Goal: Task Accomplishment & Management: Use online tool/utility

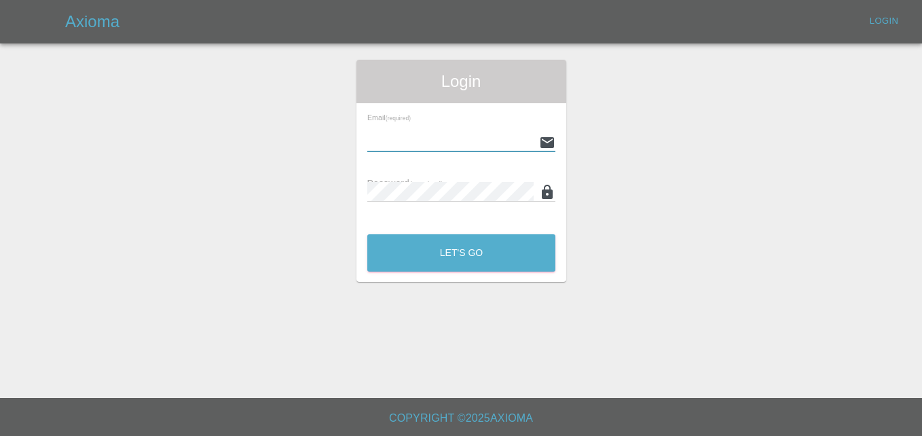
click at [420, 138] on input "text" at bounding box center [450, 142] width 166 height 20
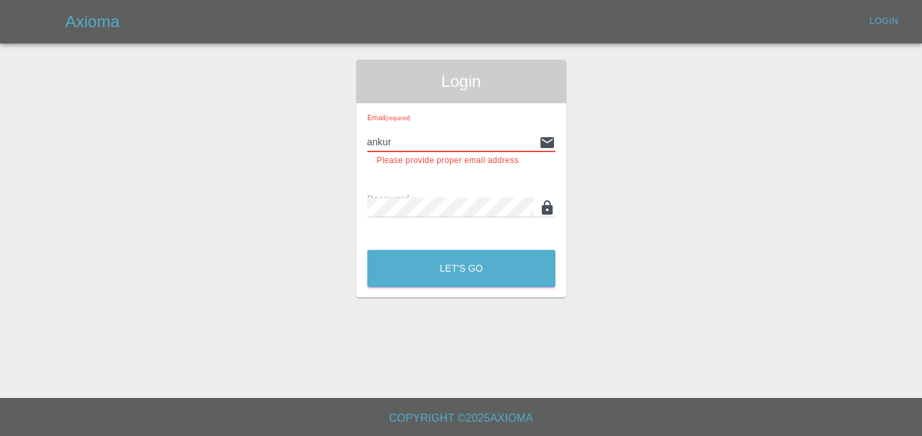
paste input ".mehta@axioma.co.uk"
type input "ankur.mehta@axioma.co.uk"
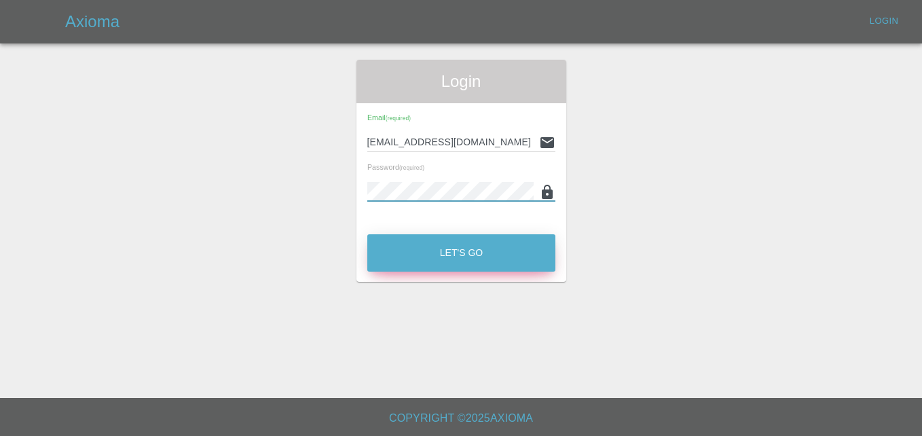
click at [445, 263] on button "Let's Go" at bounding box center [461, 252] width 188 height 37
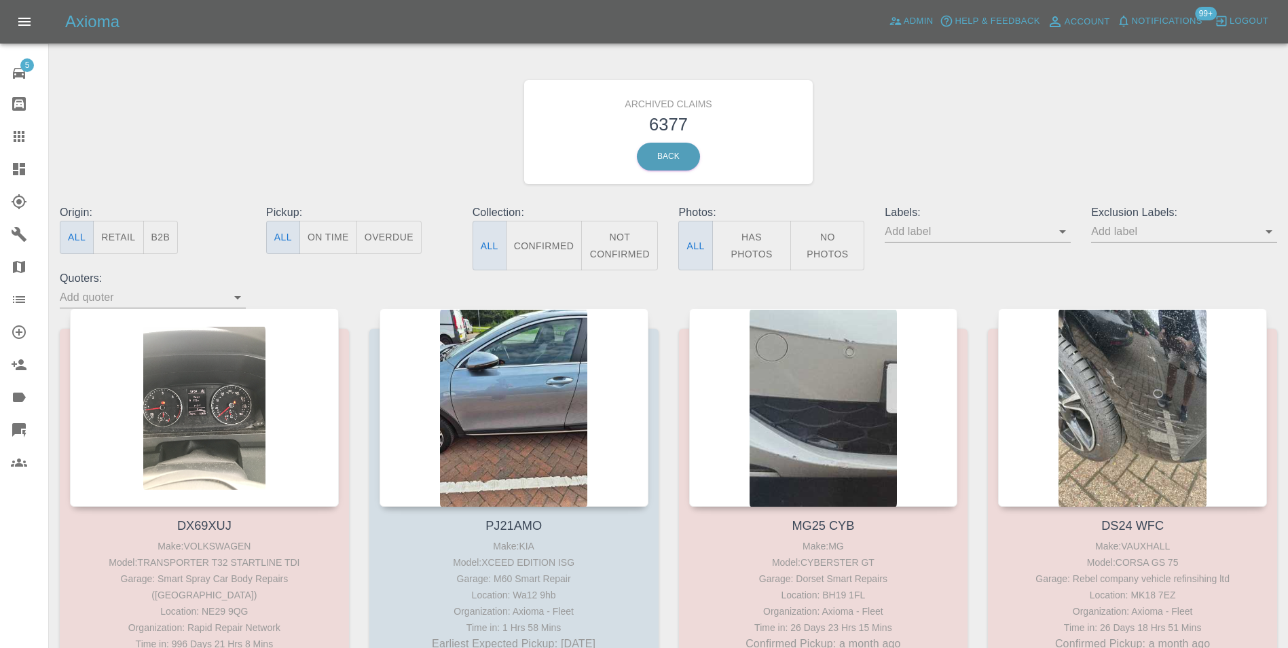
click at [158, 231] on button "B2B" at bounding box center [160, 237] width 35 height 33
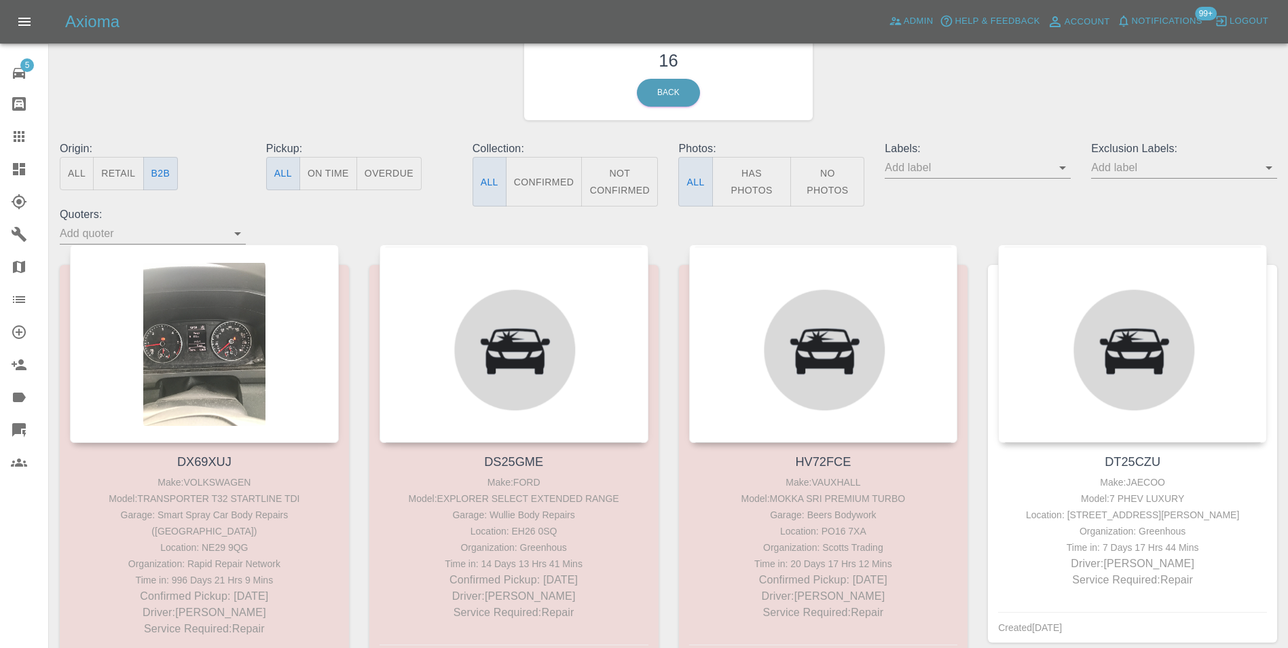
scroll to position [68, 0]
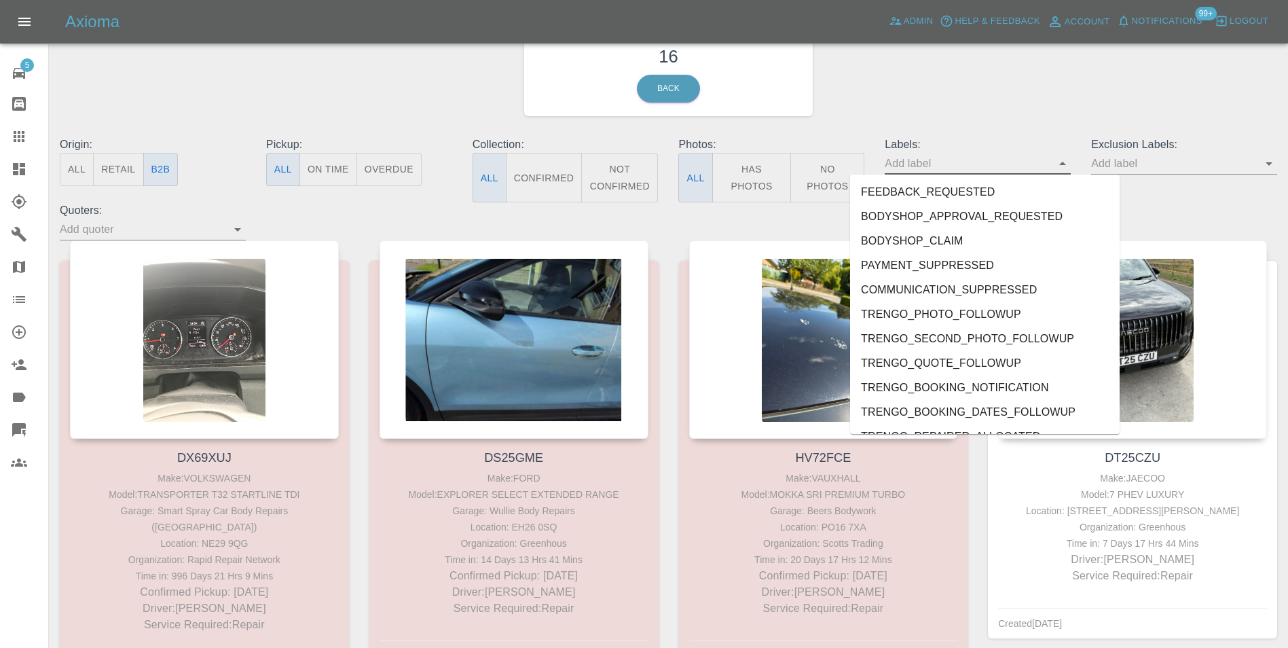
click at [921, 170] on input "text" at bounding box center [968, 163] width 166 height 21
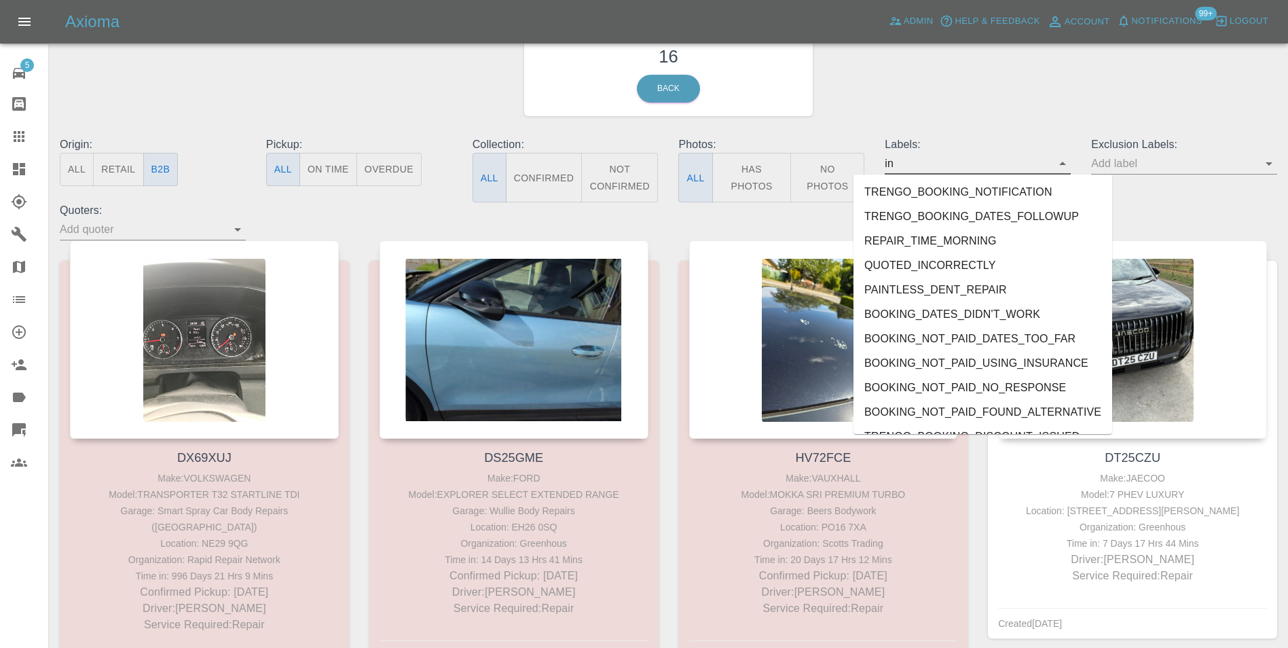
type input "inc"
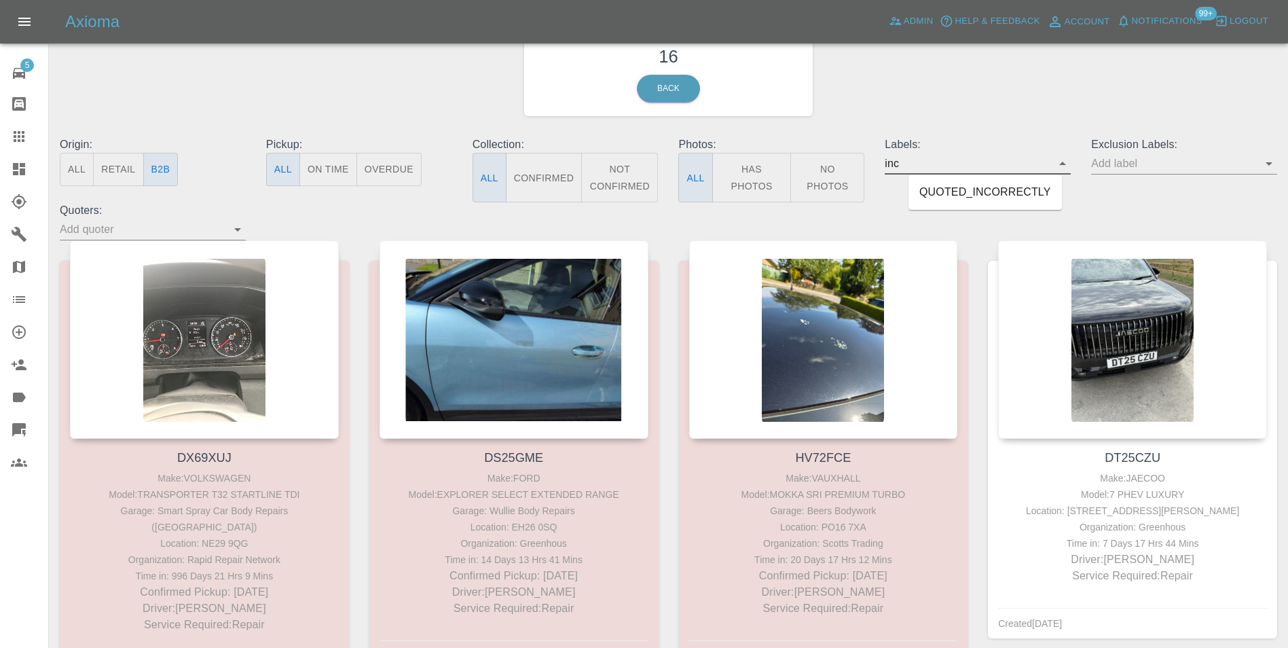
click at [921, 191] on li "QUOTED_INCORRECTLY" at bounding box center [984, 192] width 153 height 24
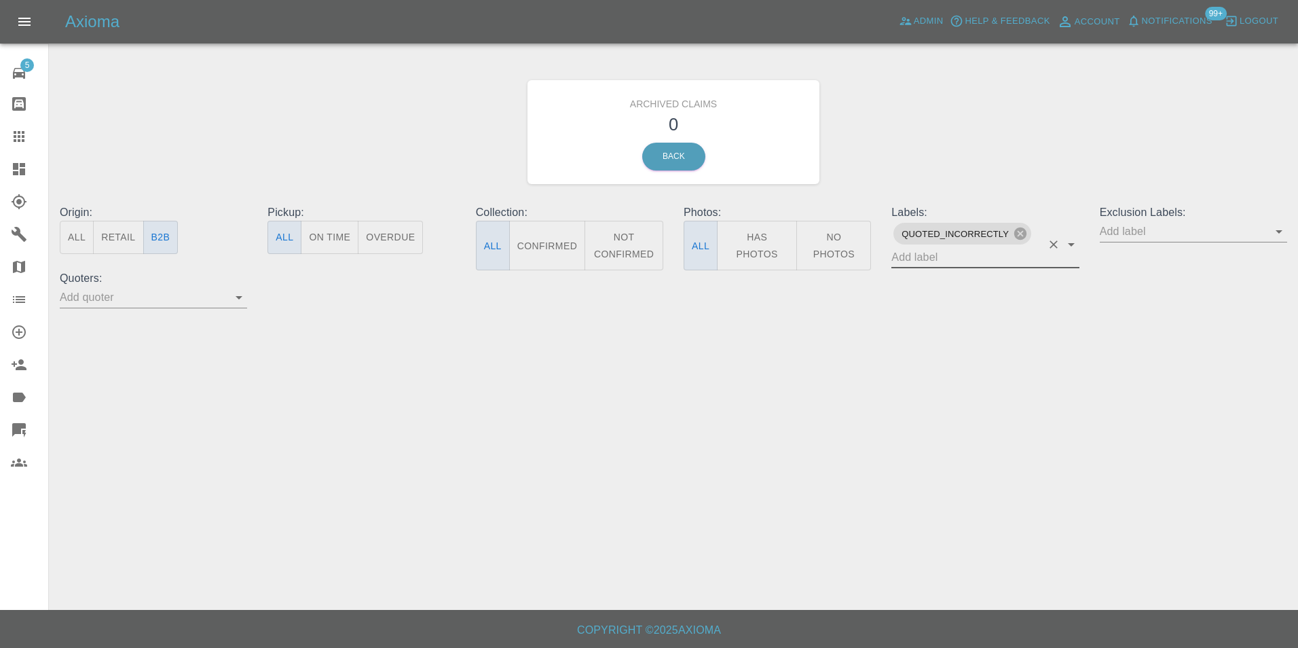
click at [97, 299] on input "text" at bounding box center [143, 296] width 167 height 21
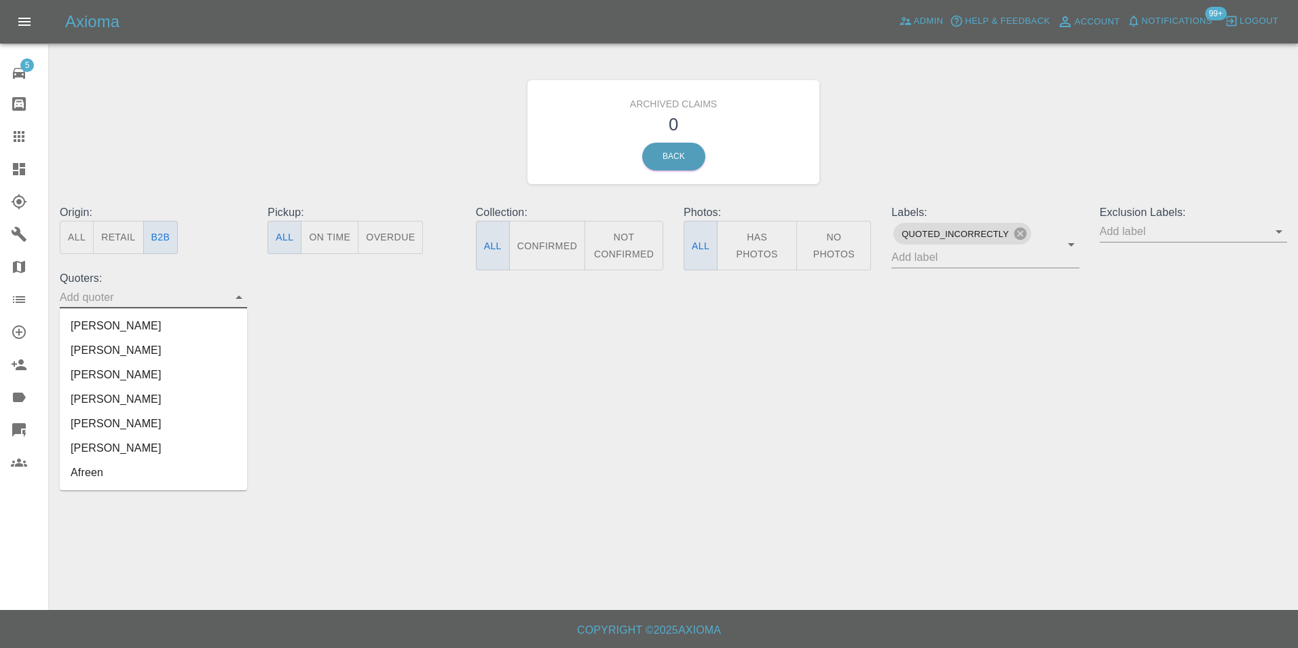
click at [84, 322] on li "[PERSON_NAME]" at bounding box center [153, 326] width 187 height 24
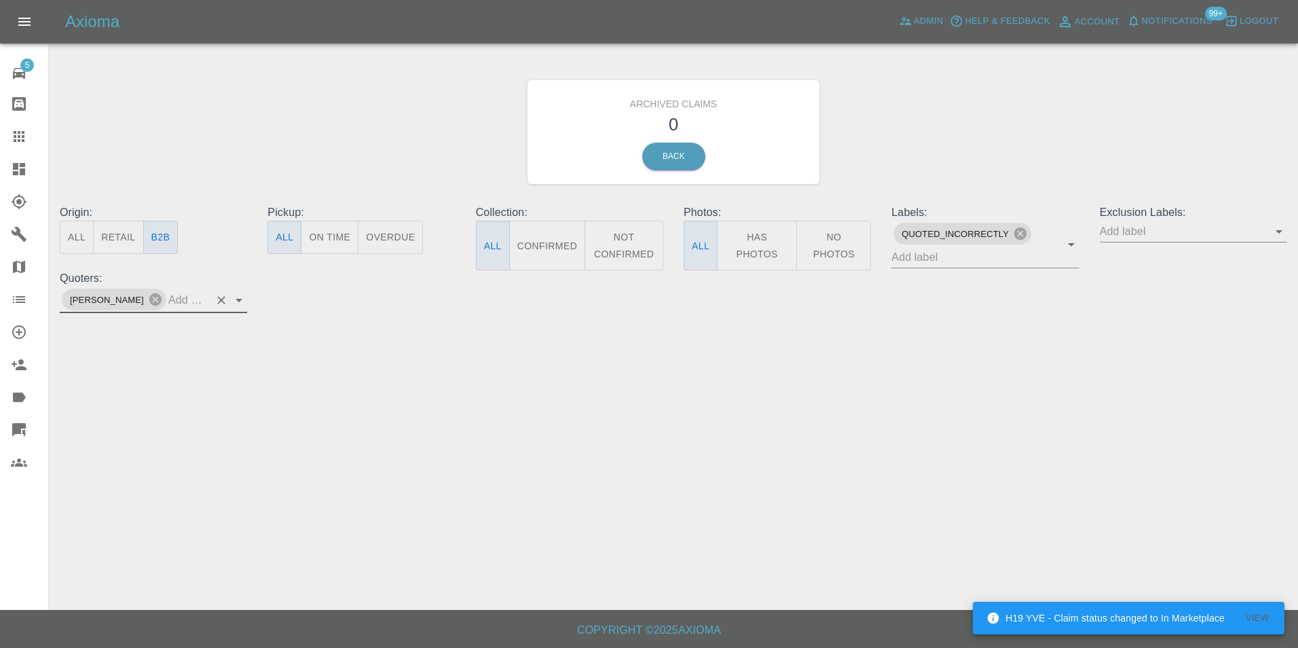
click at [79, 247] on button "All" at bounding box center [77, 237] width 34 height 33
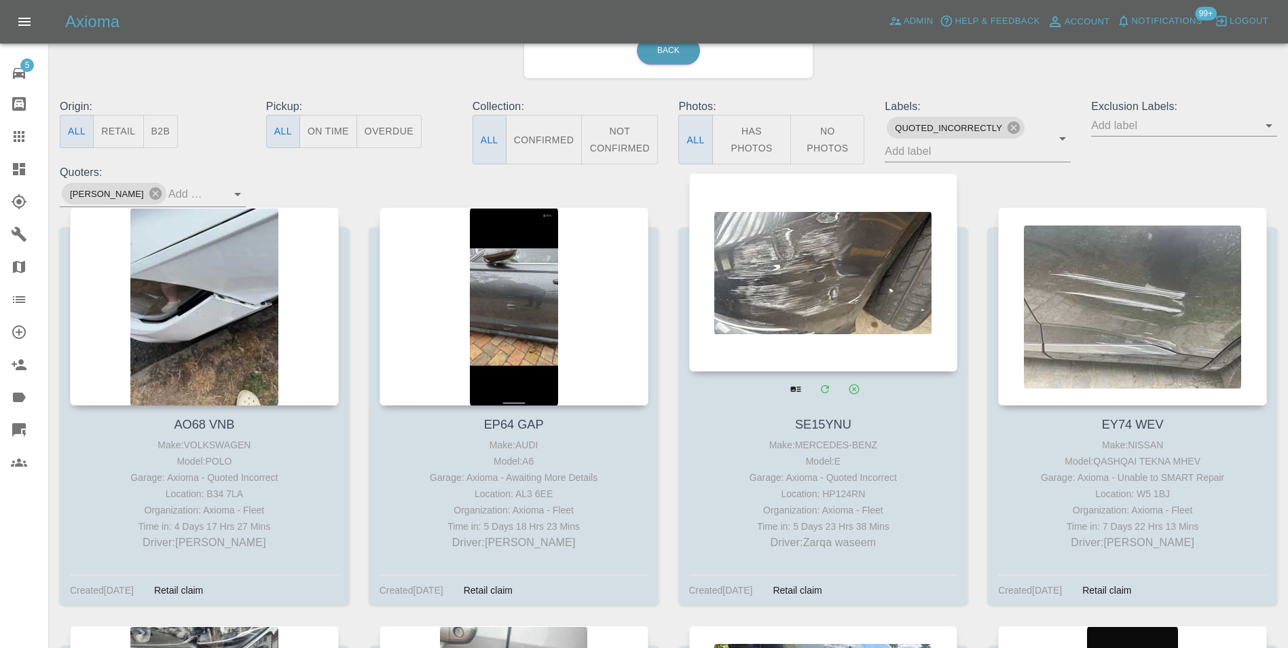
scroll to position [101, 0]
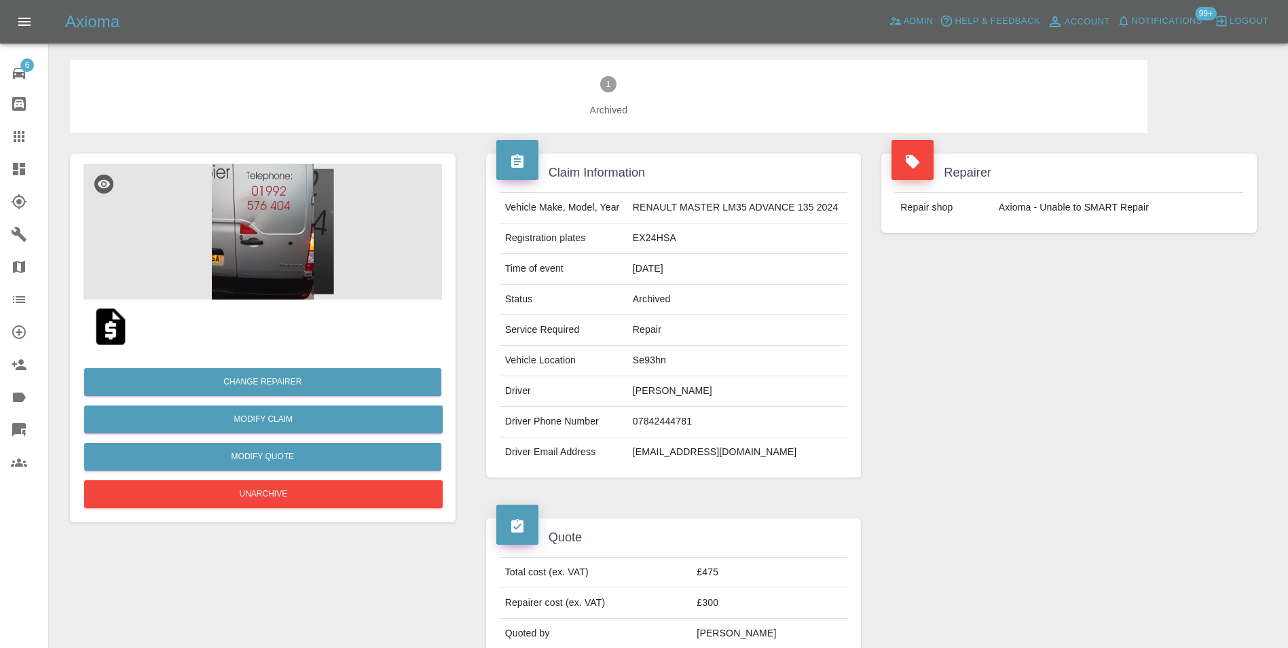
click at [277, 253] on img at bounding box center [263, 232] width 358 height 136
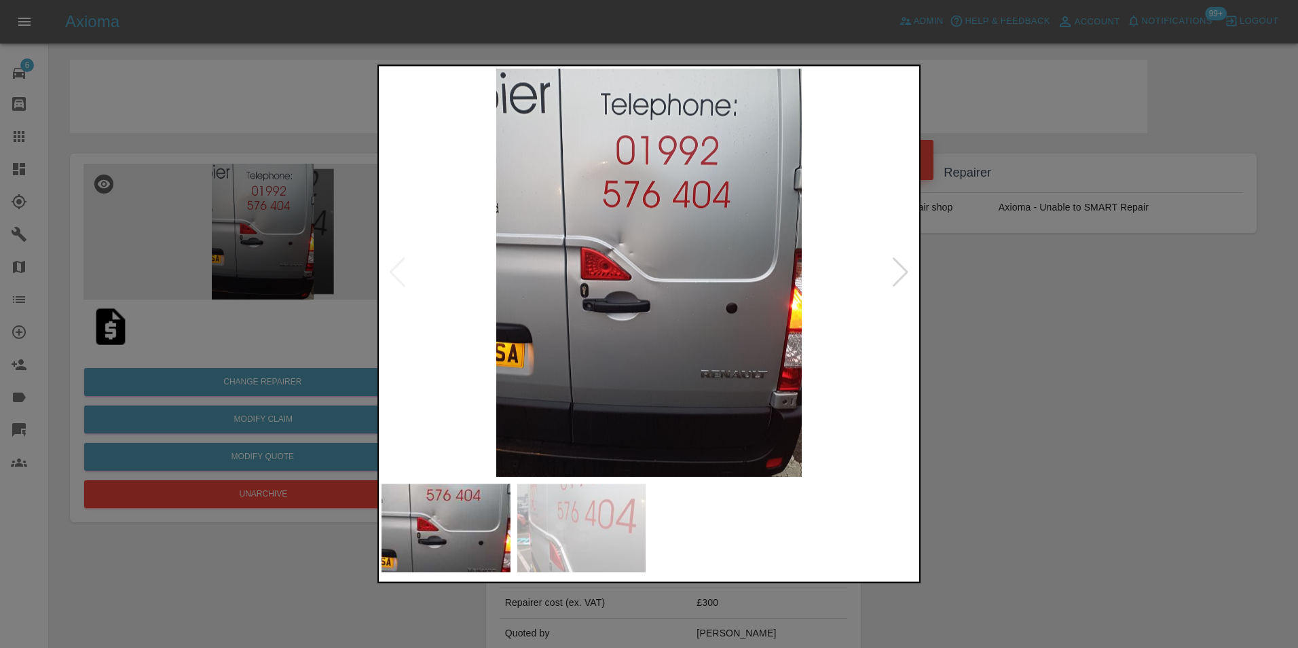
click at [654, 303] on img at bounding box center [649, 273] width 535 height 408
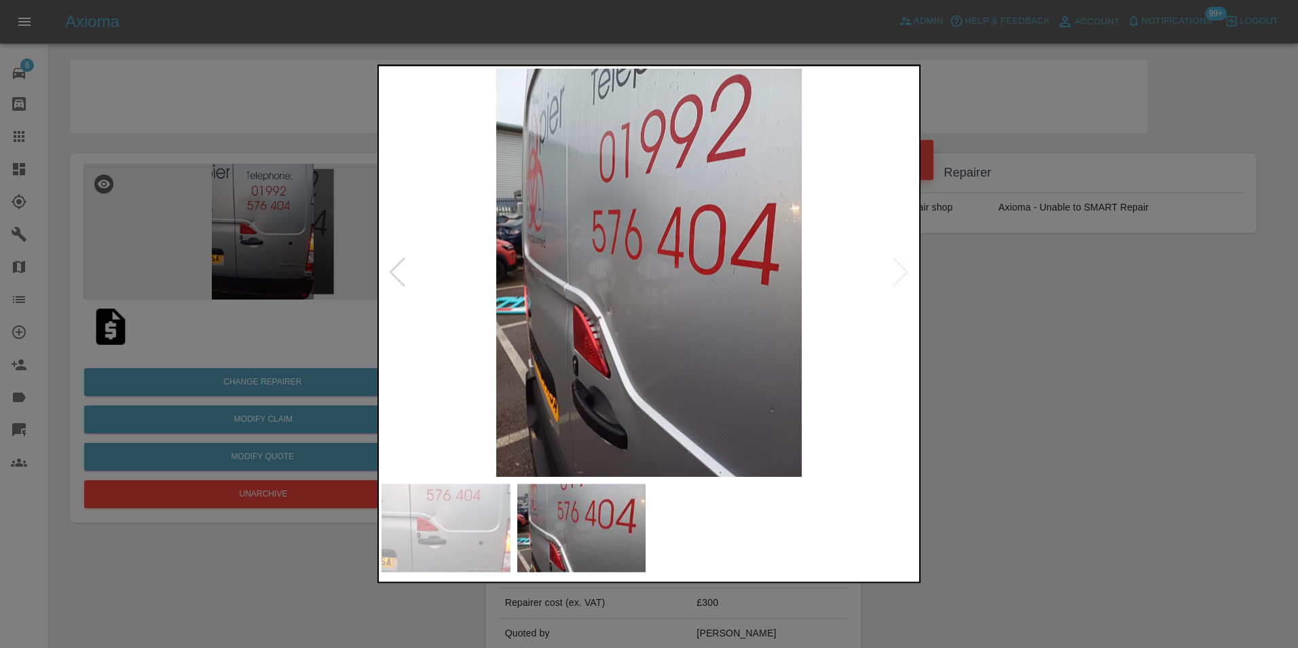
click at [624, 299] on img at bounding box center [649, 273] width 535 height 408
click at [627, 291] on img at bounding box center [649, 273] width 535 height 408
click at [597, 293] on img at bounding box center [649, 273] width 535 height 408
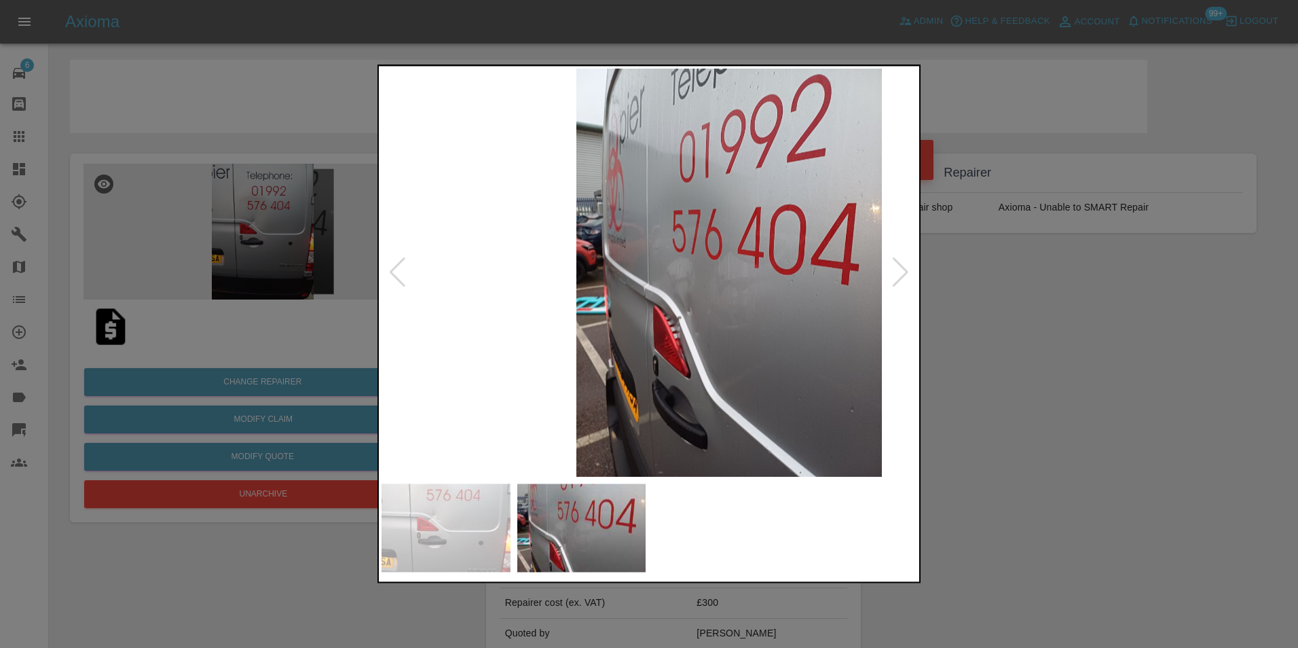
click at [698, 310] on img at bounding box center [729, 273] width 535 height 408
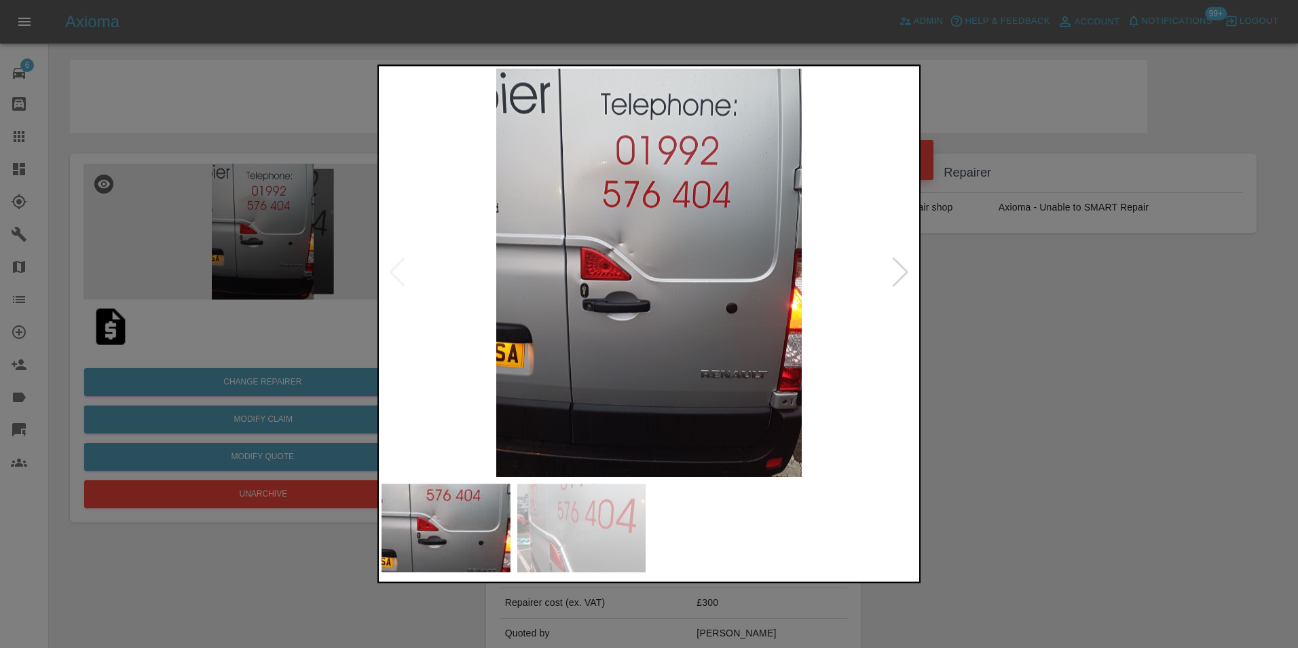
click at [638, 281] on img at bounding box center [649, 273] width 535 height 408
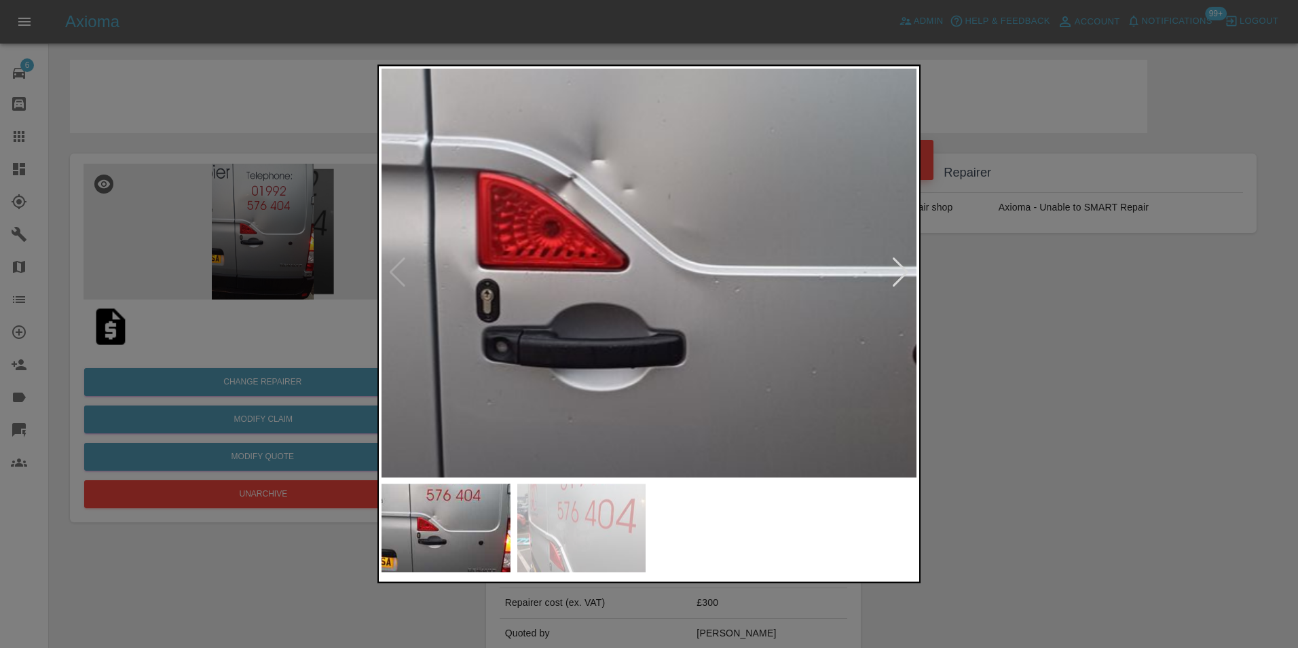
click at [621, 236] on img at bounding box center [681, 248] width 1605 height 1224
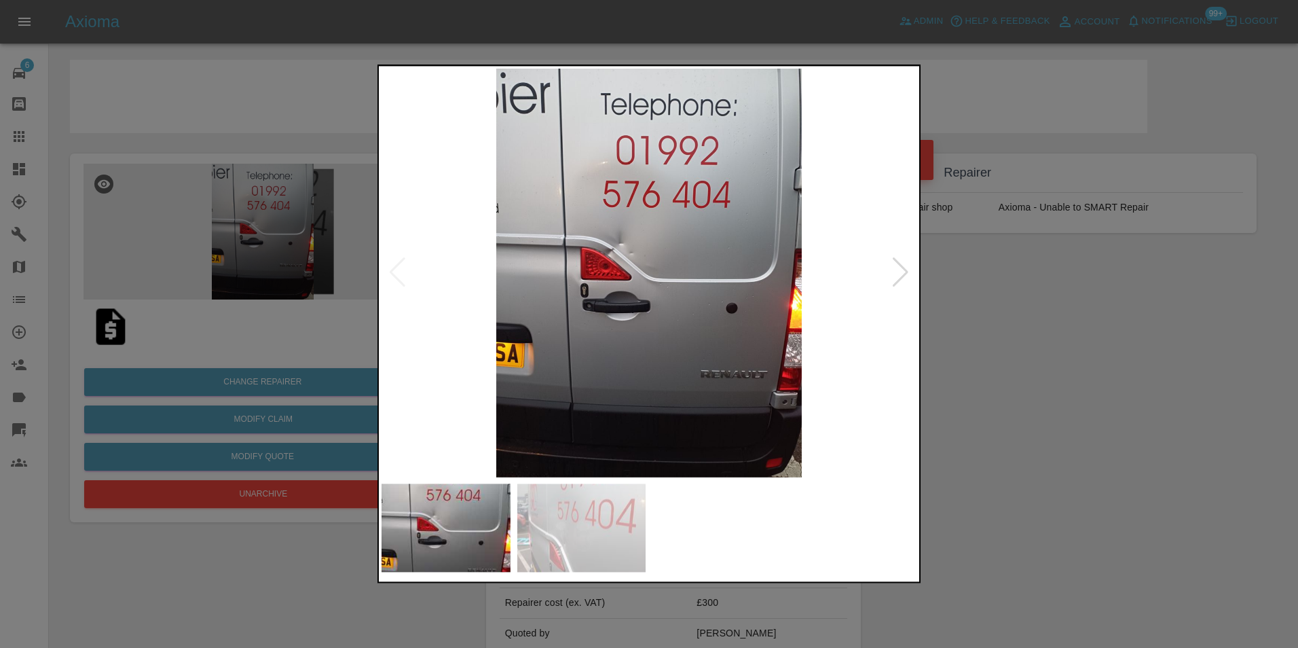
click at [525, 287] on img at bounding box center [649, 273] width 535 height 408
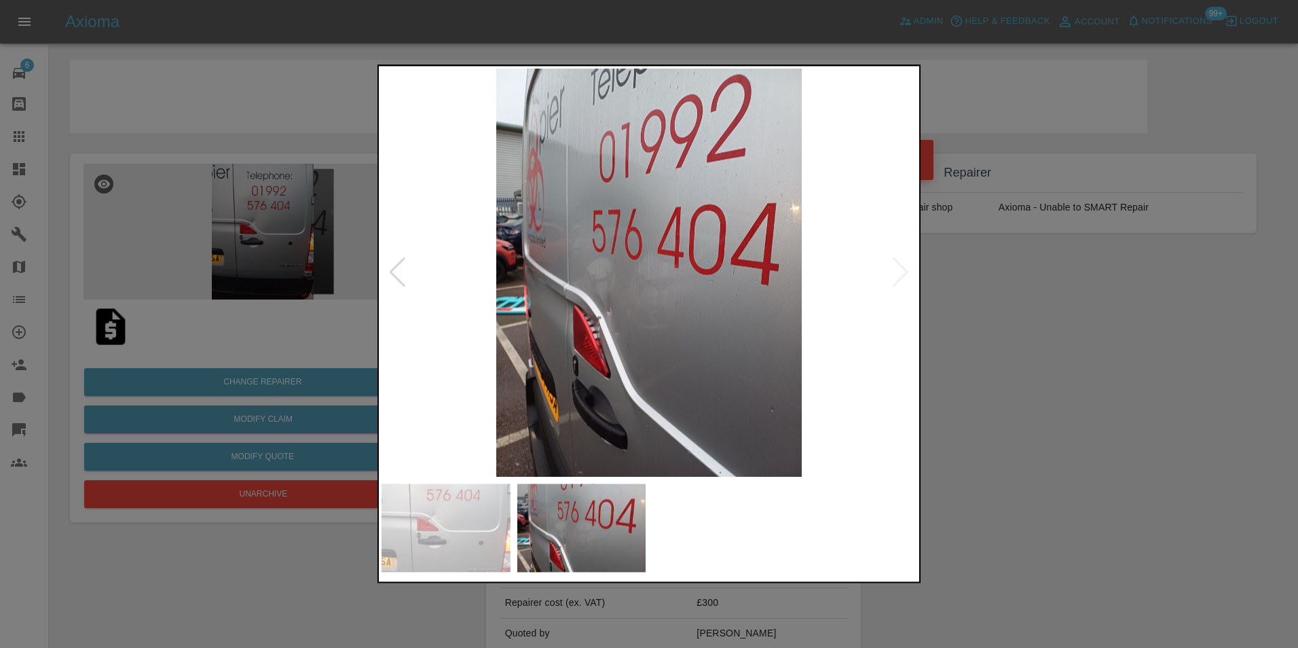
click at [515, 278] on img at bounding box center [649, 273] width 535 height 408
click at [661, 337] on img at bounding box center [649, 273] width 535 height 408
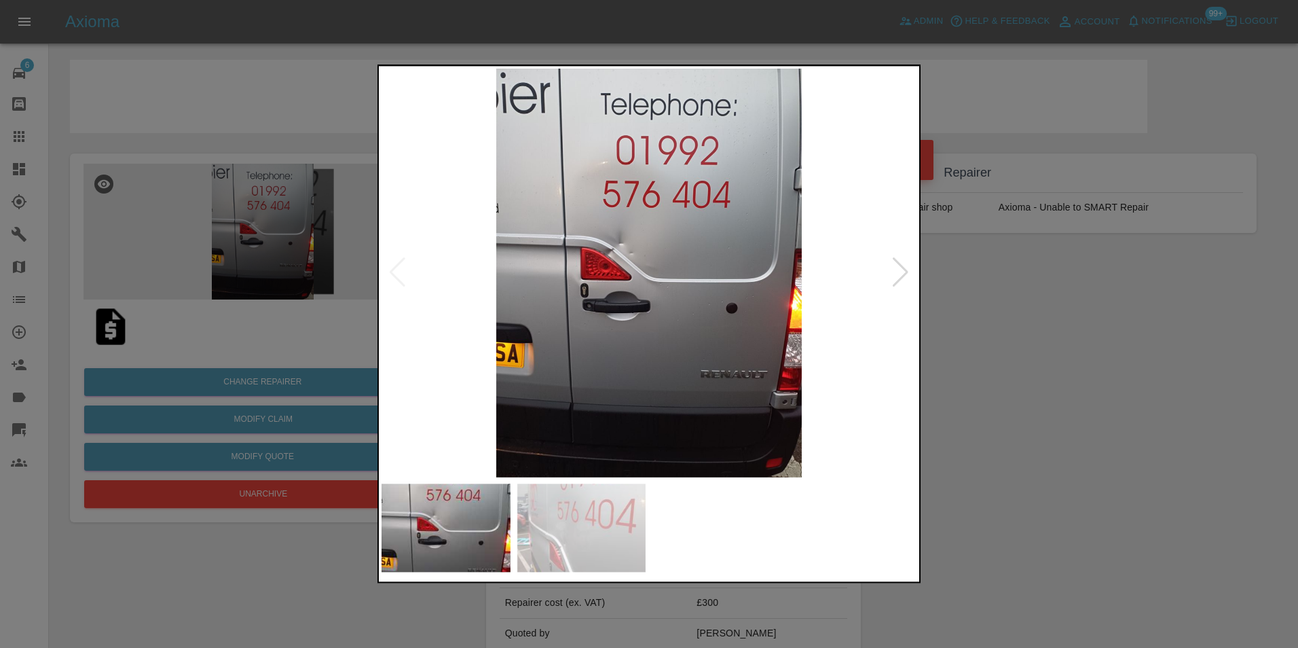
click at [614, 254] on img at bounding box center [649, 273] width 535 height 408
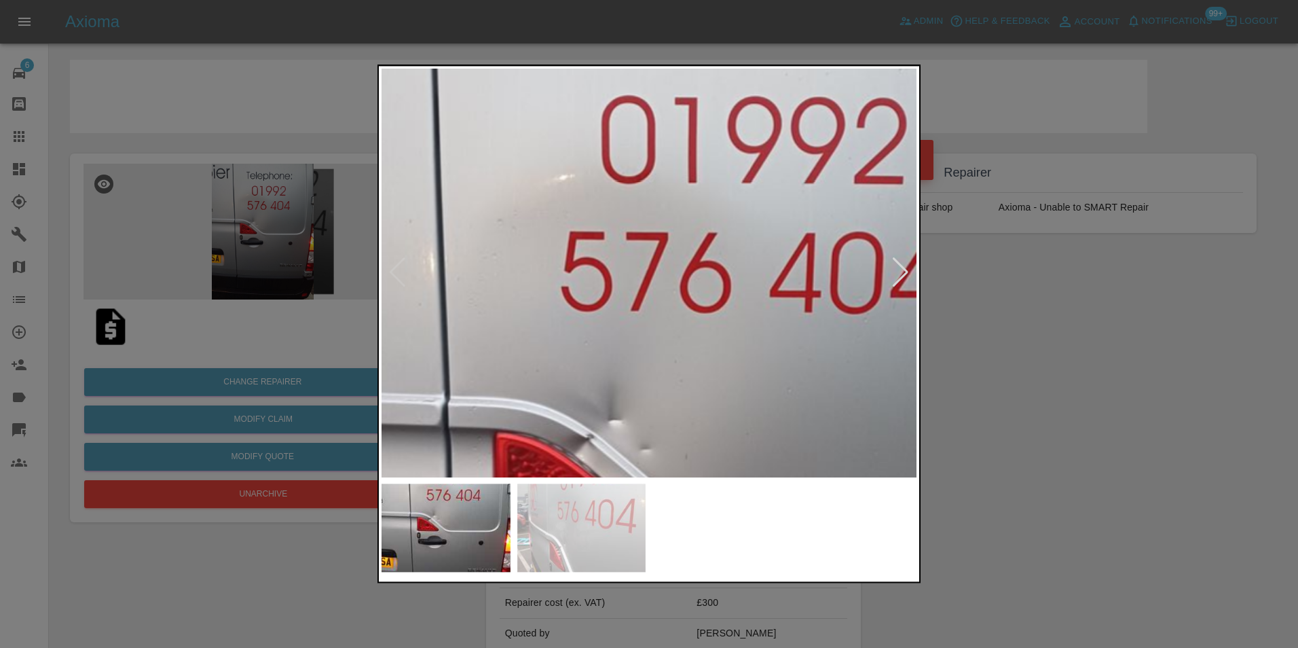
click at [573, 411] on img at bounding box center [698, 508] width 1605 height 1224
click at [589, 375] on img at bounding box center [698, 508] width 1605 height 1224
click at [583, 375] on img at bounding box center [698, 508] width 1605 height 1224
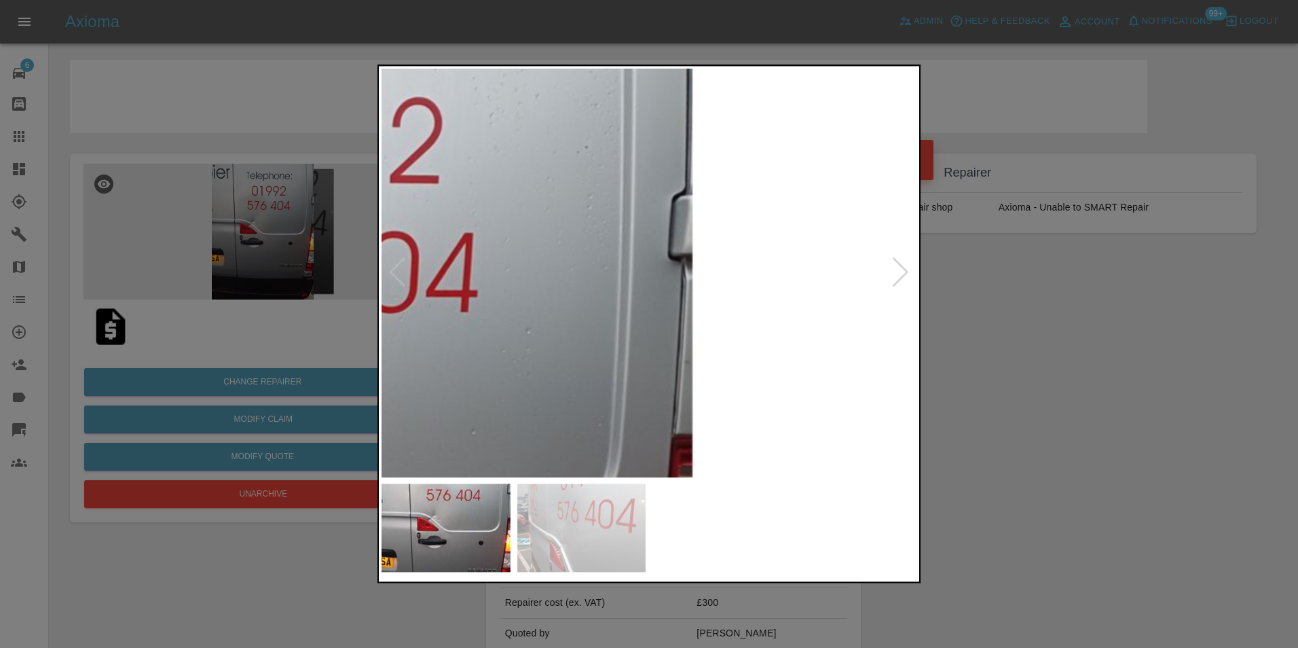
click at [240, 293] on div at bounding box center [649, 324] width 1298 height 648
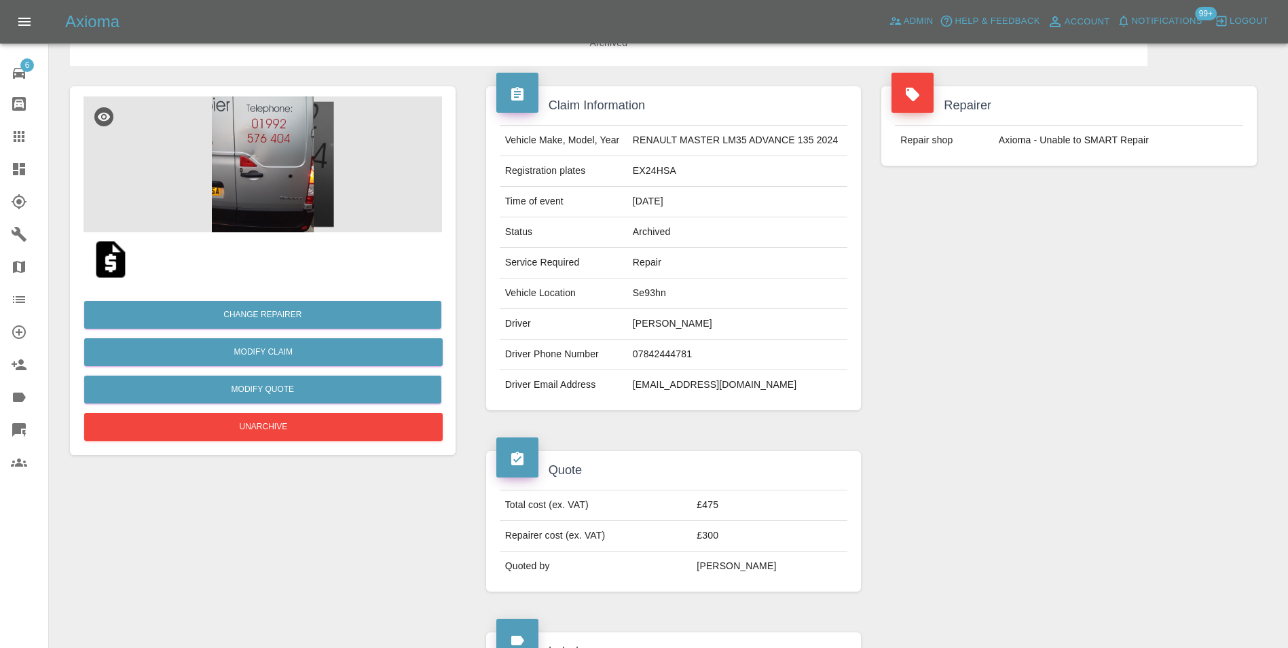
scroll to position [68, 0]
click at [259, 147] on img at bounding box center [263, 164] width 358 height 136
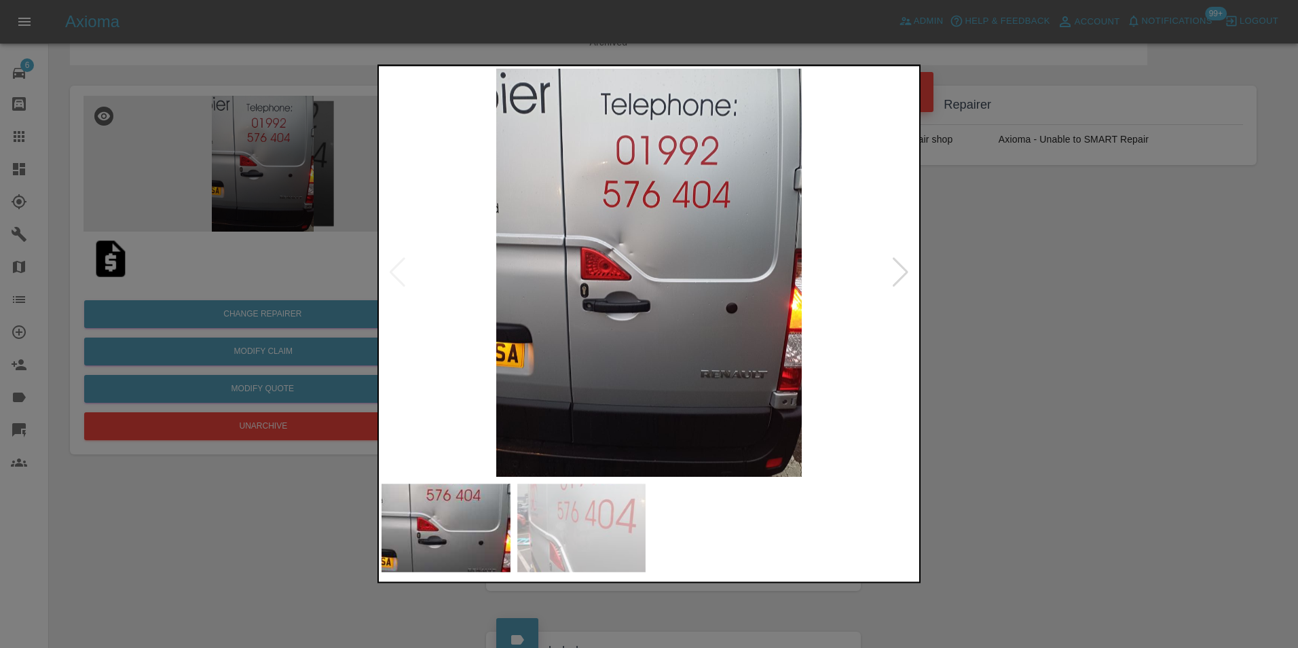
click at [618, 254] on img at bounding box center [649, 273] width 535 height 408
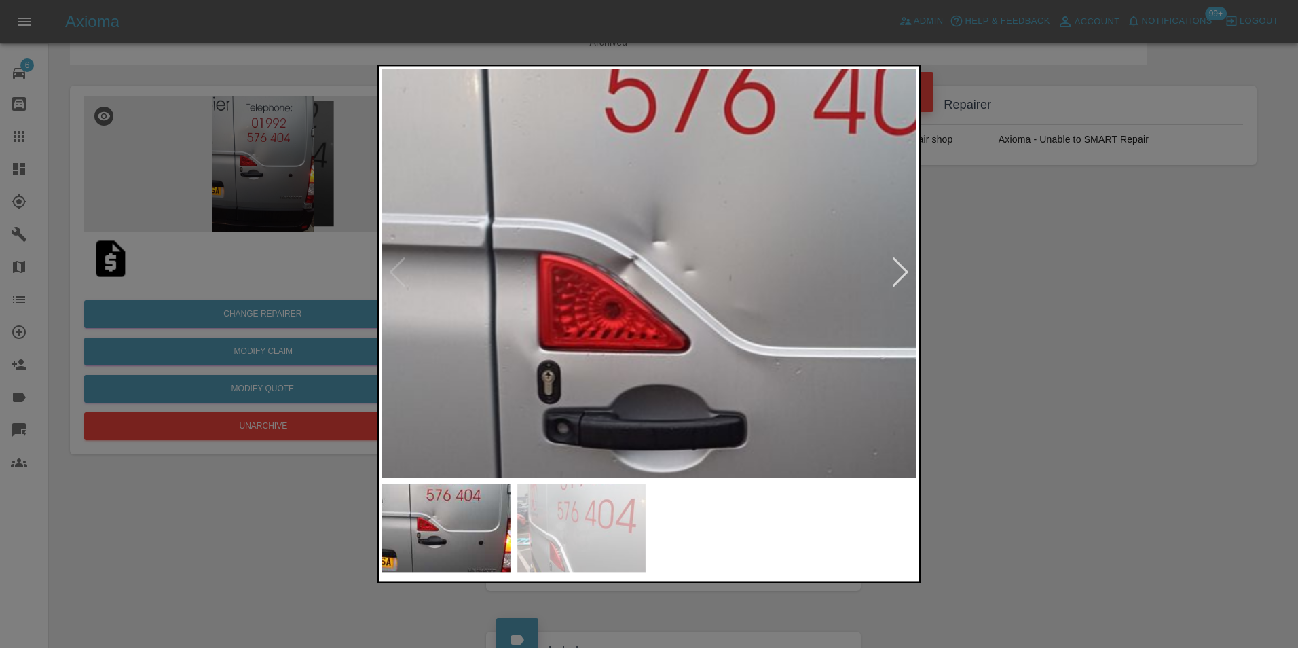
click at [616, 254] on img at bounding box center [742, 330] width 1605 height 1224
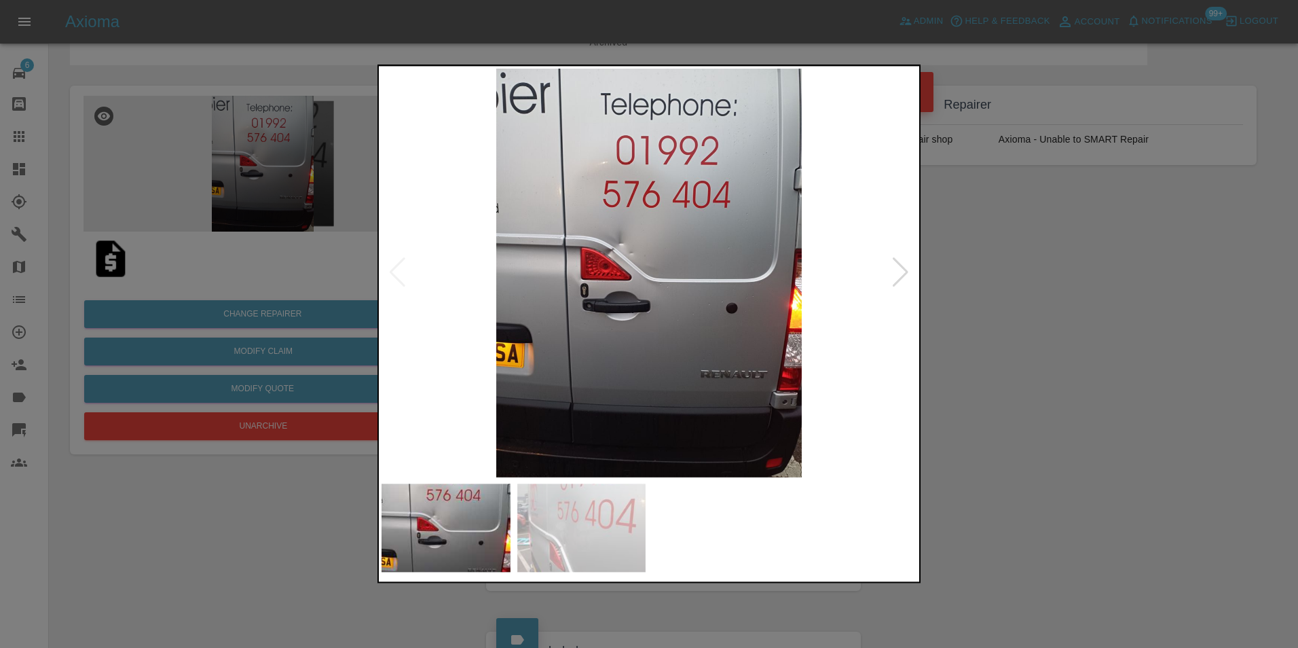
click at [572, 284] on img at bounding box center [649, 273] width 535 height 408
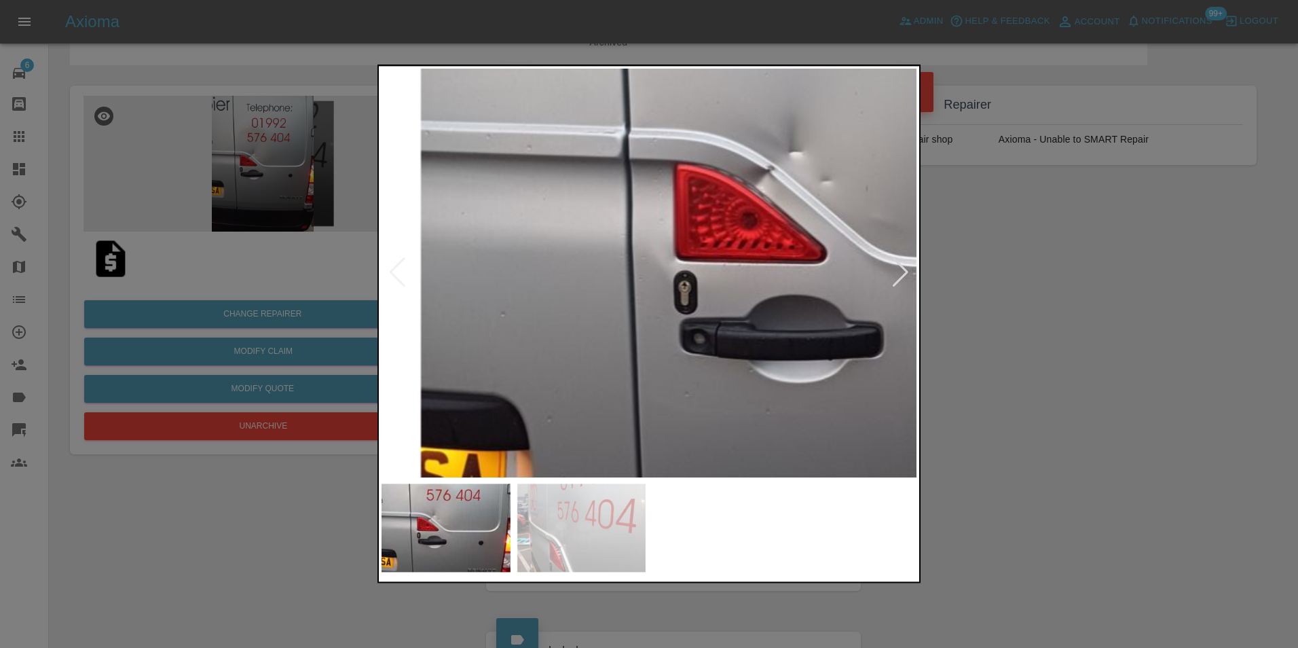
click at [653, 289] on img at bounding box center [879, 240] width 1605 height 1224
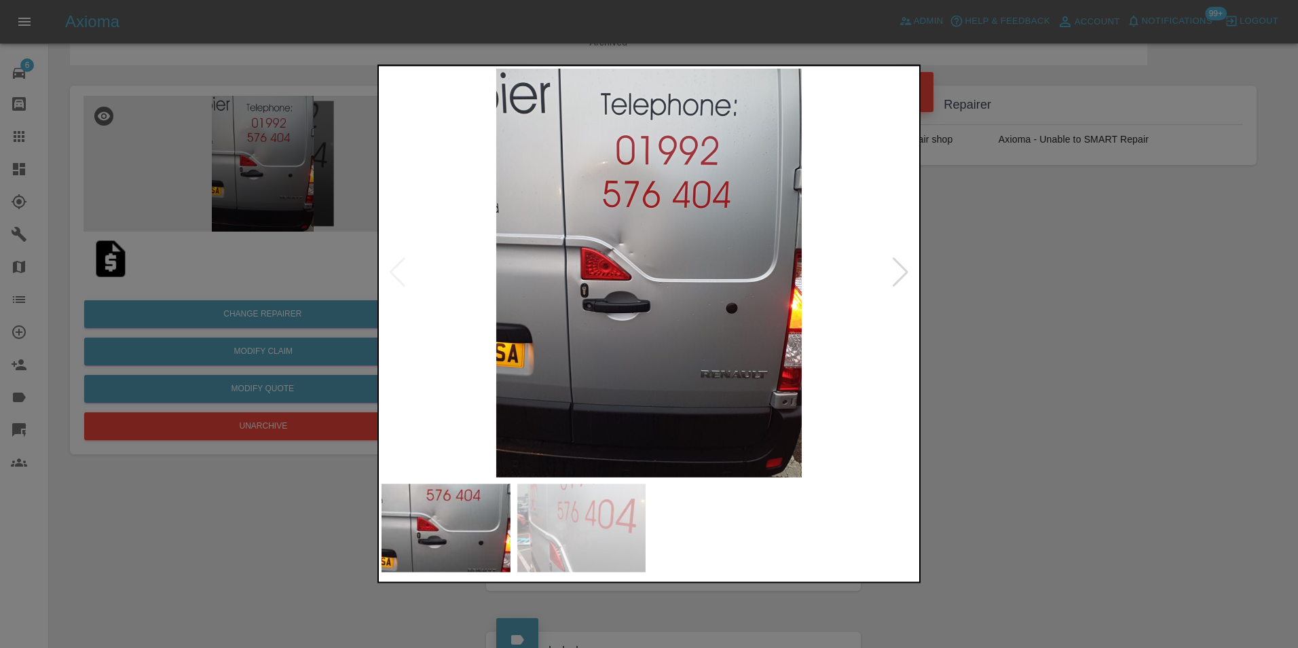
click at [246, 210] on div at bounding box center [649, 324] width 1298 height 648
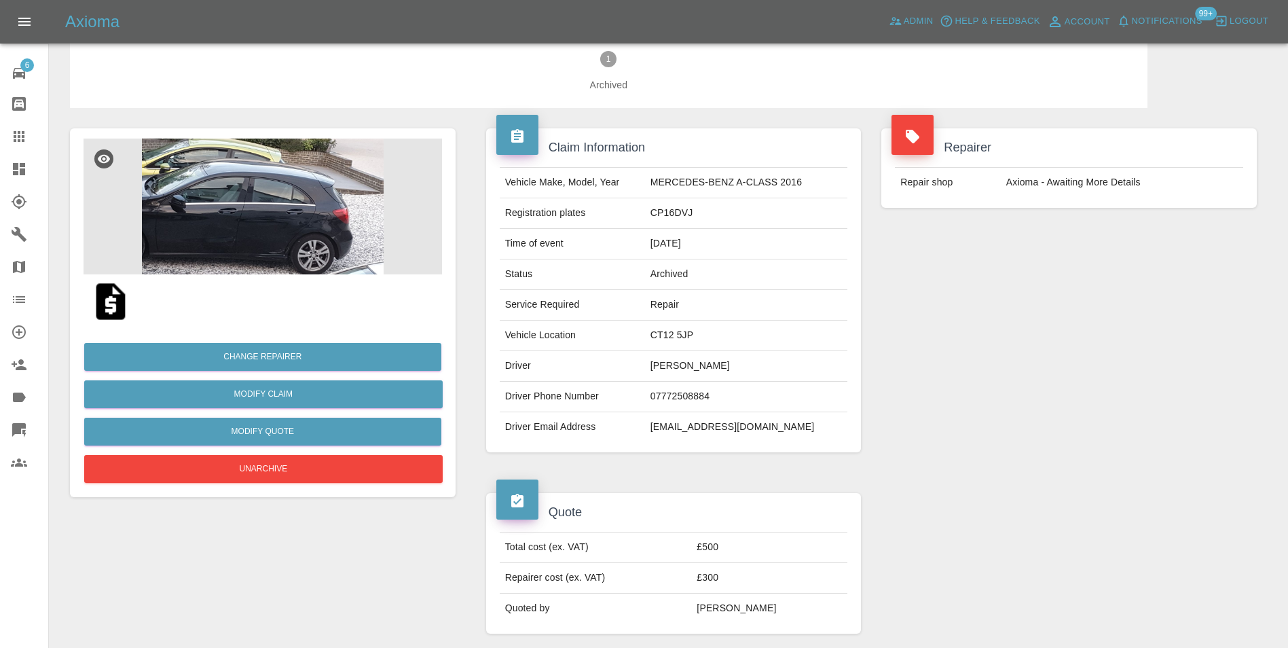
scroll to position [14, 0]
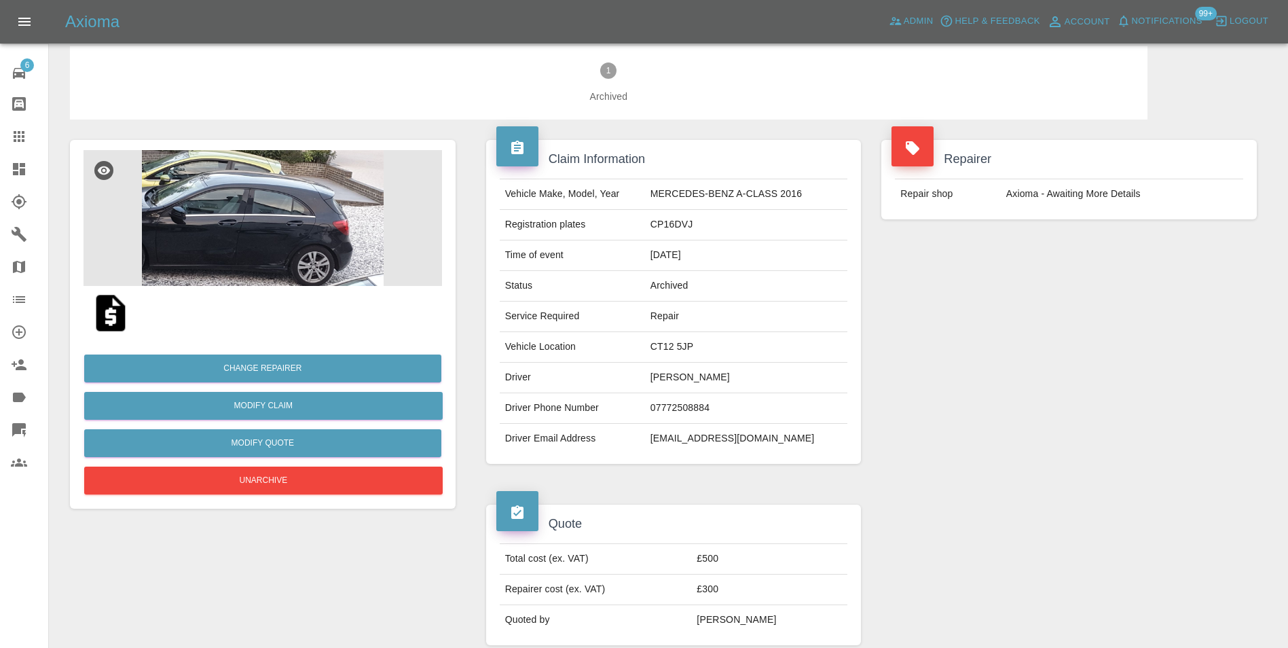
click at [324, 248] on img at bounding box center [263, 218] width 358 height 136
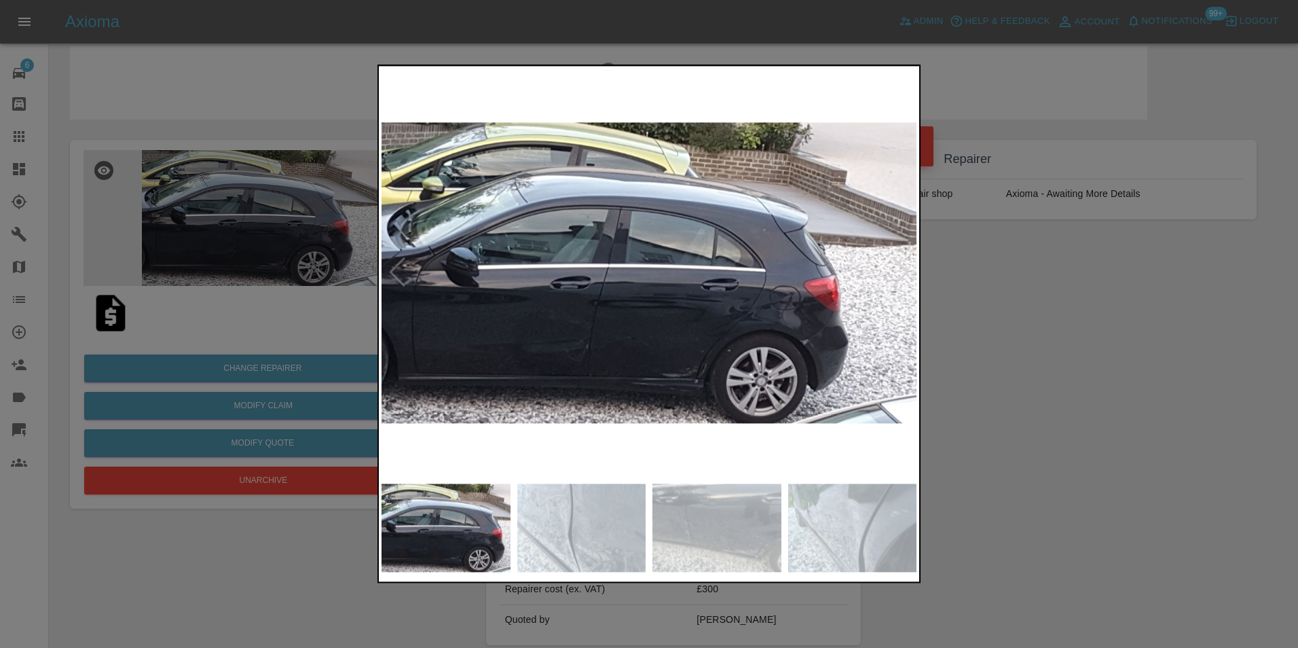
click at [527, 362] on img at bounding box center [649, 273] width 535 height 408
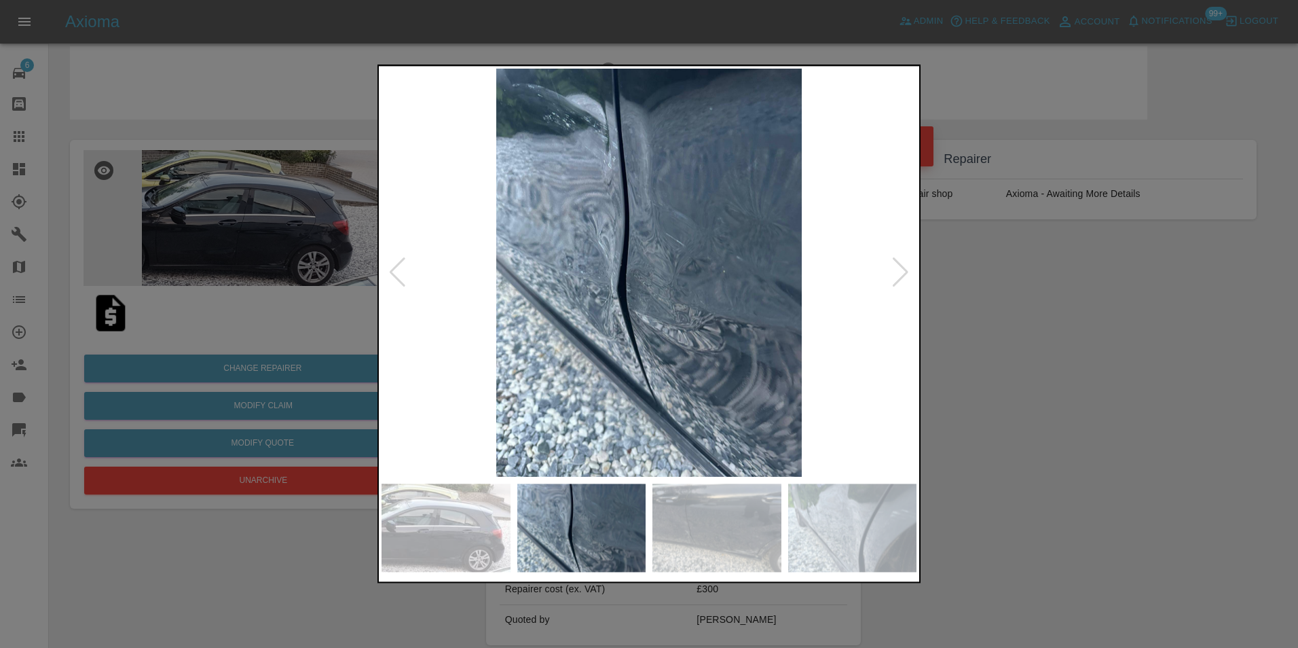
click at [471, 367] on img at bounding box center [649, 273] width 535 height 408
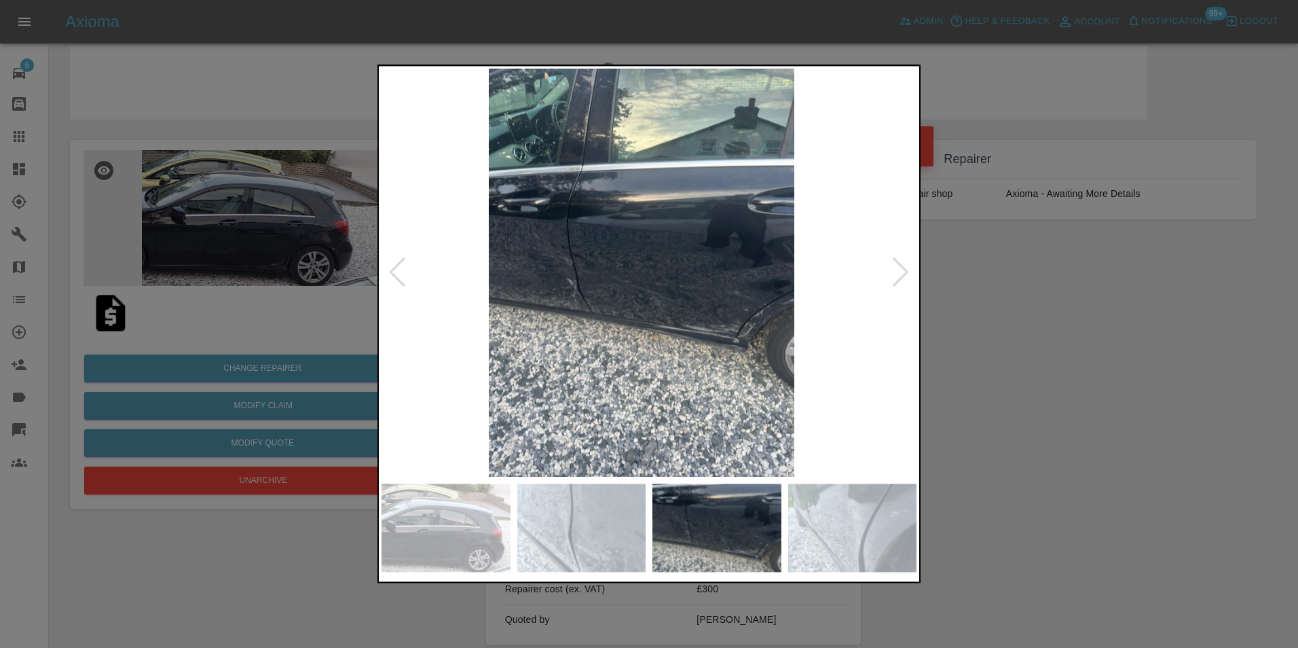
click at [506, 345] on img at bounding box center [641, 273] width 535 height 408
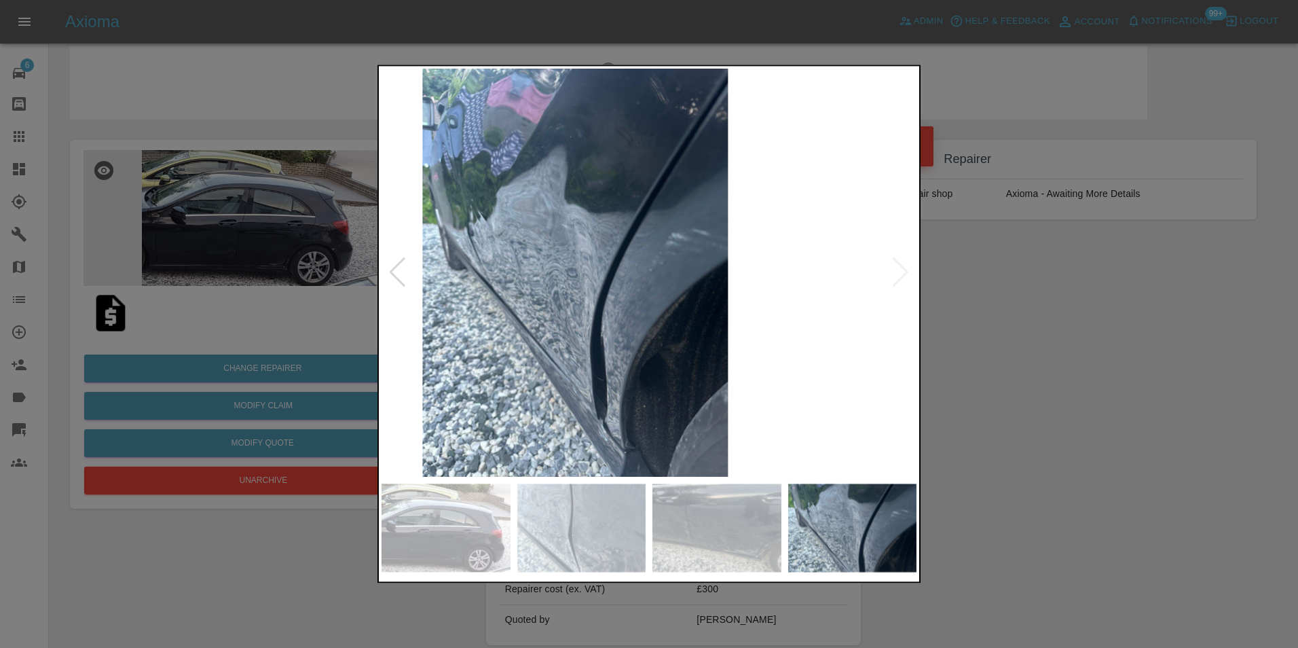
click at [464, 346] on img at bounding box center [575, 273] width 535 height 408
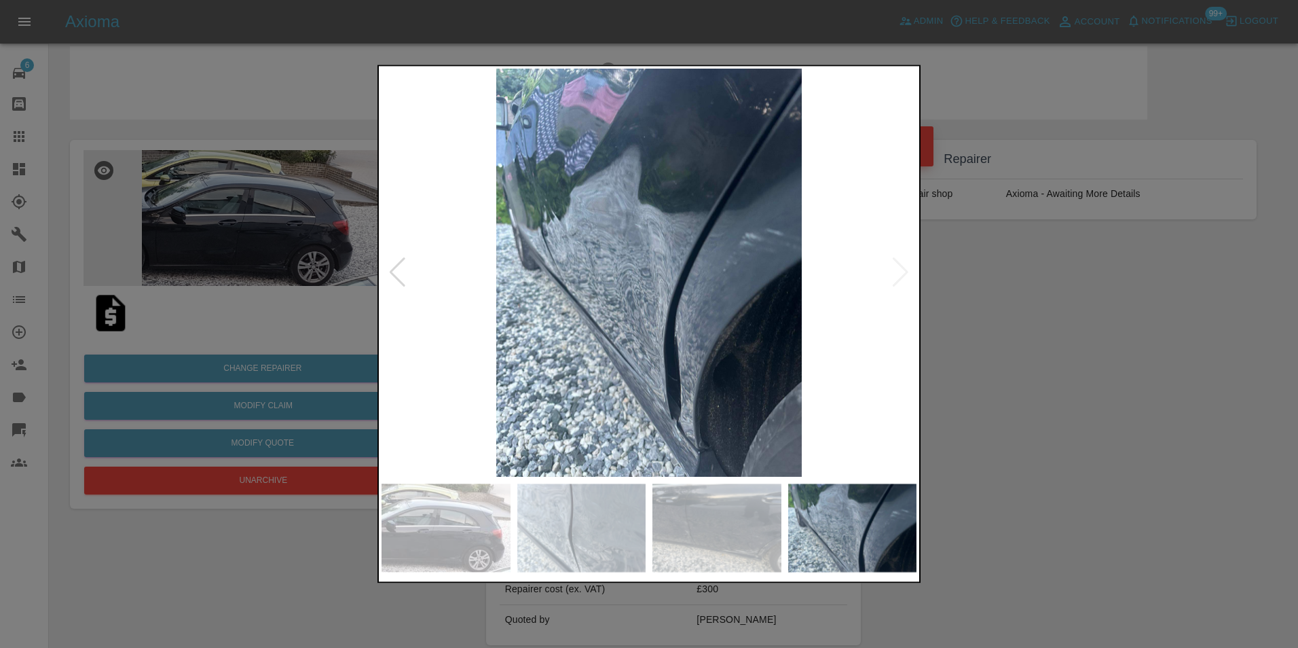
click at [459, 348] on img at bounding box center [649, 273] width 535 height 408
click at [206, 294] on div at bounding box center [649, 324] width 1298 height 648
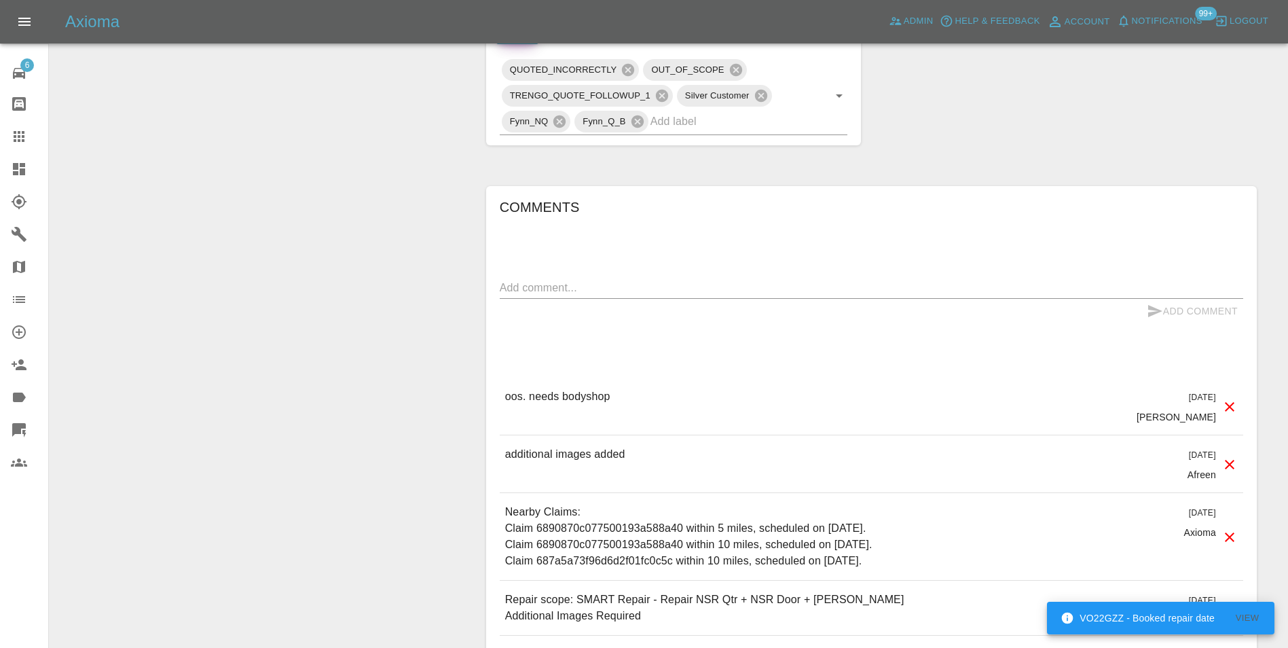
scroll to position [828, 0]
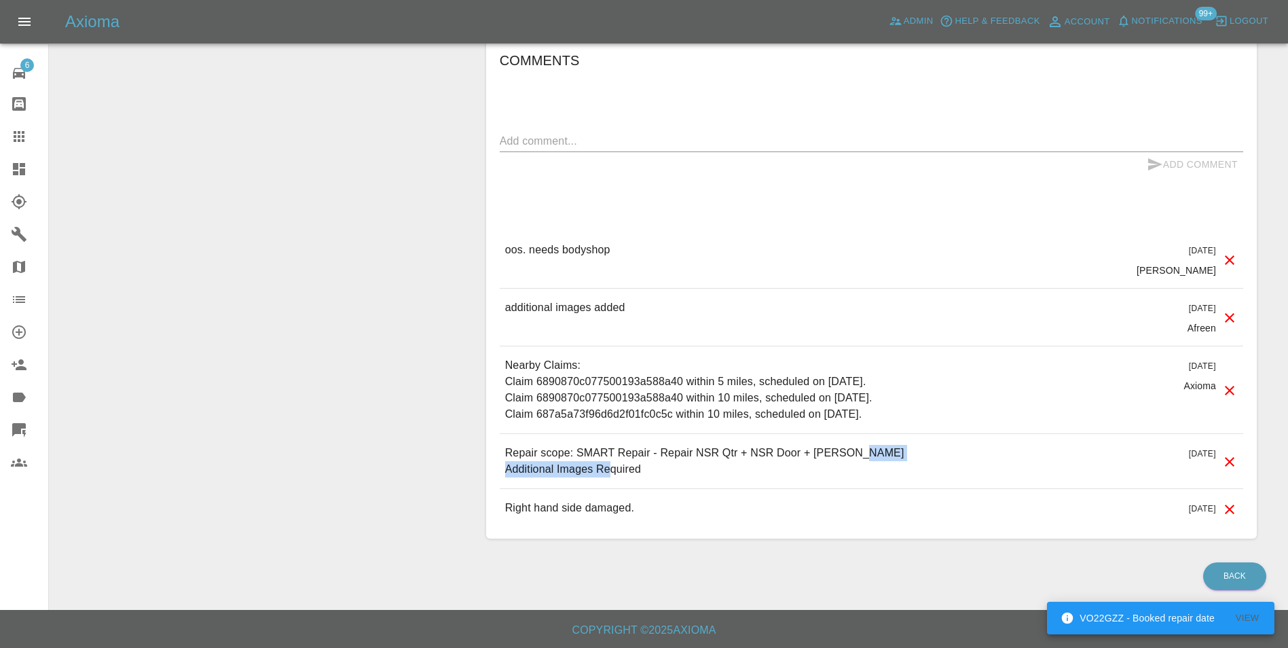
drag, startPoint x: 641, startPoint y: 470, endPoint x: 485, endPoint y: 478, distance: 156.4
click at [485, 478] on div "Comments x Add Comment oos. needs bodyshop 19 days ago Carl Ainsworth oos. need…" at bounding box center [871, 289] width 791 height 540
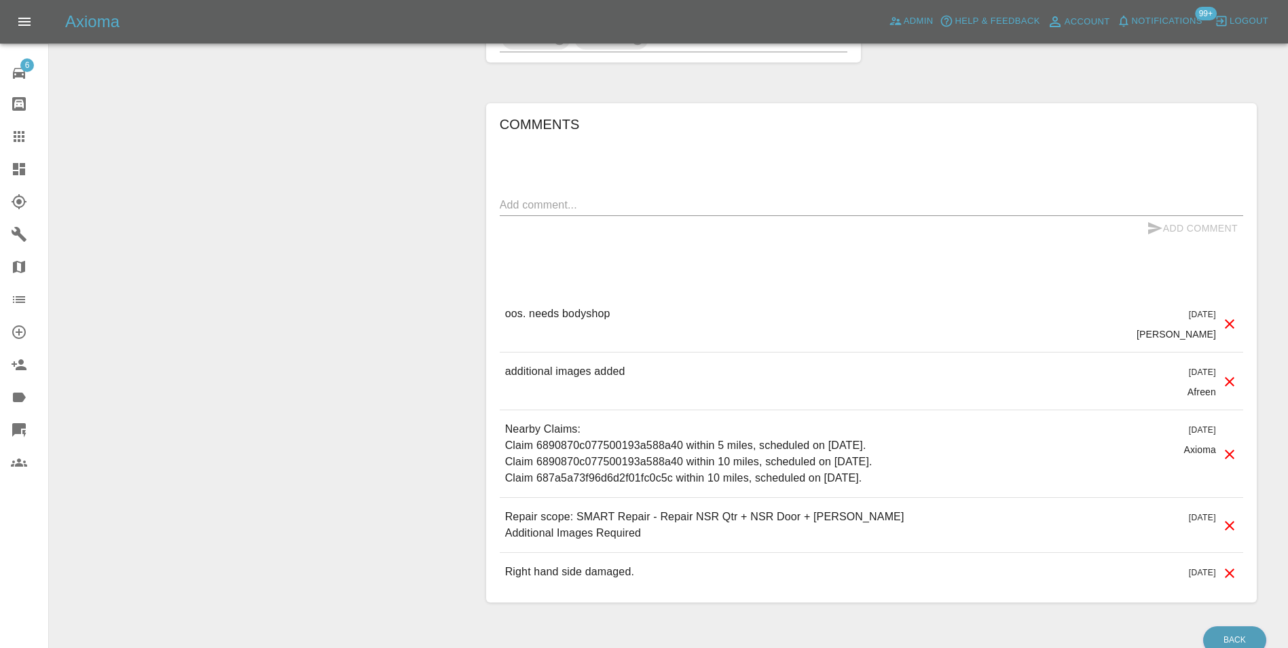
scroll to position [760, 0]
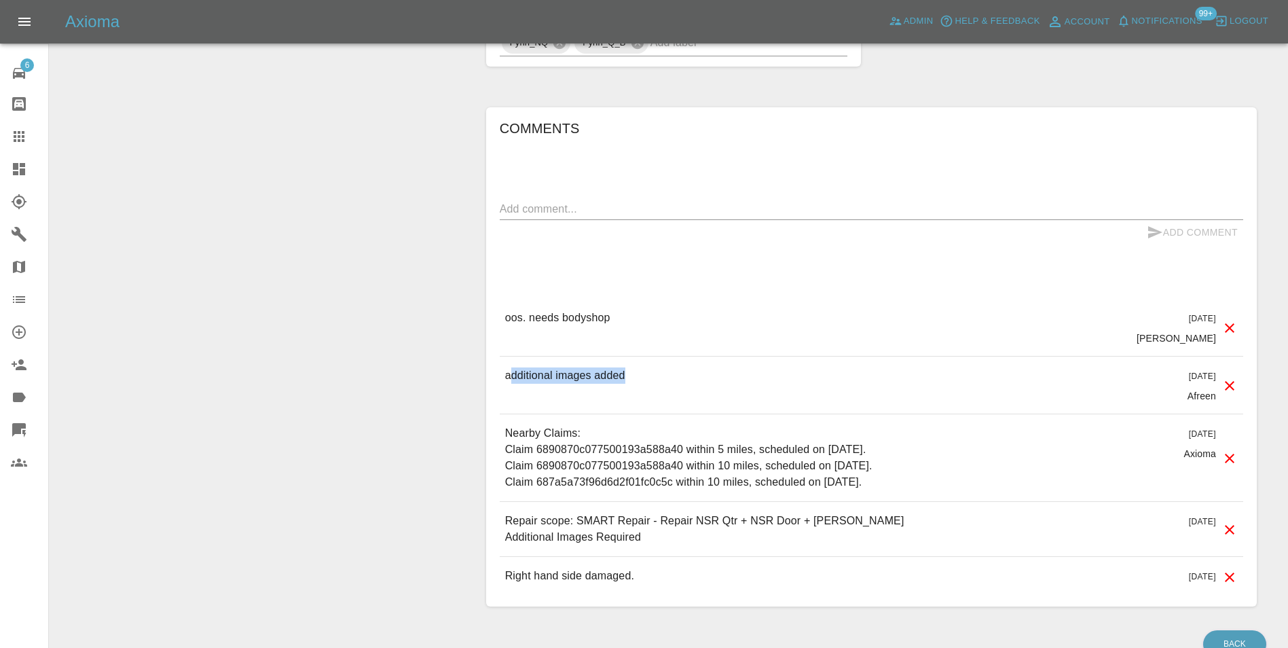
drag, startPoint x: 509, startPoint y: 377, endPoint x: 629, endPoint y: 384, distance: 121.1
click at [629, 384] on div "additional images added 19 days ago Afreen" at bounding box center [871, 384] width 743 height 57
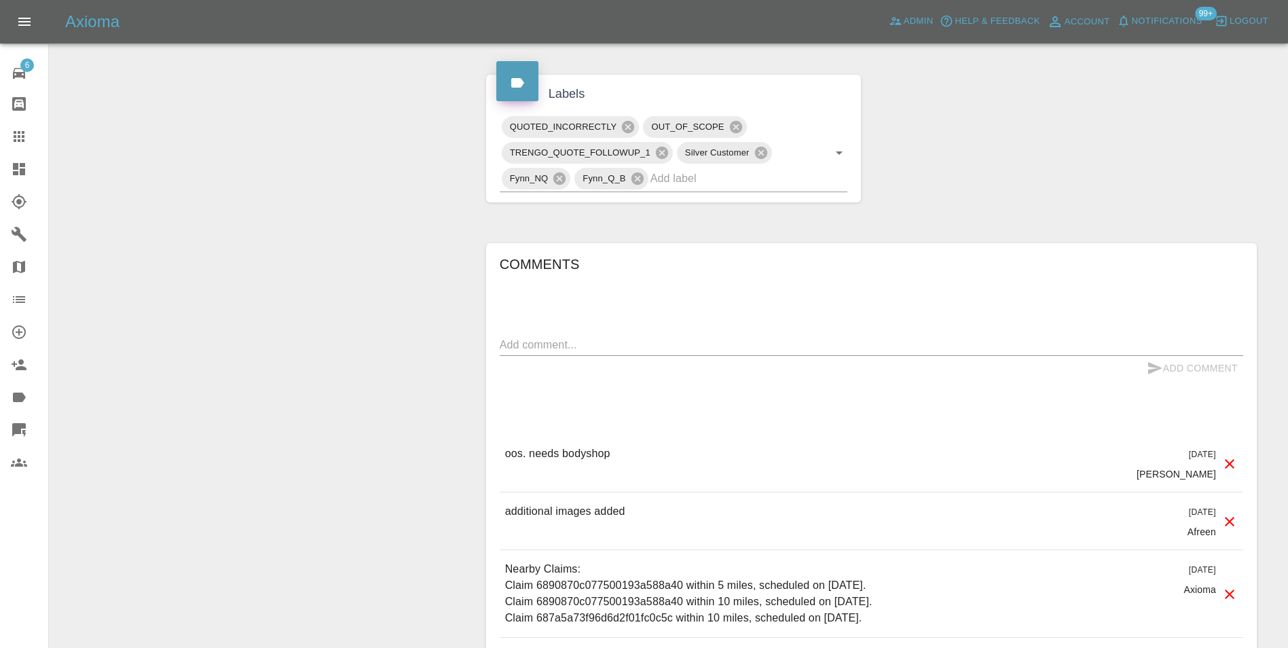
scroll to position [557, 0]
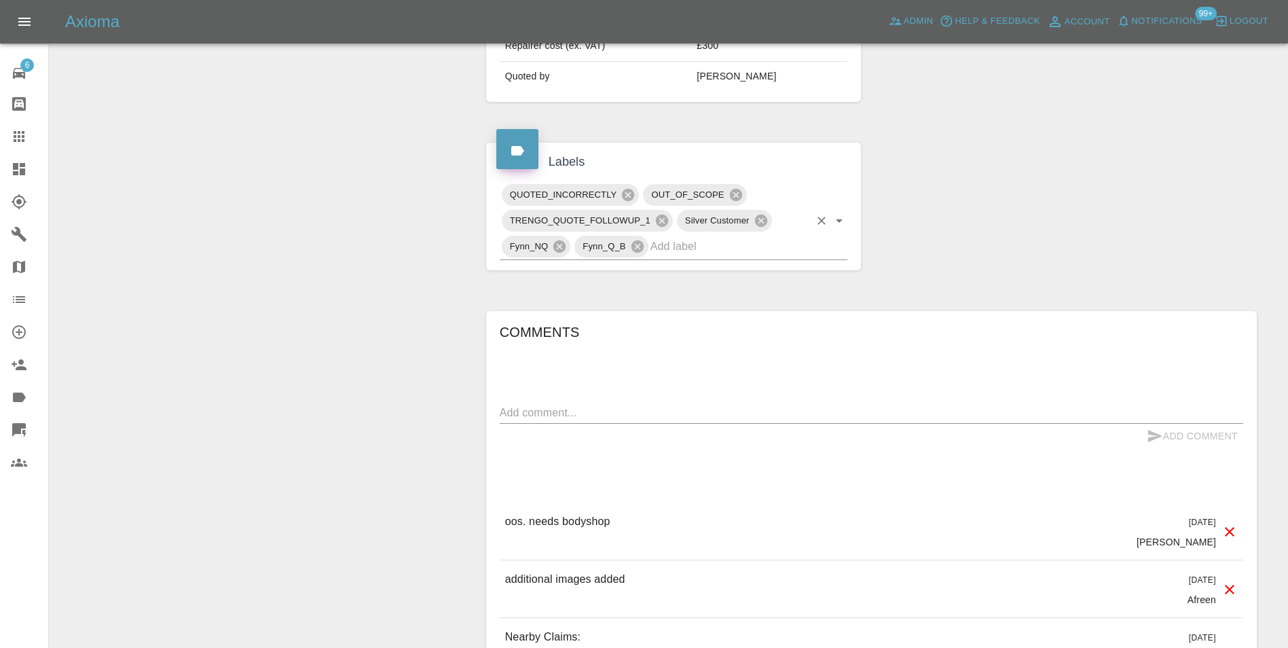
drag, startPoint x: 607, startPoint y: 193, endPoint x: 513, endPoint y: 195, distance: 93.7
click at [513, 195] on span "QUOTED_INCORRECTLY" at bounding box center [564, 195] width 124 height 16
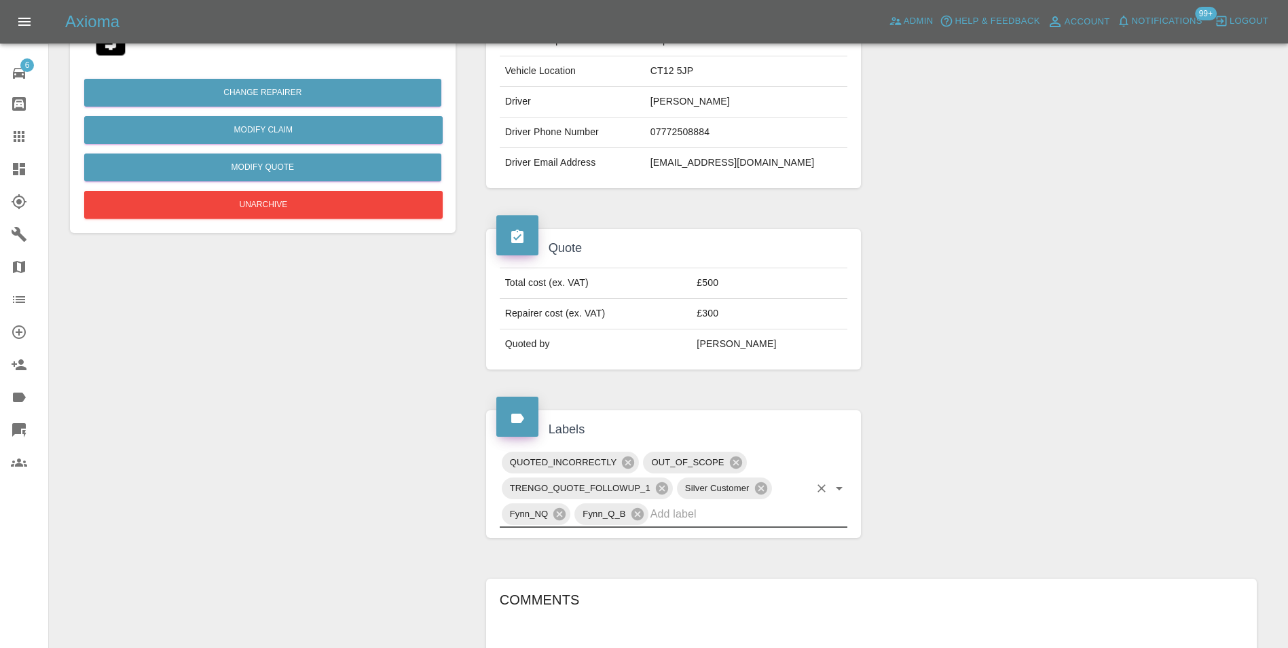
scroll to position [285, 0]
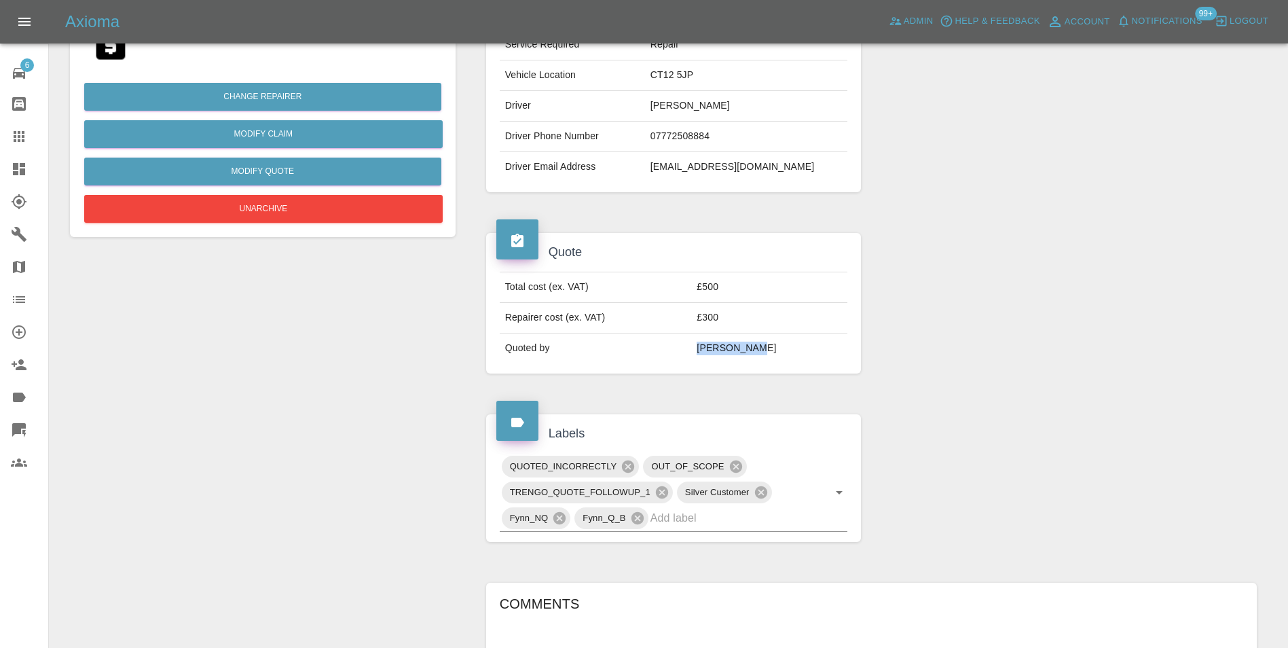
drag, startPoint x: 780, startPoint y: 346, endPoint x: 716, endPoint y: 356, distance: 65.2
click at [716, 356] on tr "Quoted by Ankur Mehta" at bounding box center [674, 348] width 348 height 30
drag, startPoint x: 716, startPoint y: 356, endPoint x: 705, endPoint y: 359, distance: 10.7
click at [692, 359] on td "Quoted by" at bounding box center [596, 348] width 192 height 30
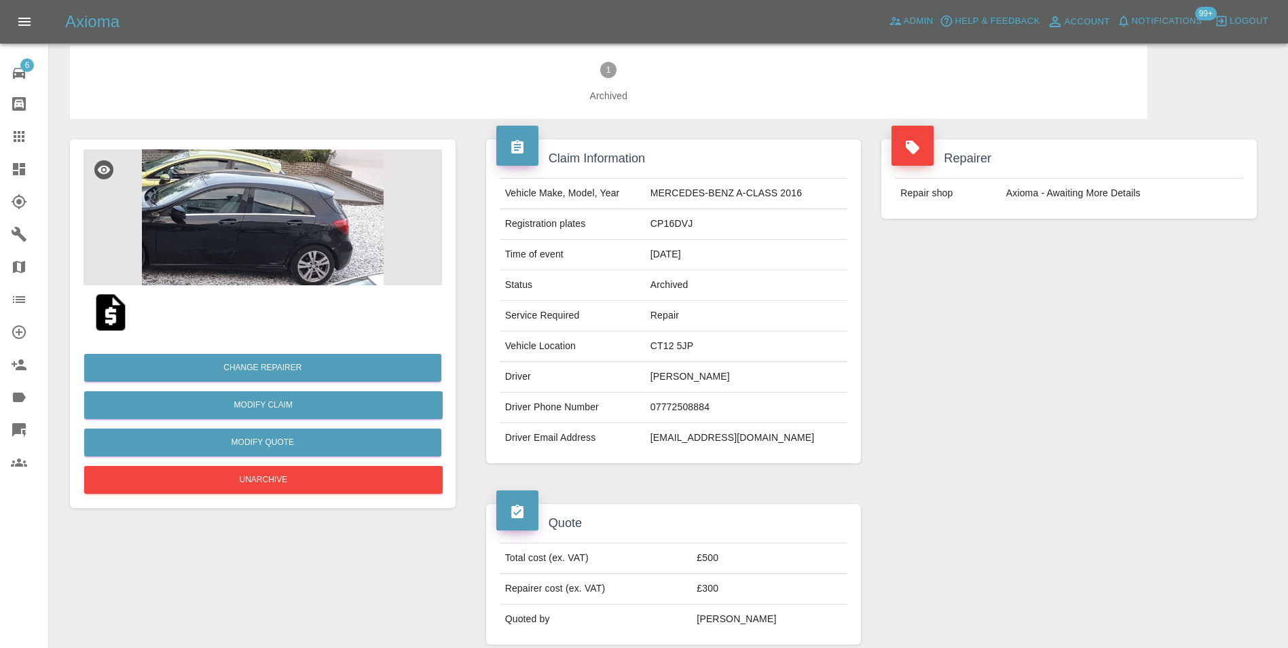
scroll to position [14, 0]
click at [274, 234] on img at bounding box center [263, 218] width 358 height 136
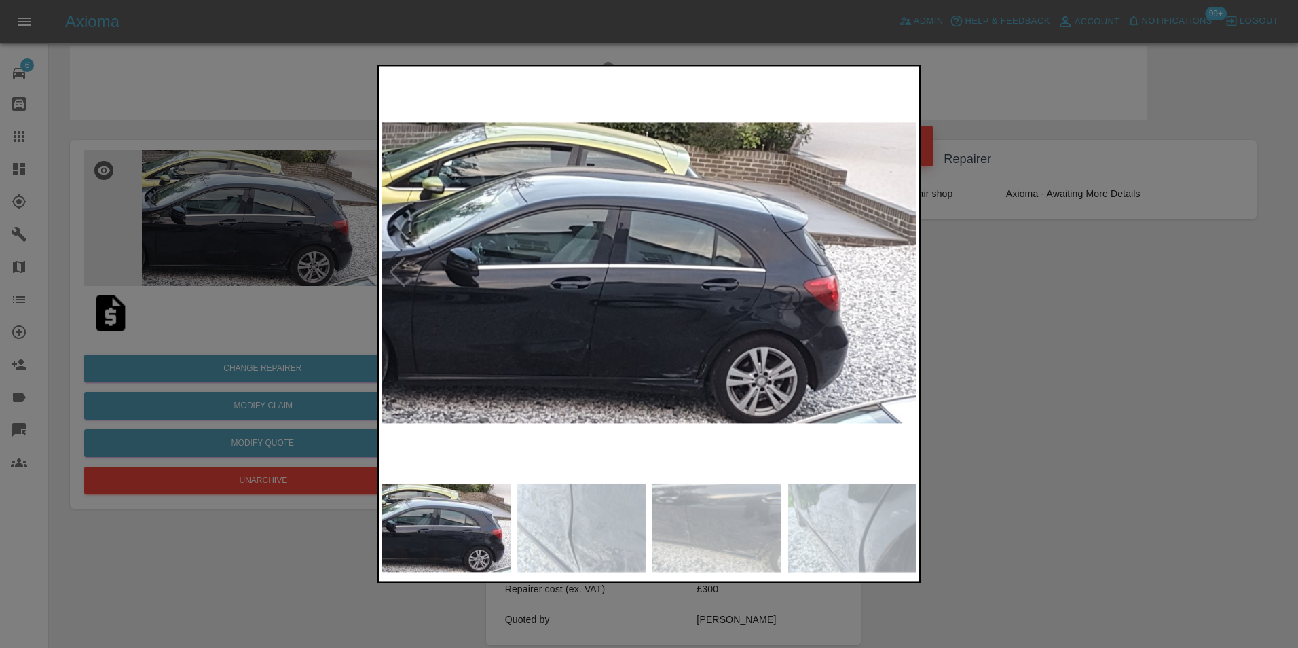
click at [470, 348] on img at bounding box center [649, 273] width 535 height 408
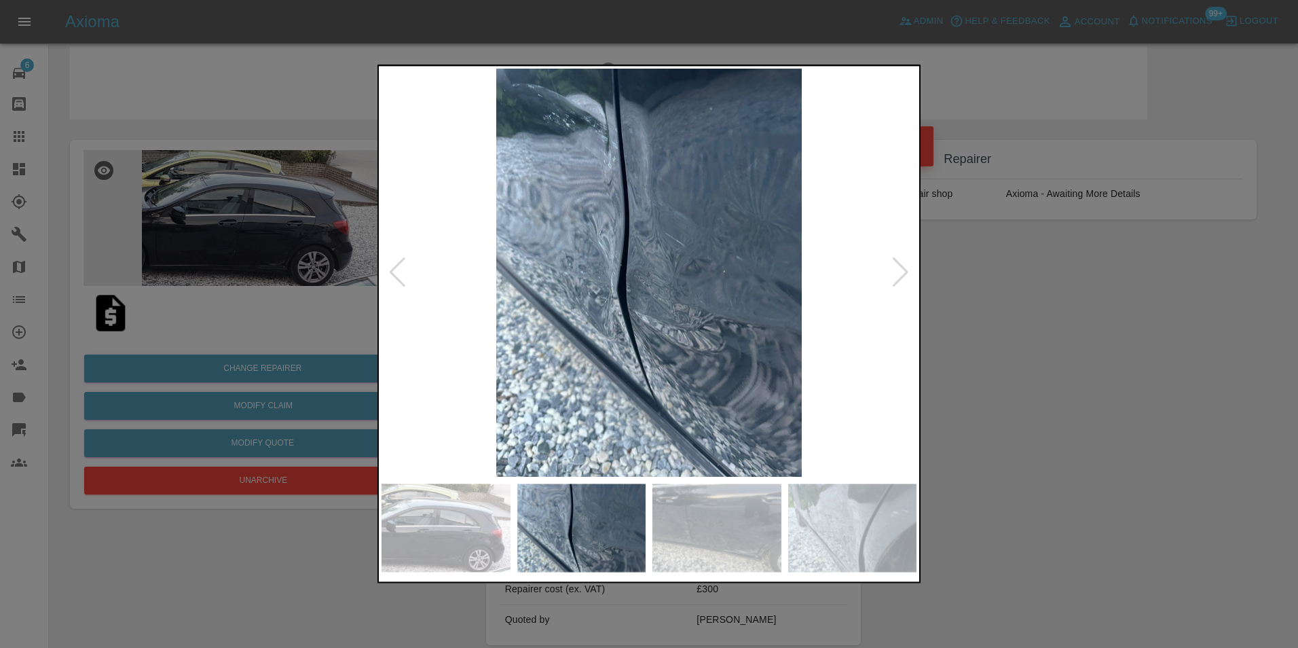
click at [525, 352] on img at bounding box center [649, 273] width 535 height 408
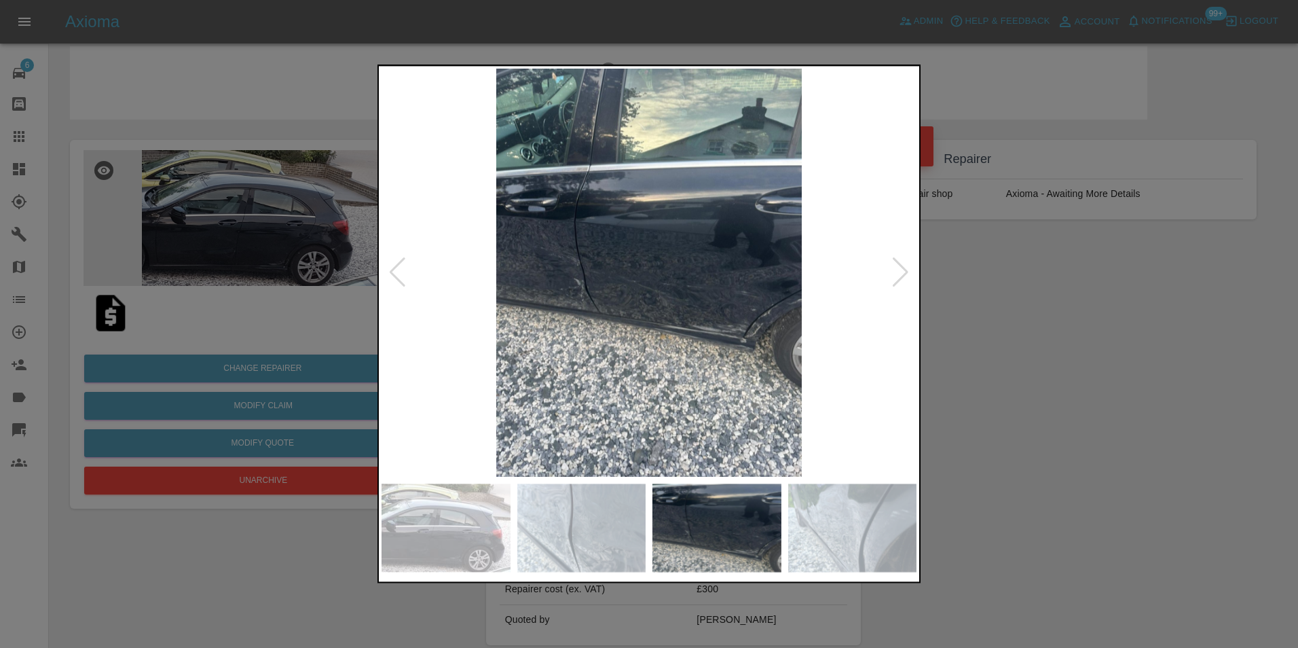
click at [549, 361] on img at bounding box center [649, 273] width 535 height 408
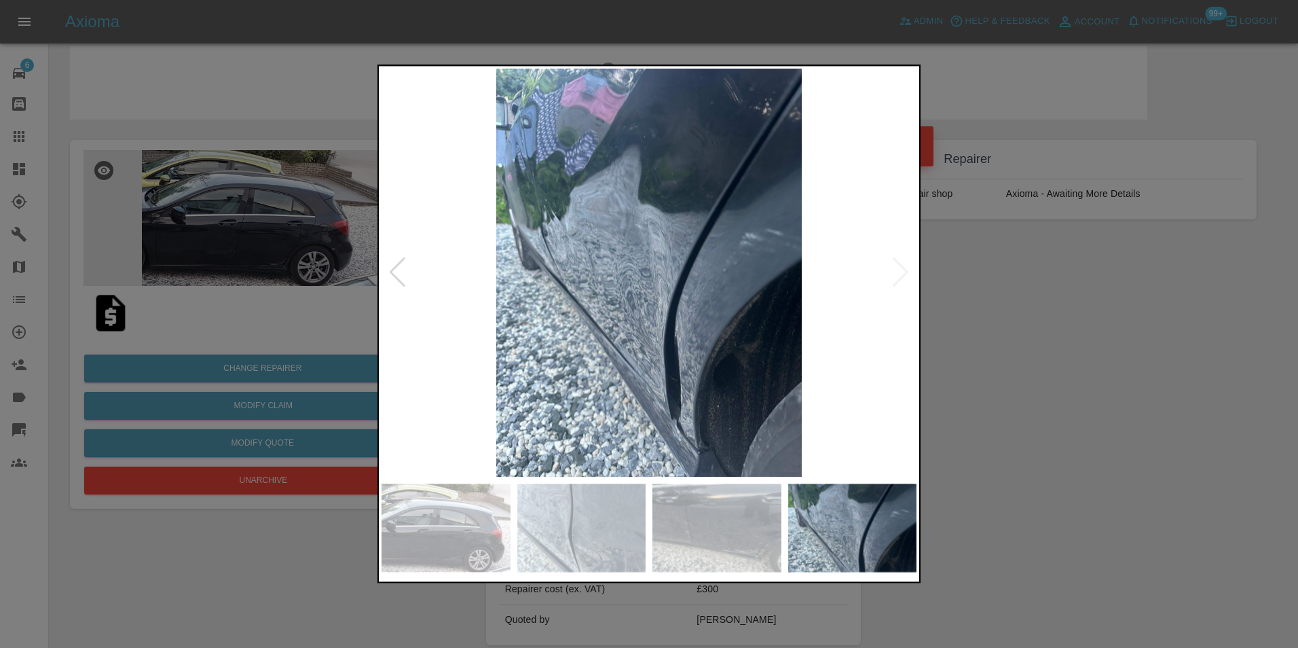
click at [532, 319] on img at bounding box center [649, 273] width 535 height 408
click at [254, 175] on div at bounding box center [649, 324] width 1298 height 648
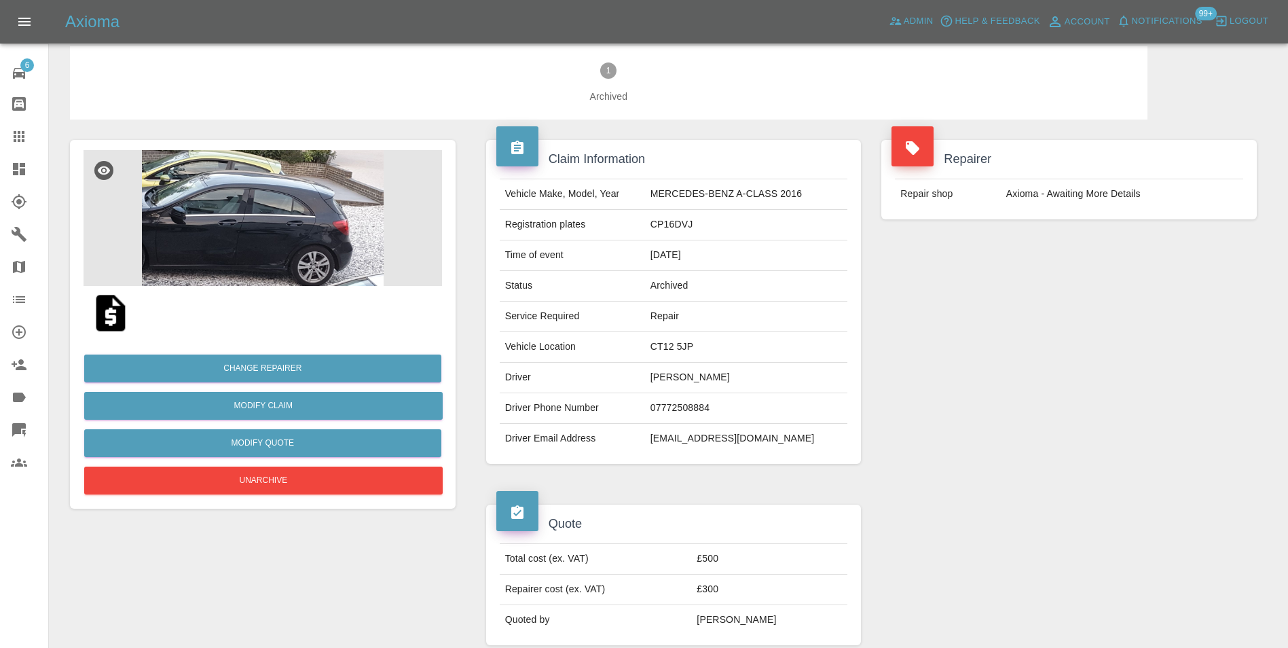
click at [1002, 422] on div "Repairer Repair shop Axioma - Awaiting More Details" at bounding box center [1069, 301] width 396 height 365
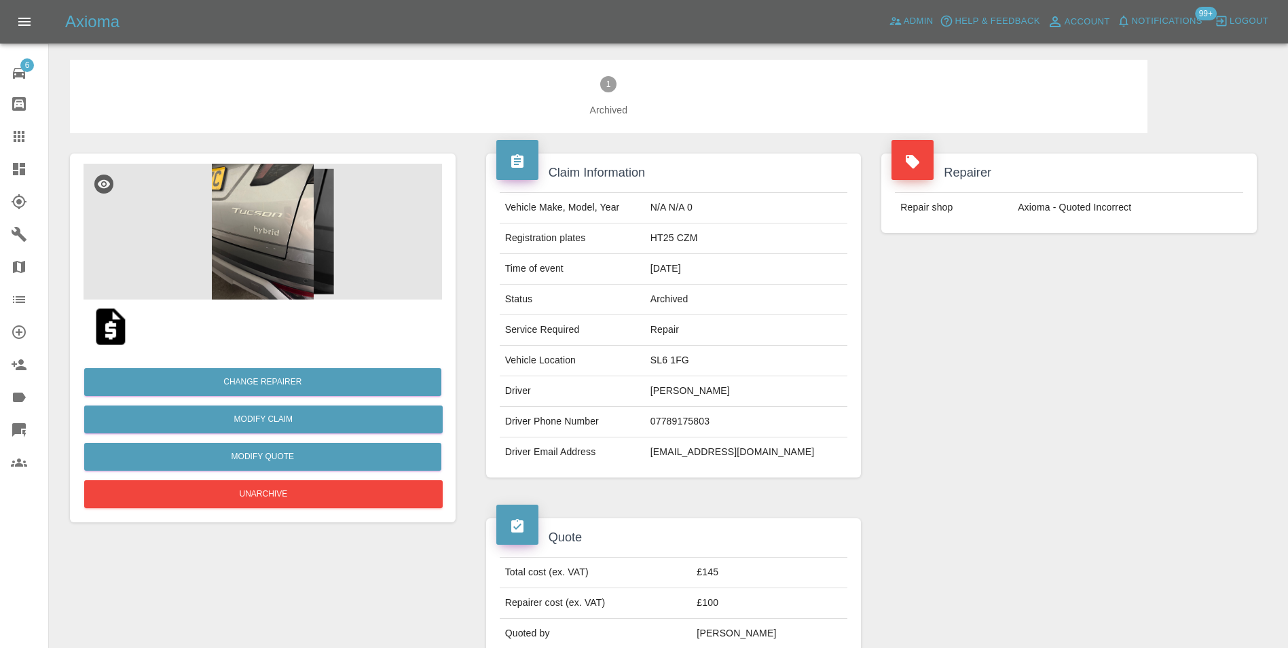
click at [286, 240] on img at bounding box center [263, 232] width 358 height 136
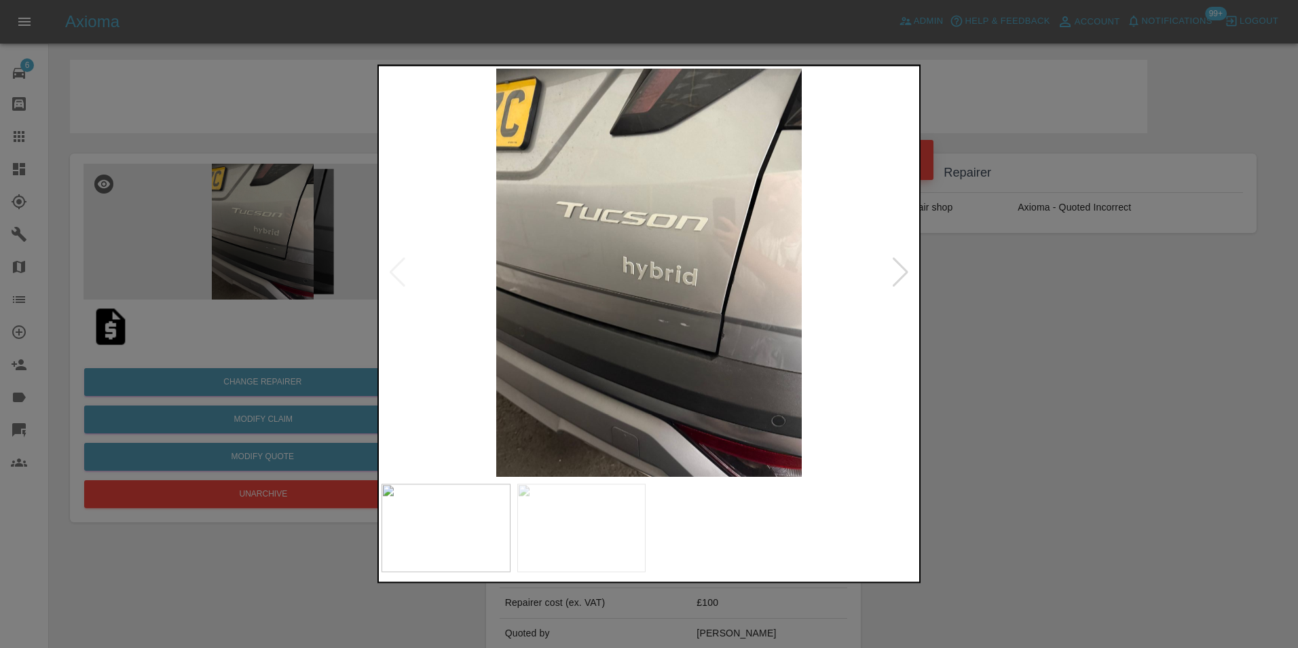
click at [685, 326] on img at bounding box center [649, 273] width 535 height 408
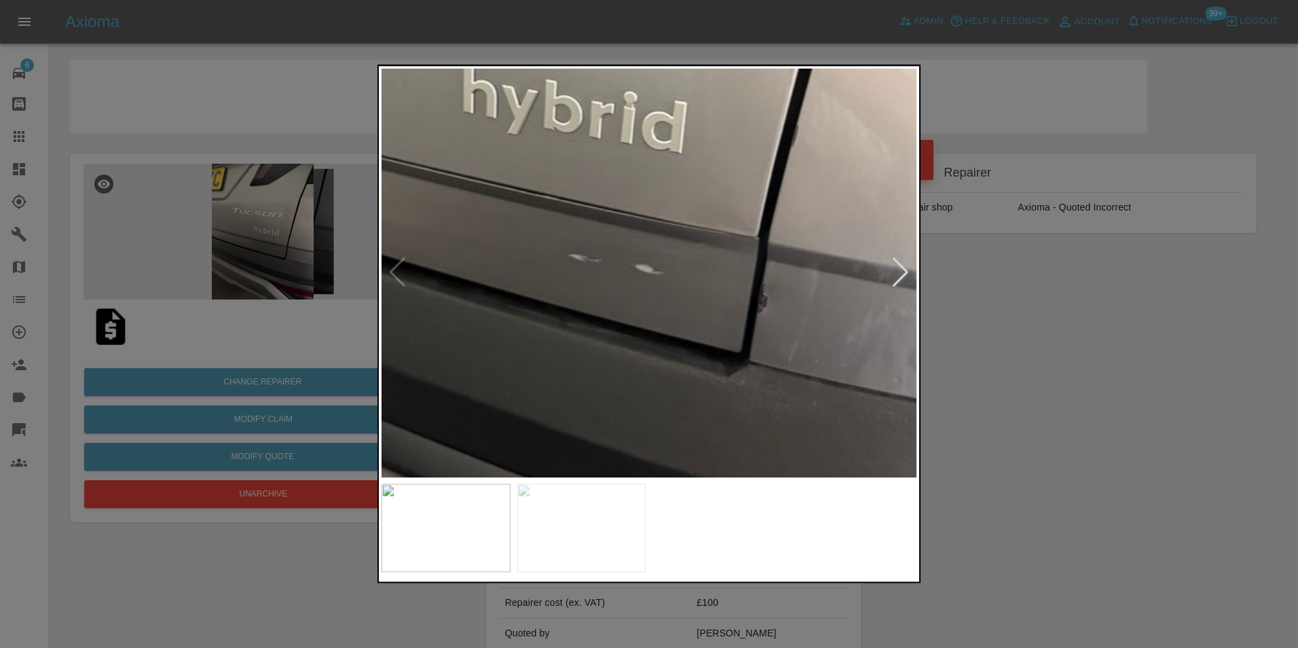
click at [646, 318] on img at bounding box center [541, 114] width 1605 height 1224
click at [310, 285] on div at bounding box center [649, 324] width 1298 height 648
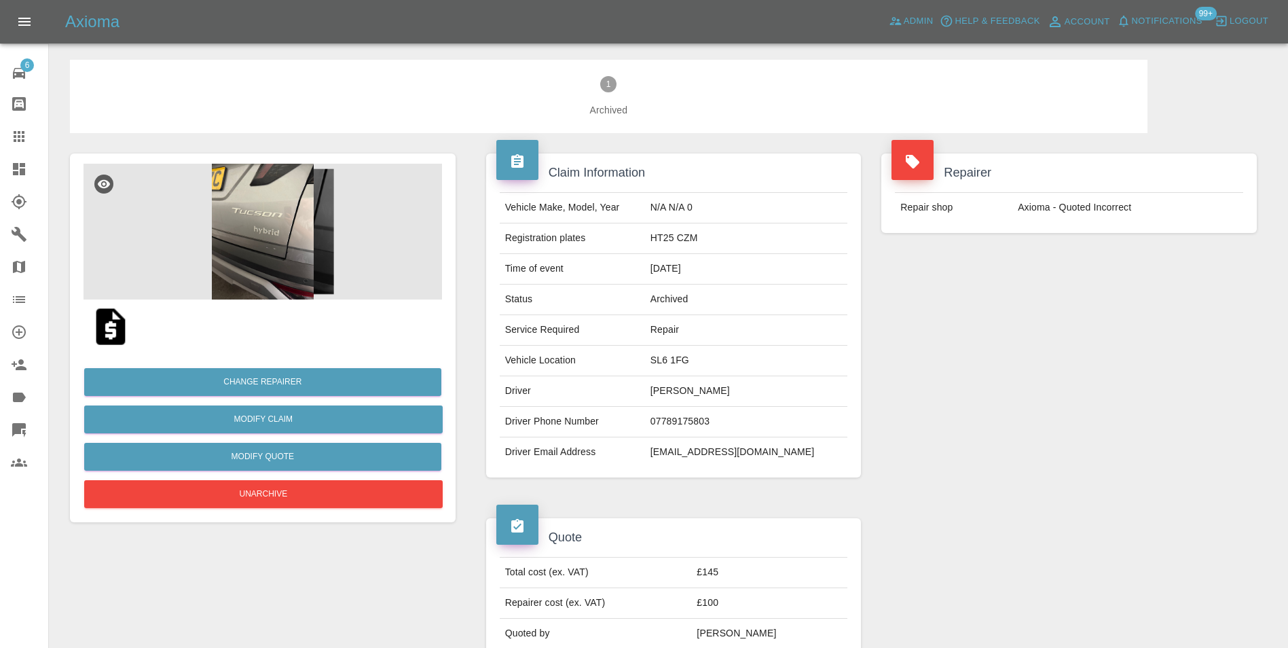
click at [282, 260] on img at bounding box center [263, 232] width 358 height 136
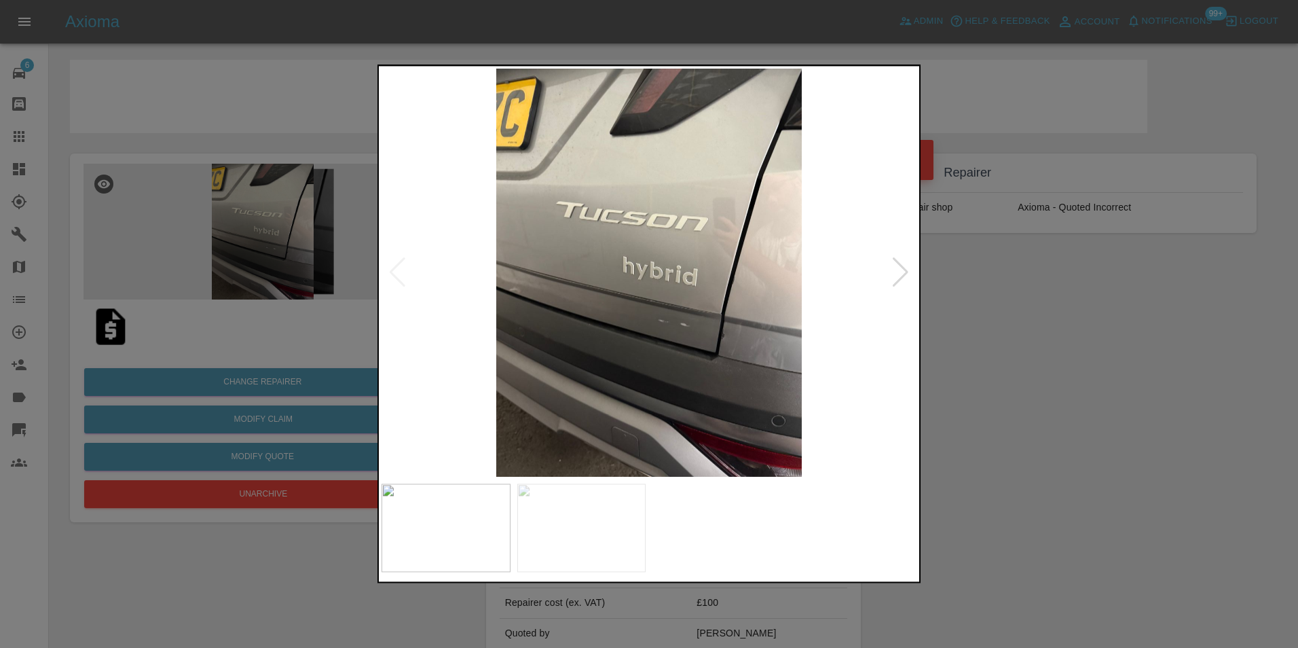
click at [665, 314] on img at bounding box center [649, 273] width 535 height 408
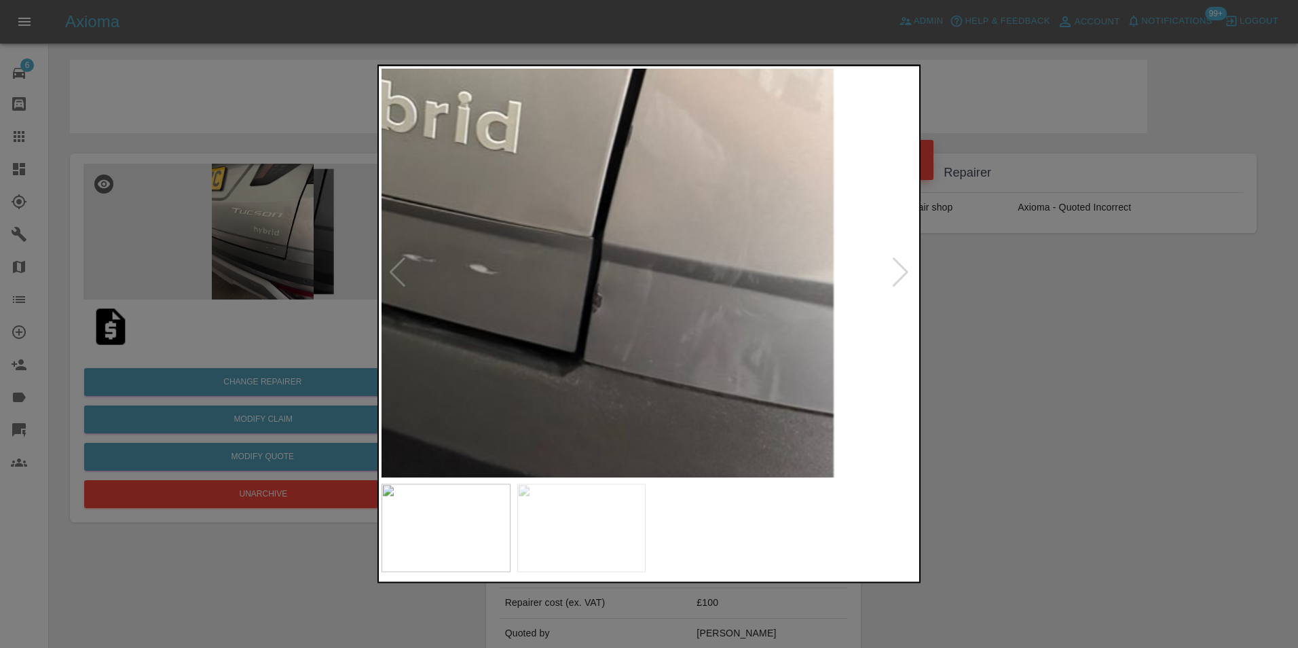
click at [529, 338] on img at bounding box center [375, 114] width 1605 height 1224
click at [577, 346] on img at bounding box center [375, 114] width 1605 height 1224
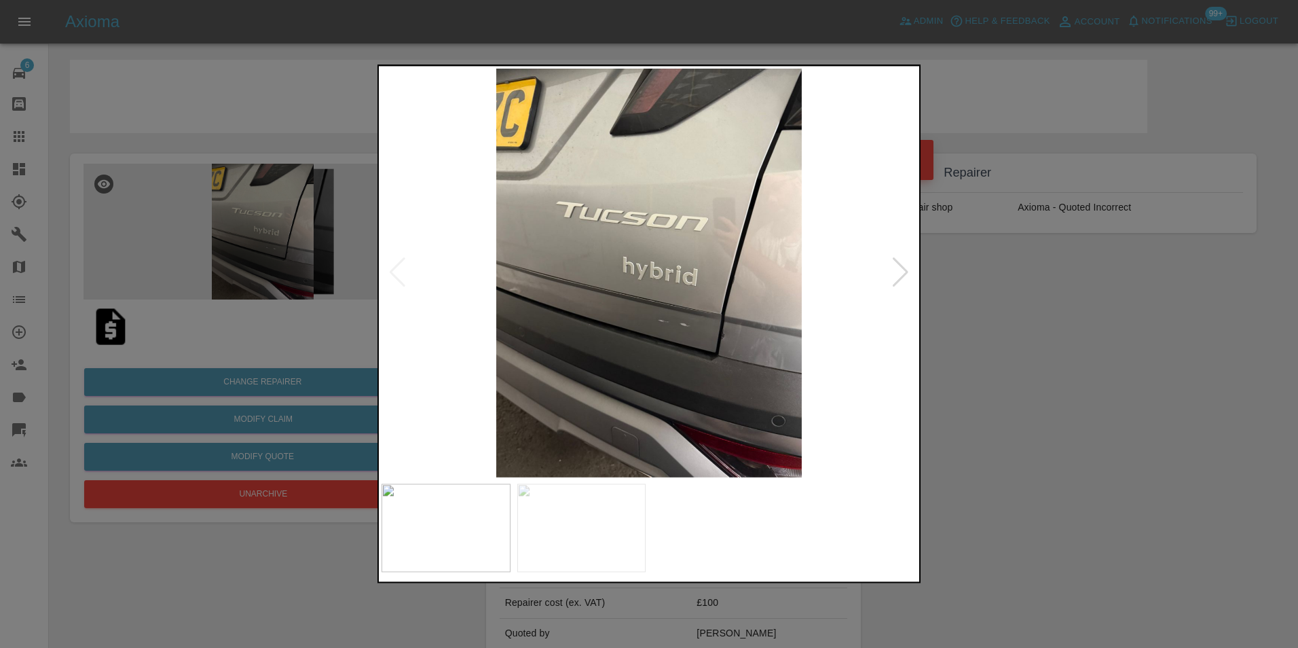
click at [725, 354] on img at bounding box center [649, 273] width 535 height 408
click at [725, 355] on img at bounding box center [649, 273] width 535 height 408
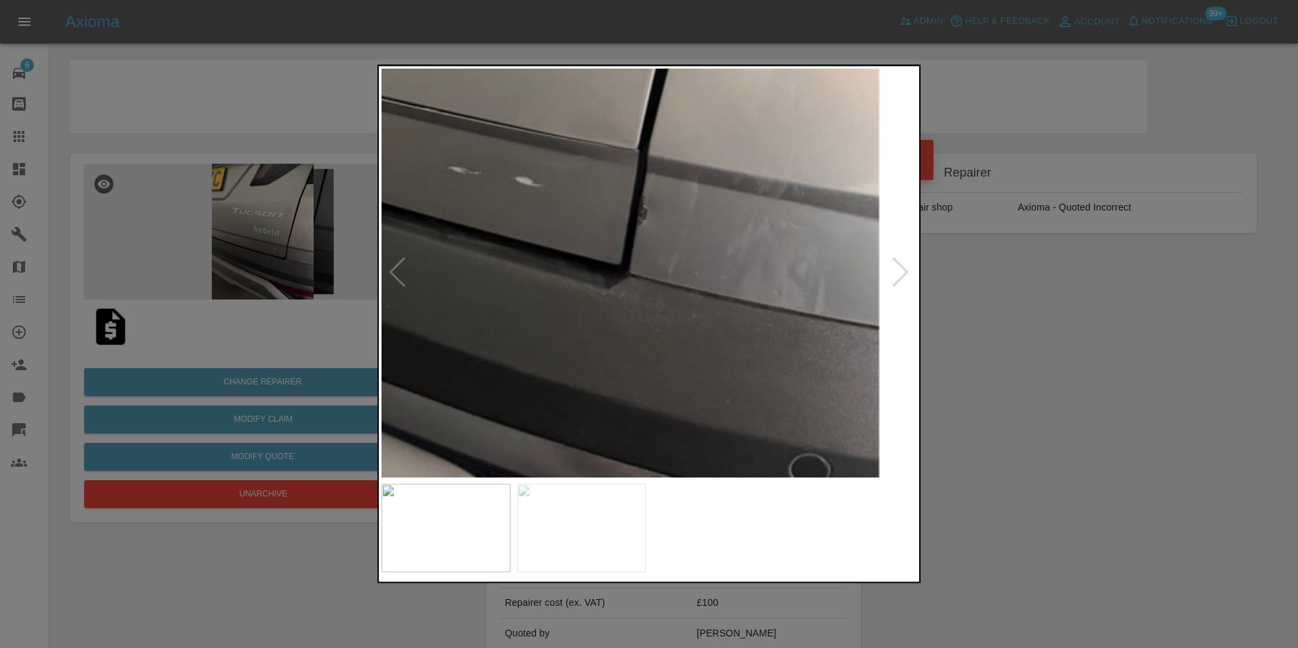
click at [722, 356] on img at bounding box center [420, 26] width 1605 height 1224
click at [721, 356] on img at bounding box center [420, 26] width 1605 height 1224
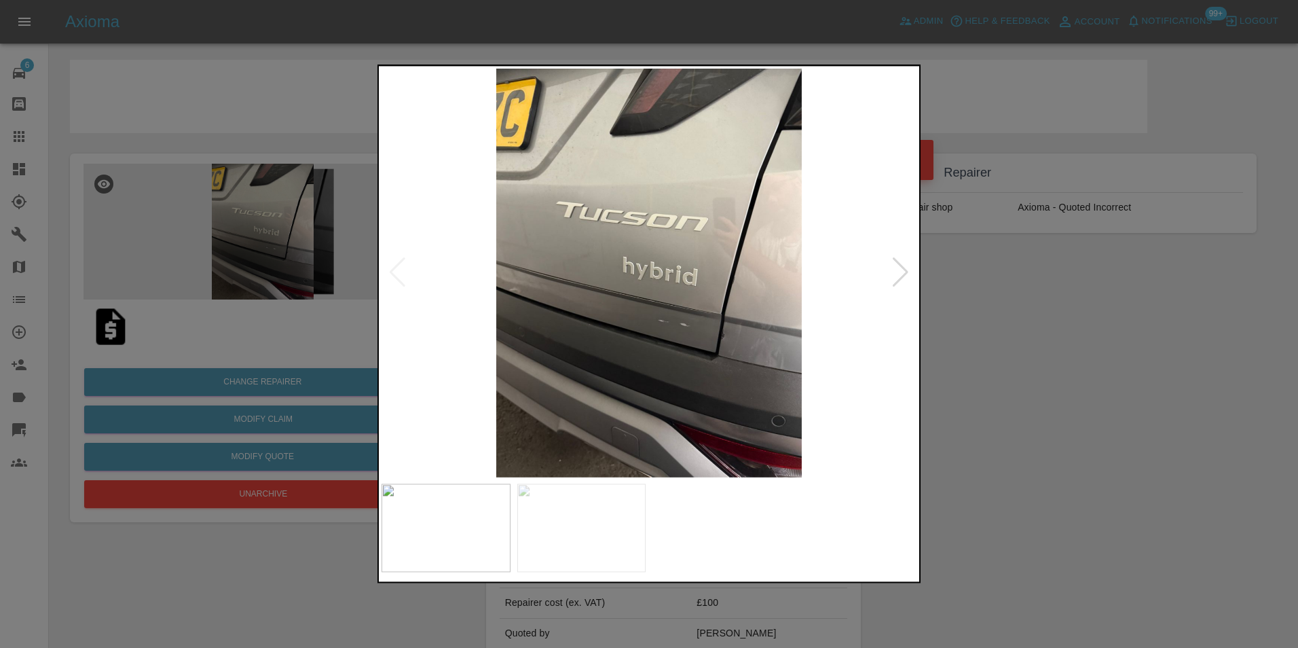
drag, startPoint x: 183, startPoint y: 295, endPoint x: 284, endPoint y: 308, distance: 102.0
click at [186, 294] on div at bounding box center [649, 324] width 1298 height 648
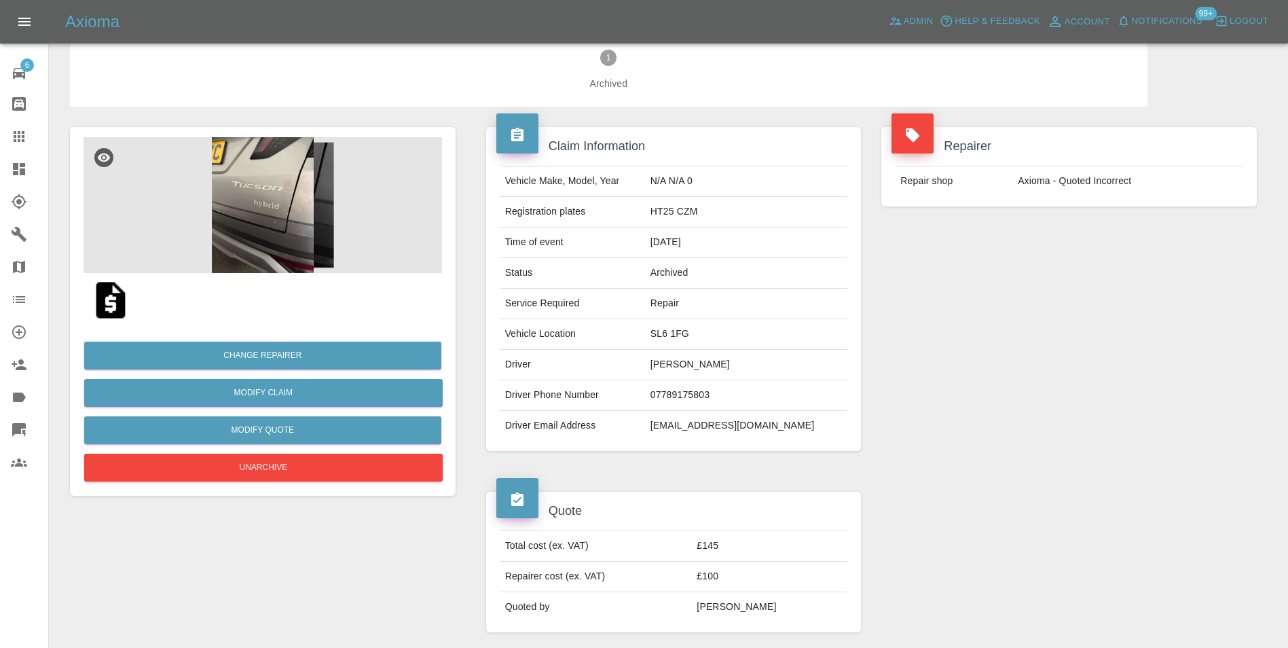
scroll to position [19, 0]
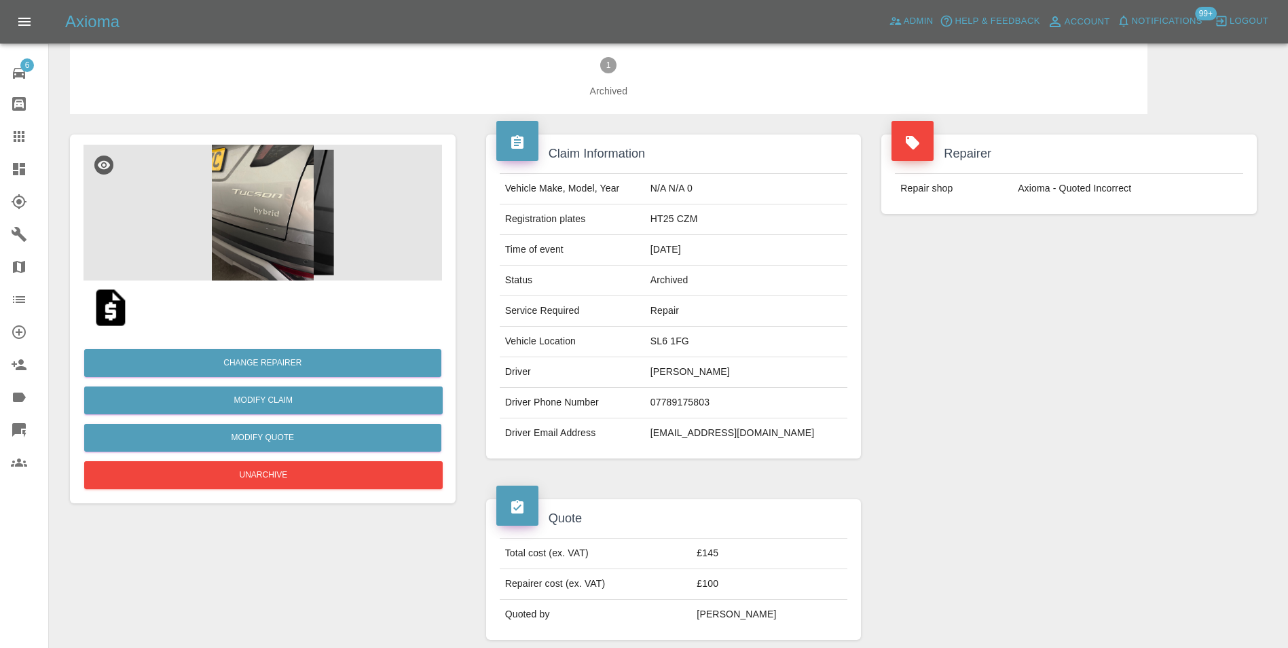
click at [276, 221] on img at bounding box center [263, 213] width 358 height 136
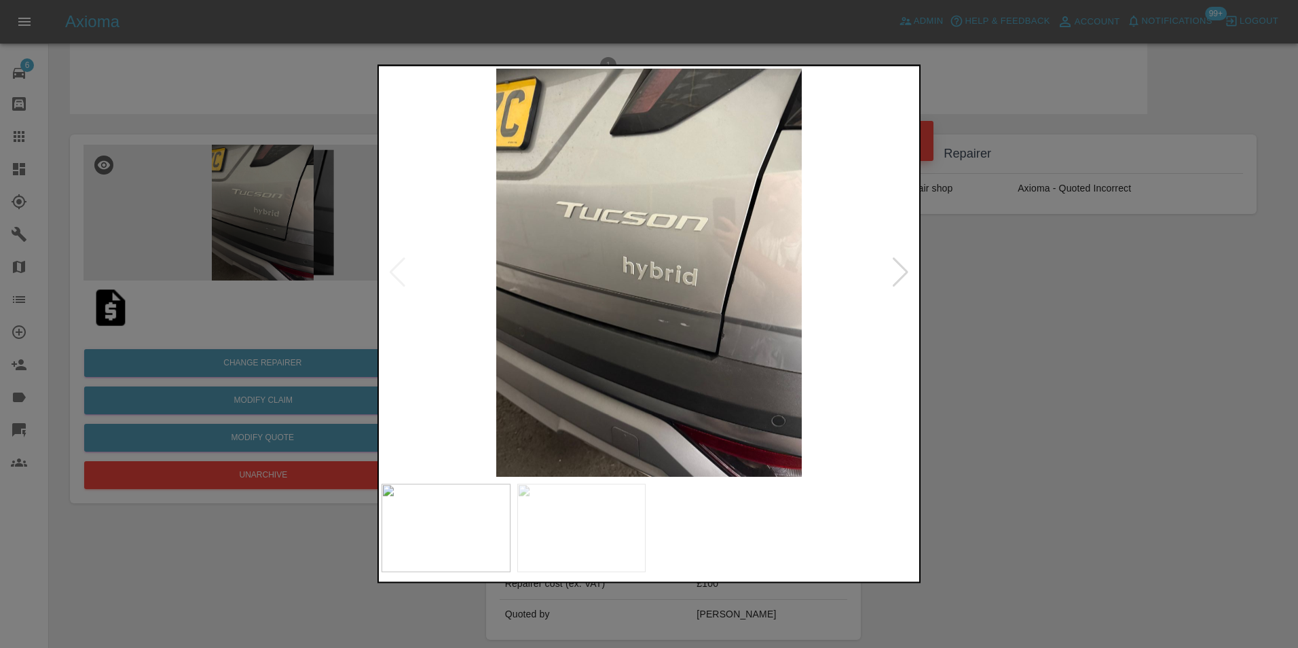
click at [699, 344] on img at bounding box center [649, 273] width 535 height 408
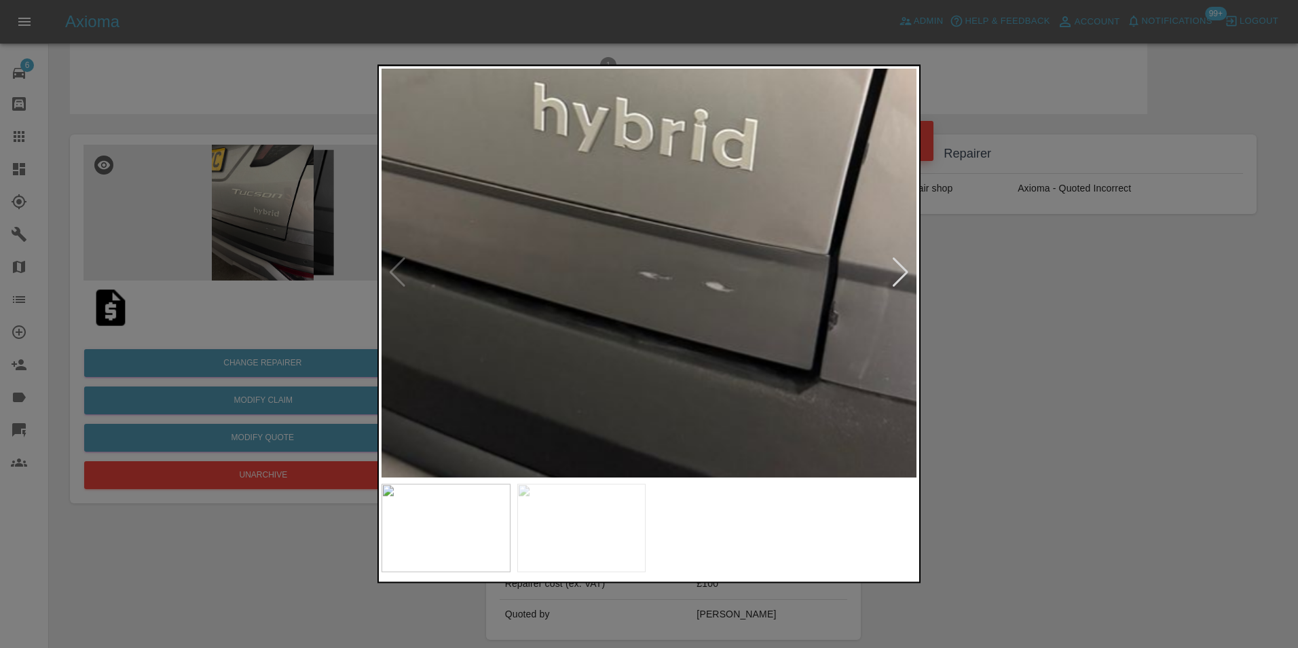
click at [720, 374] on img at bounding box center [611, 131] width 1605 height 1224
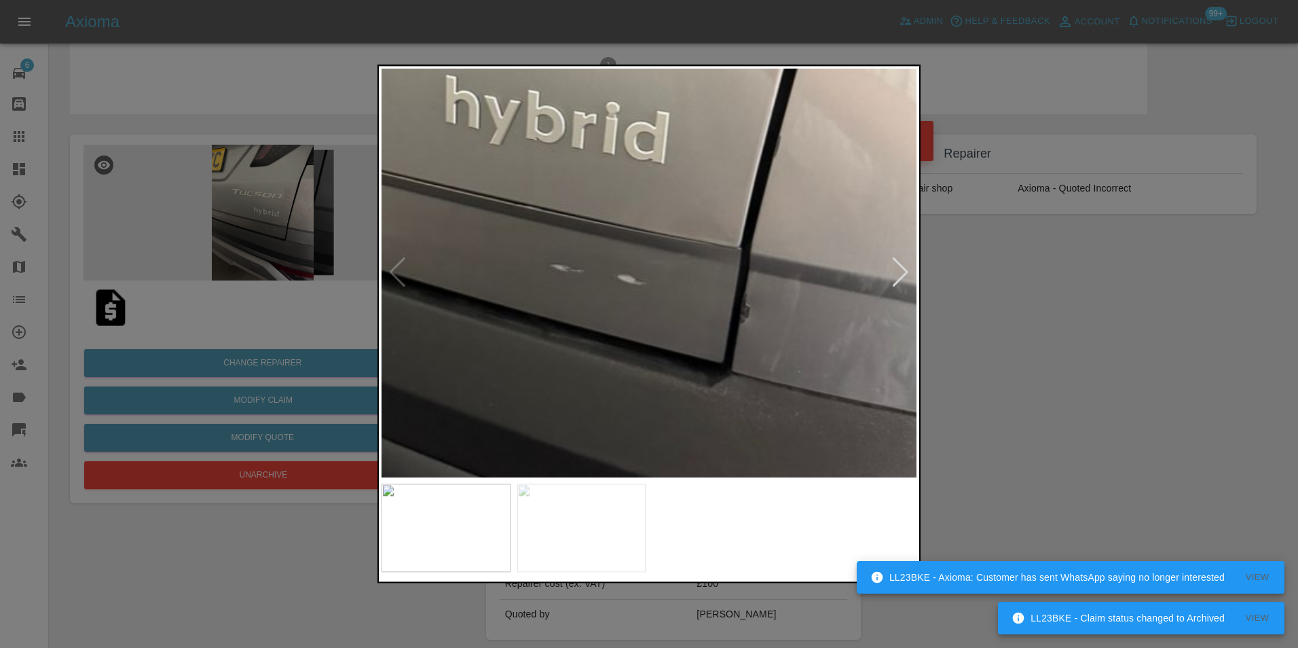
click at [625, 316] on img at bounding box center [523, 125] width 1605 height 1224
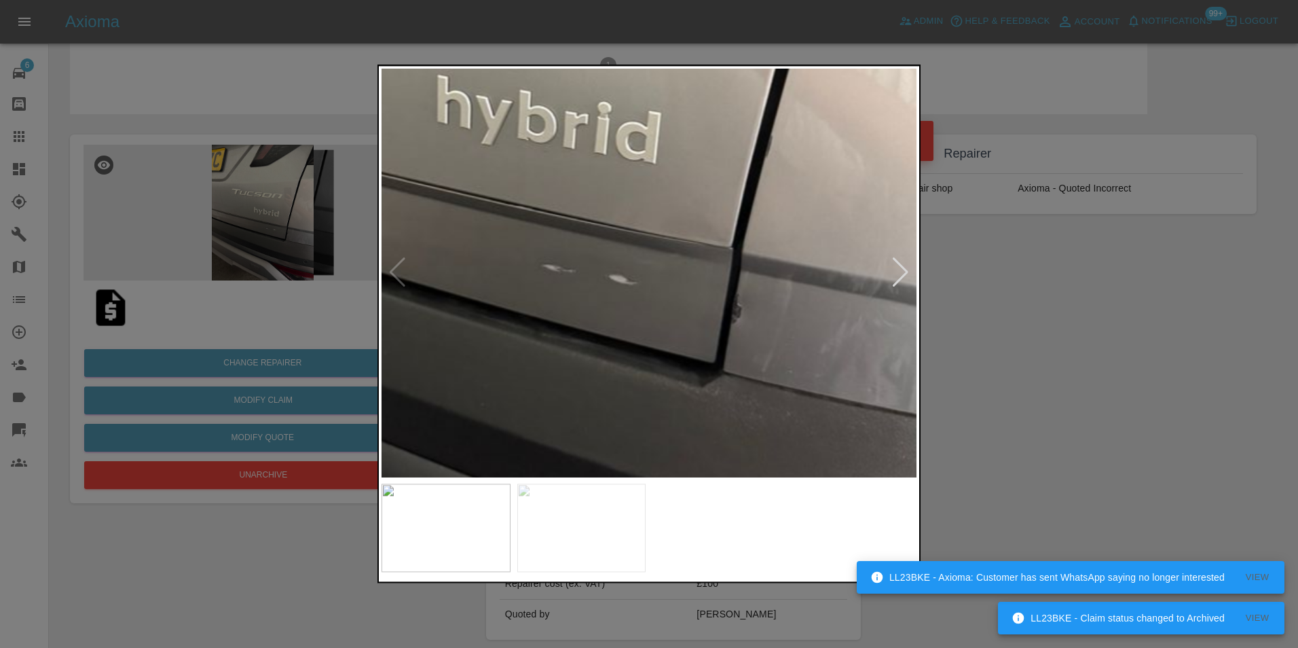
click at [625, 316] on img at bounding box center [515, 125] width 1605 height 1224
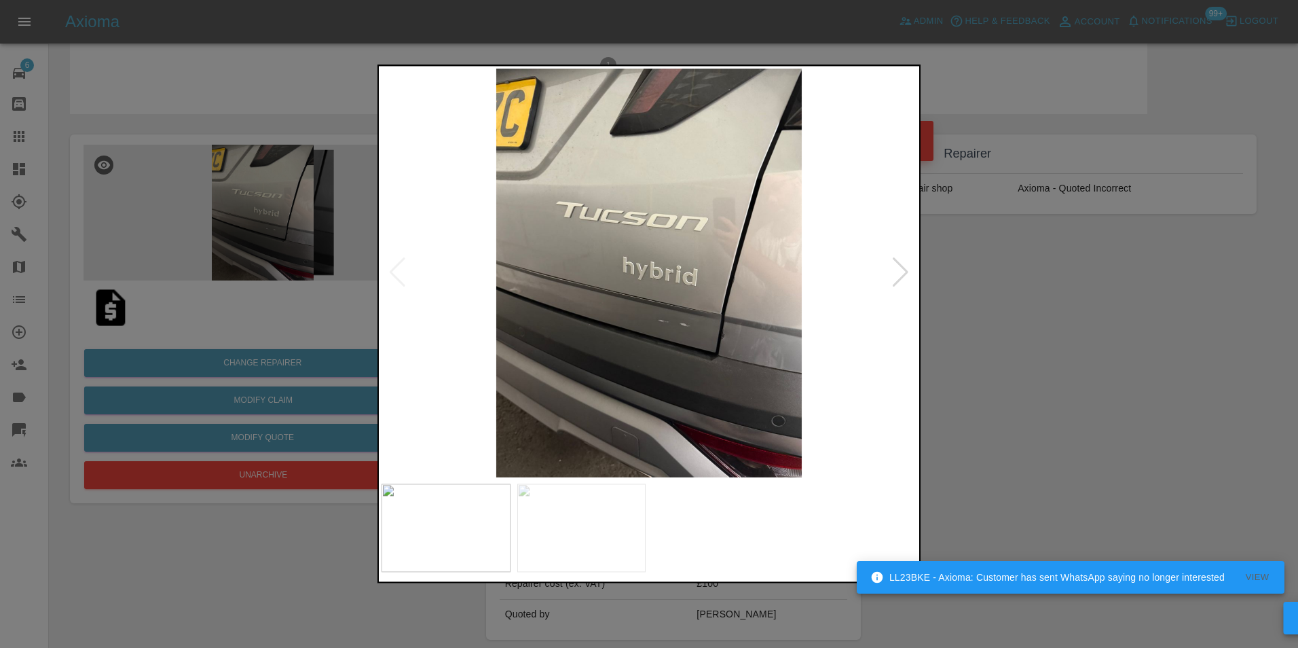
click at [299, 248] on div at bounding box center [649, 324] width 1298 height 648
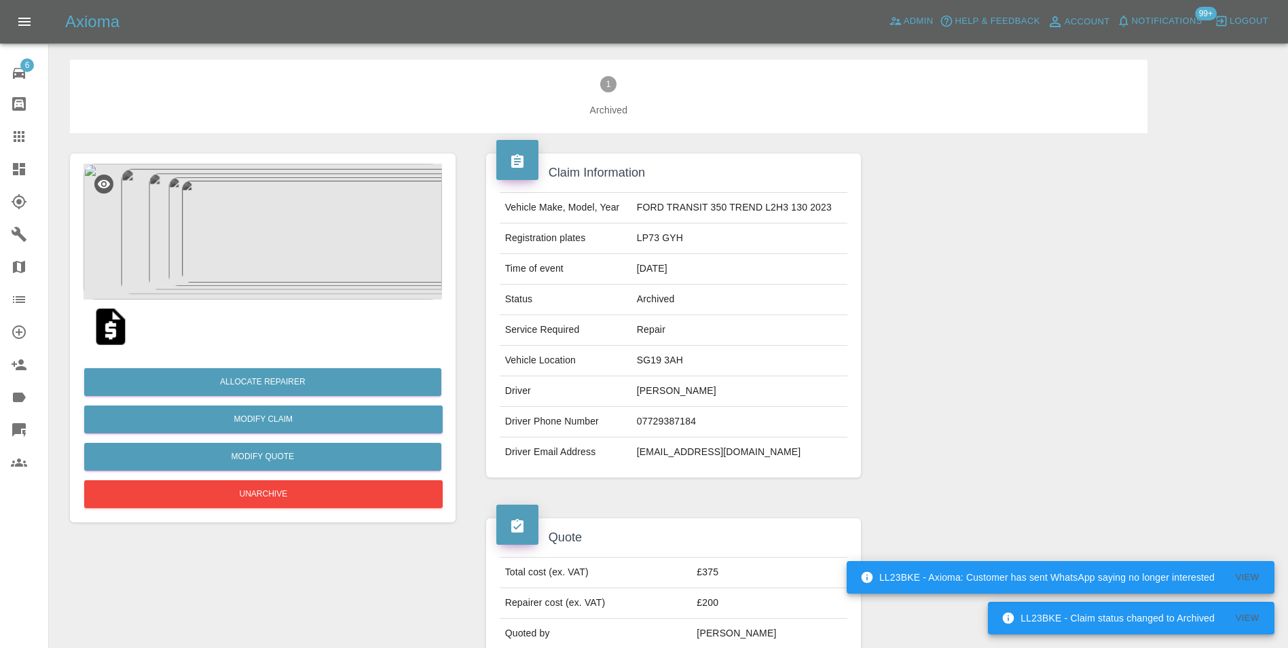
click at [242, 198] on img at bounding box center [263, 232] width 358 height 136
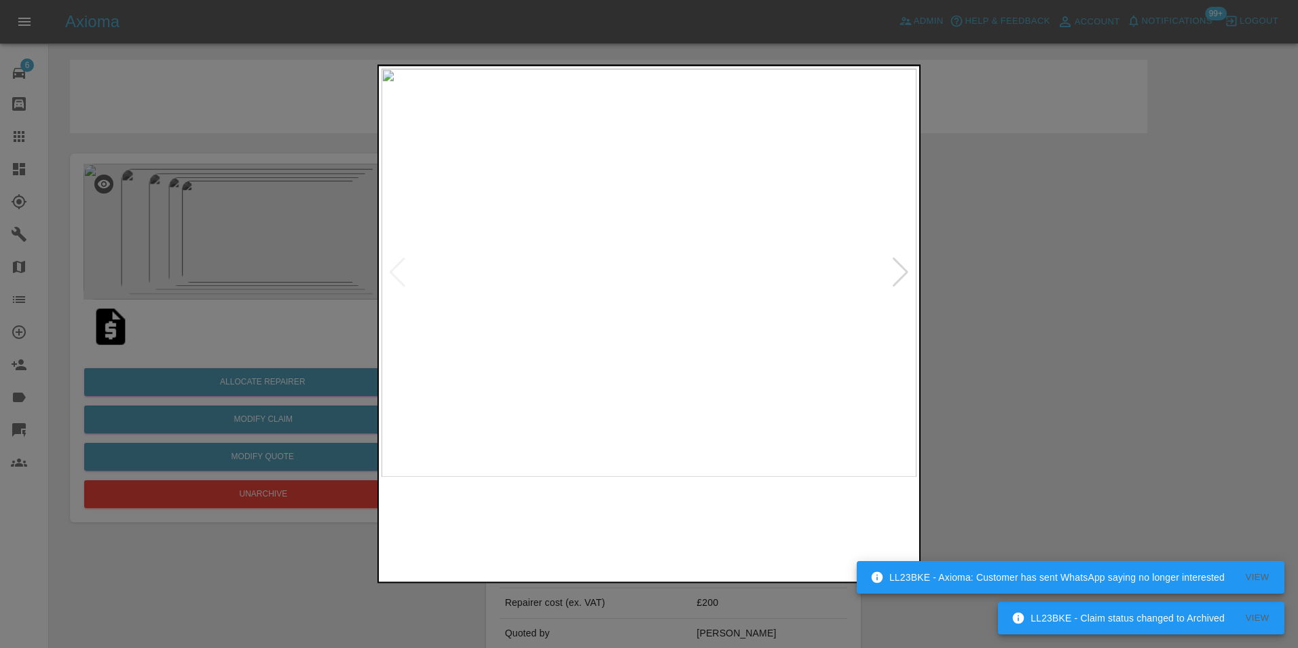
click at [664, 267] on img at bounding box center [649, 273] width 535 height 408
click at [663, 267] on img at bounding box center [604, 289] width 1605 height 1224
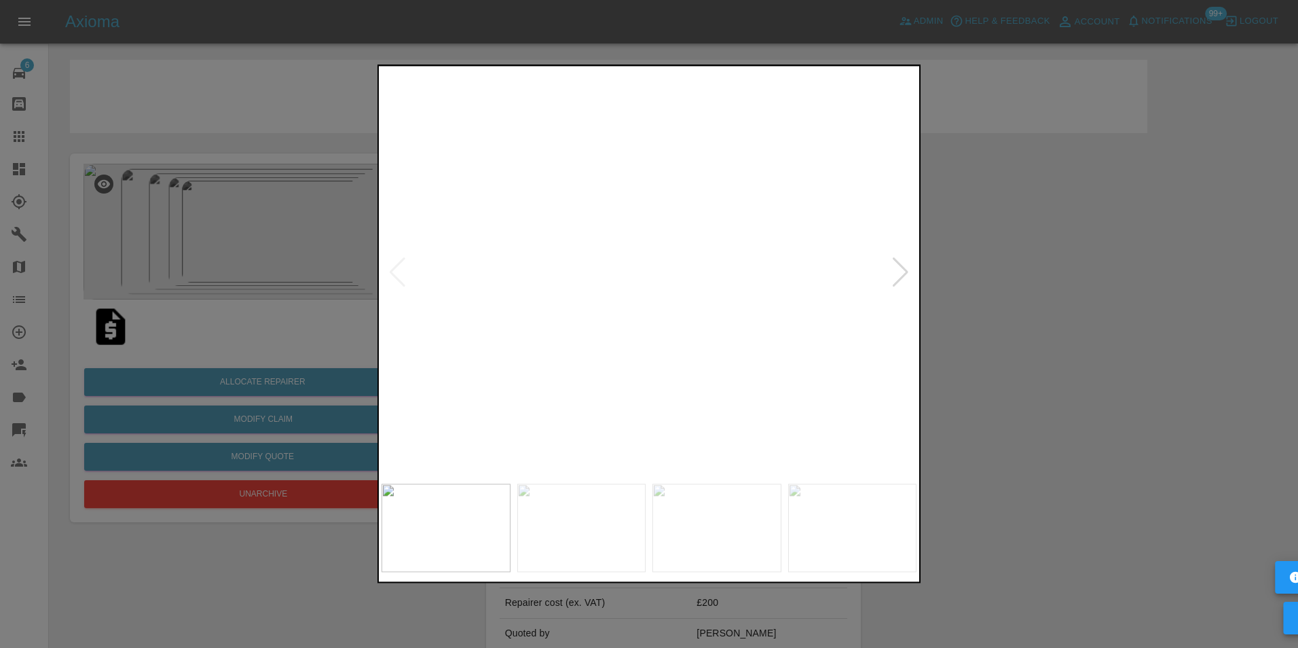
click at [663, 267] on img at bounding box center [603, 289] width 1605 height 1224
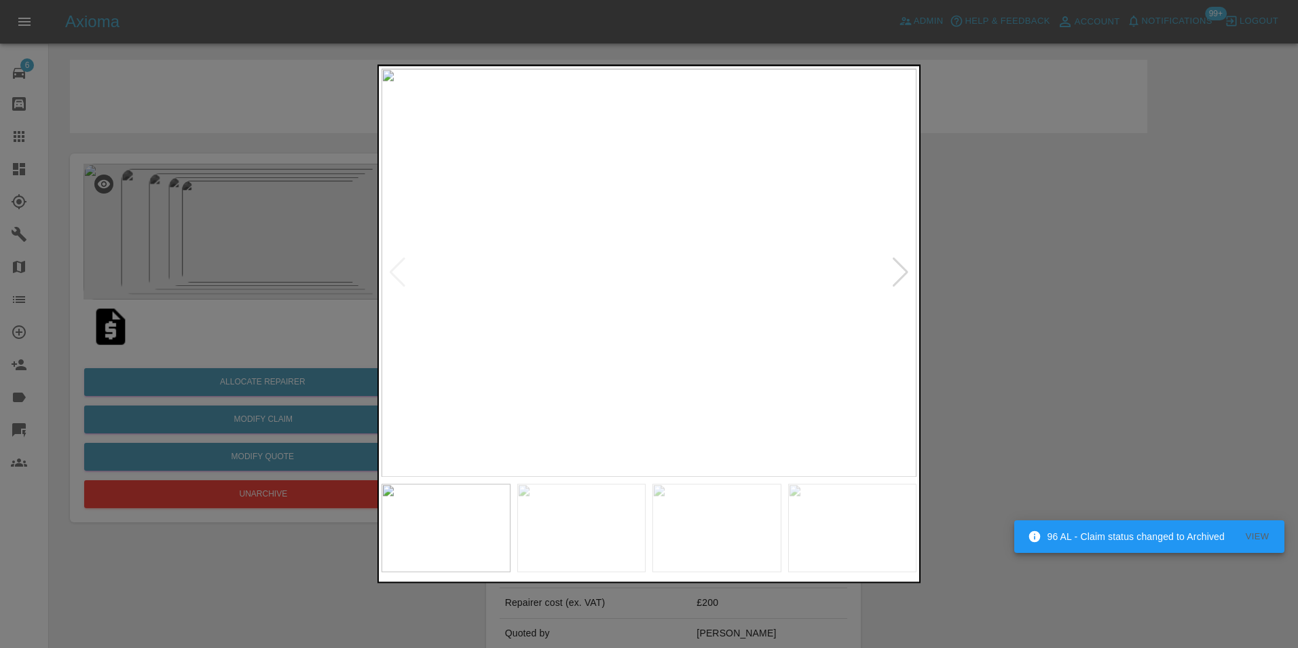
click at [525, 267] on img at bounding box center [649, 273] width 535 height 408
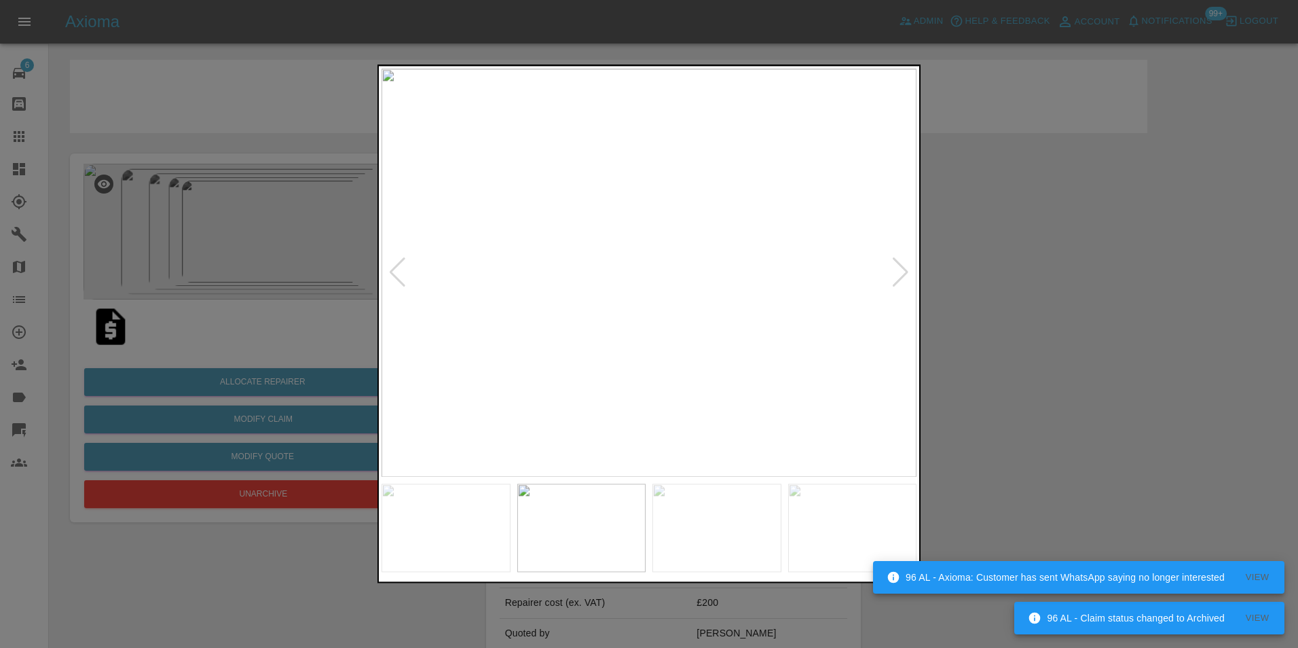
click at [507, 275] on img at bounding box center [649, 273] width 535 height 408
click at [533, 282] on img at bounding box center [649, 273] width 535 height 408
click at [551, 282] on img at bounding box center [613, 273] width 535 height 408
click at [530, 286] on img at bounding box center [649, 273] width 535 height 408
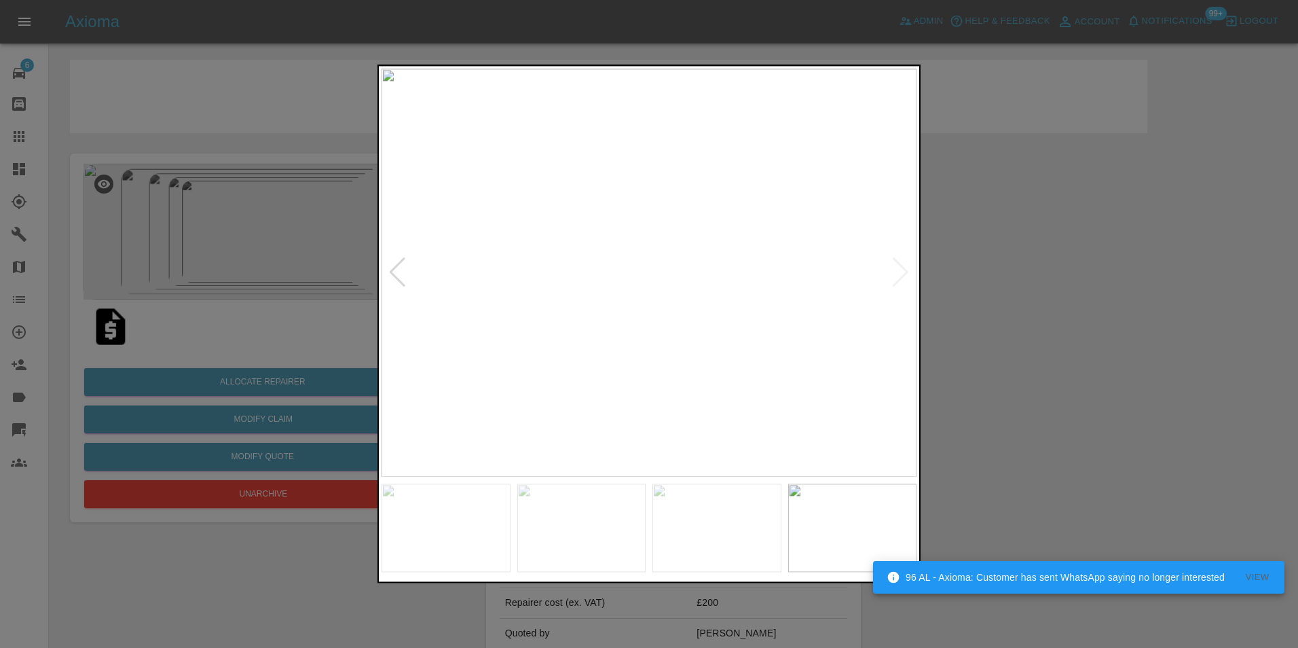
click at [473, 280] on img at bounding box center [649, 273] width 535 height 408
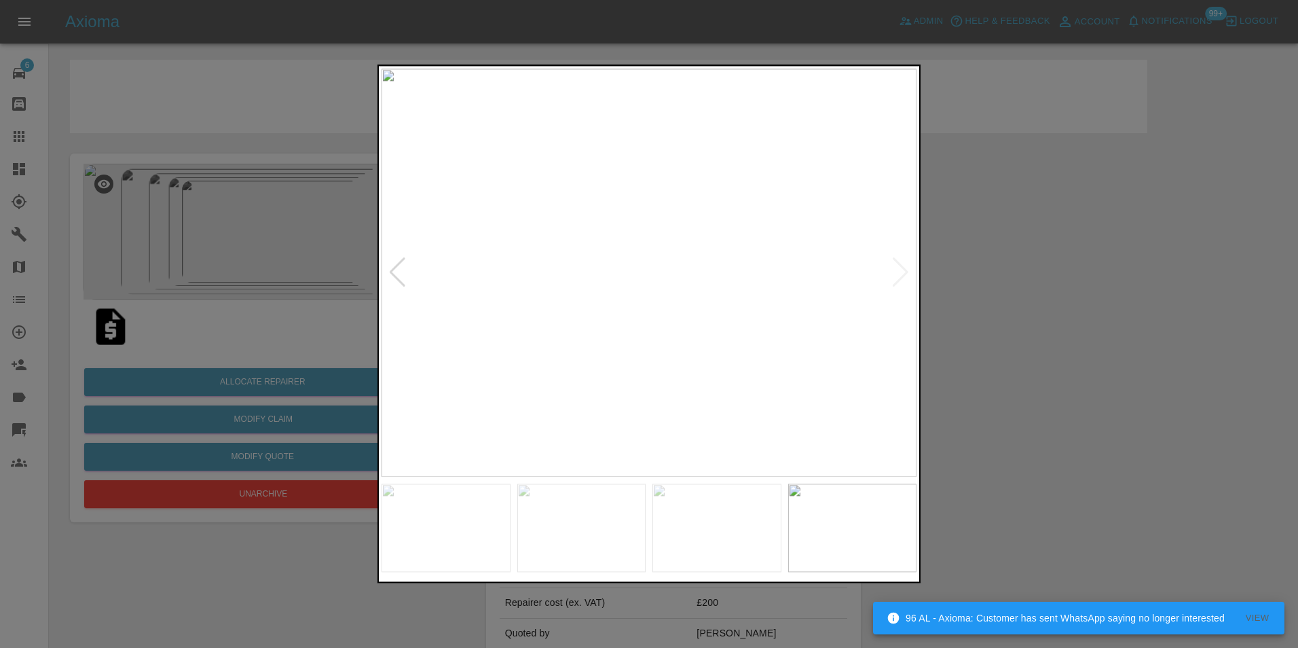
click at [265, 272] on div at bounding box center [649, 324] width 1298 height 648
drag, startPoint x: 218, startPoint y: 263, endPoint x: 251, endPoint y: 265, distance: 33.3
click at [240, 263] on div at bounding box center [649, 324] width 1298 height 648
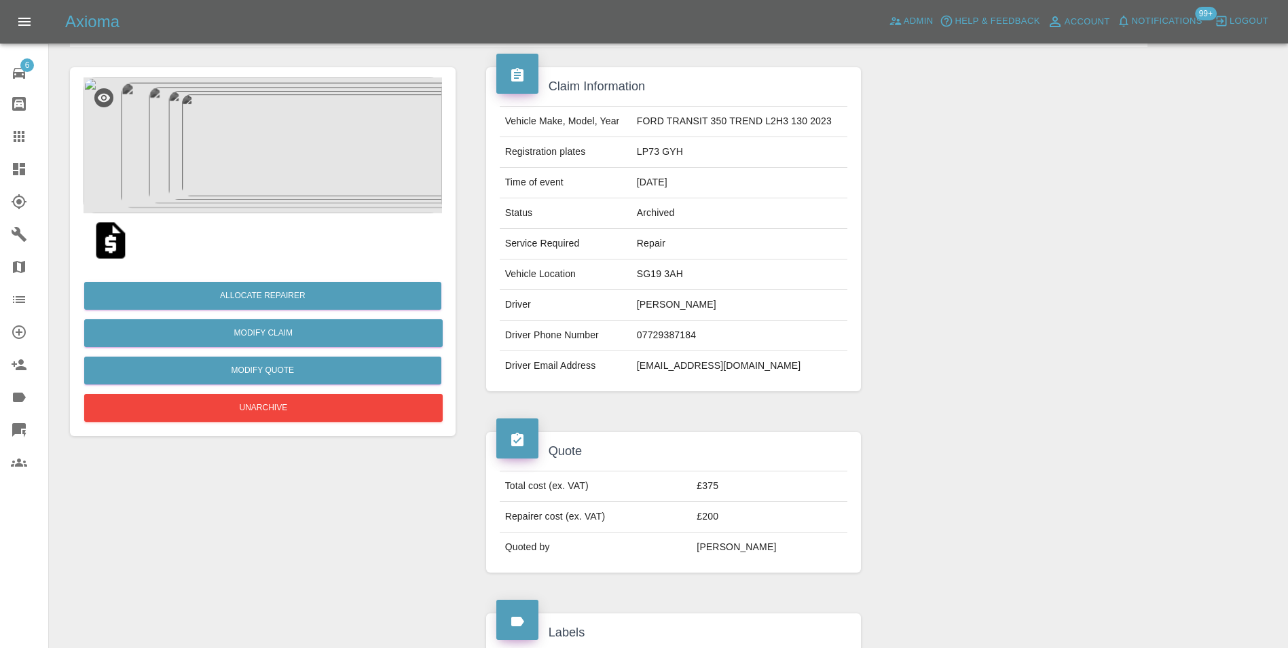
scroll to position [68, 0]
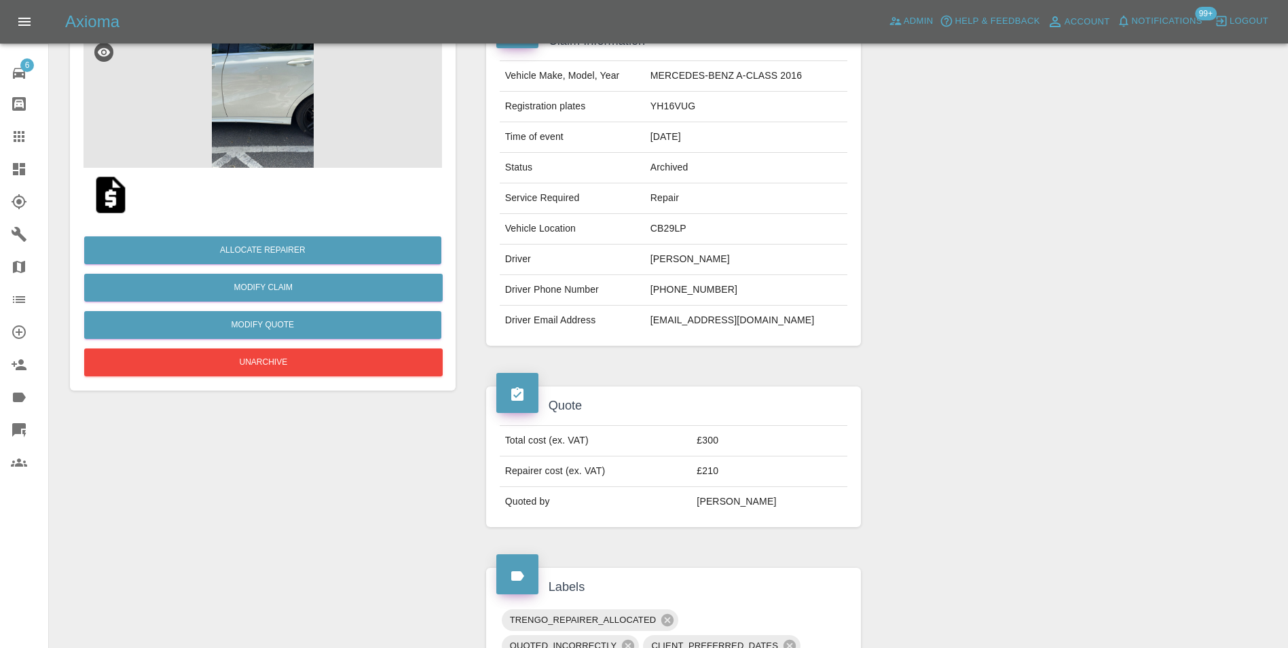
scroll to position [136, 0]
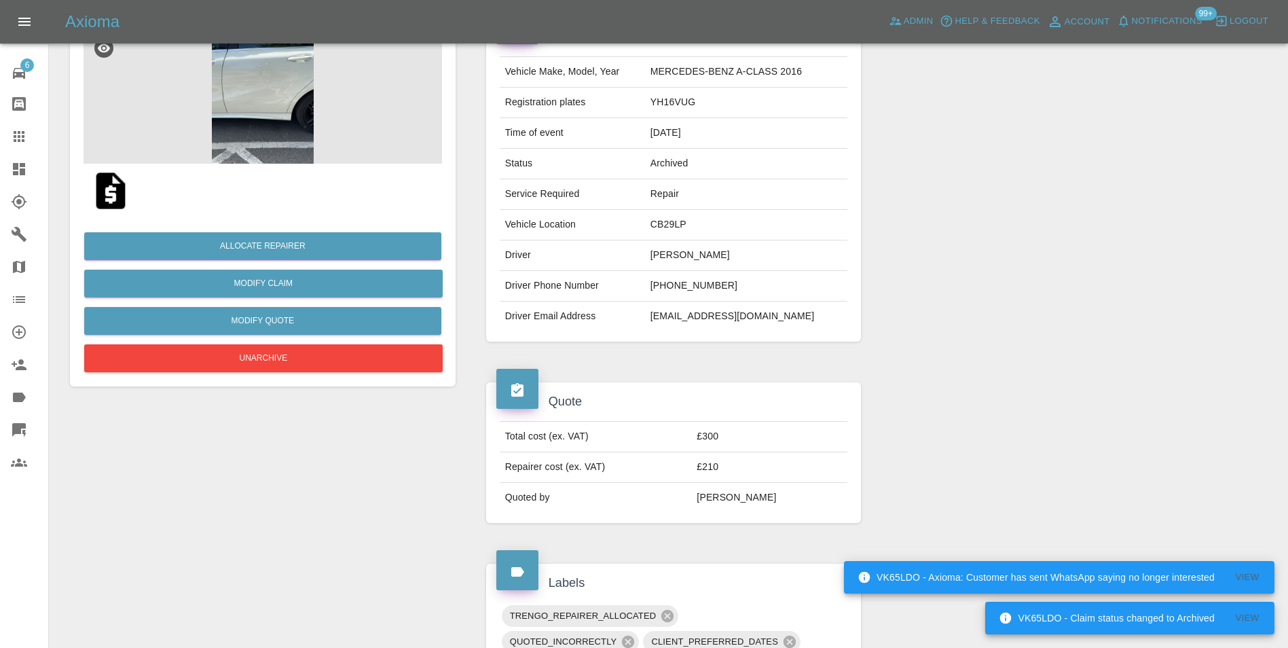
click at [221, 105] on img at bounding box center [263, 96] width 358 height 136
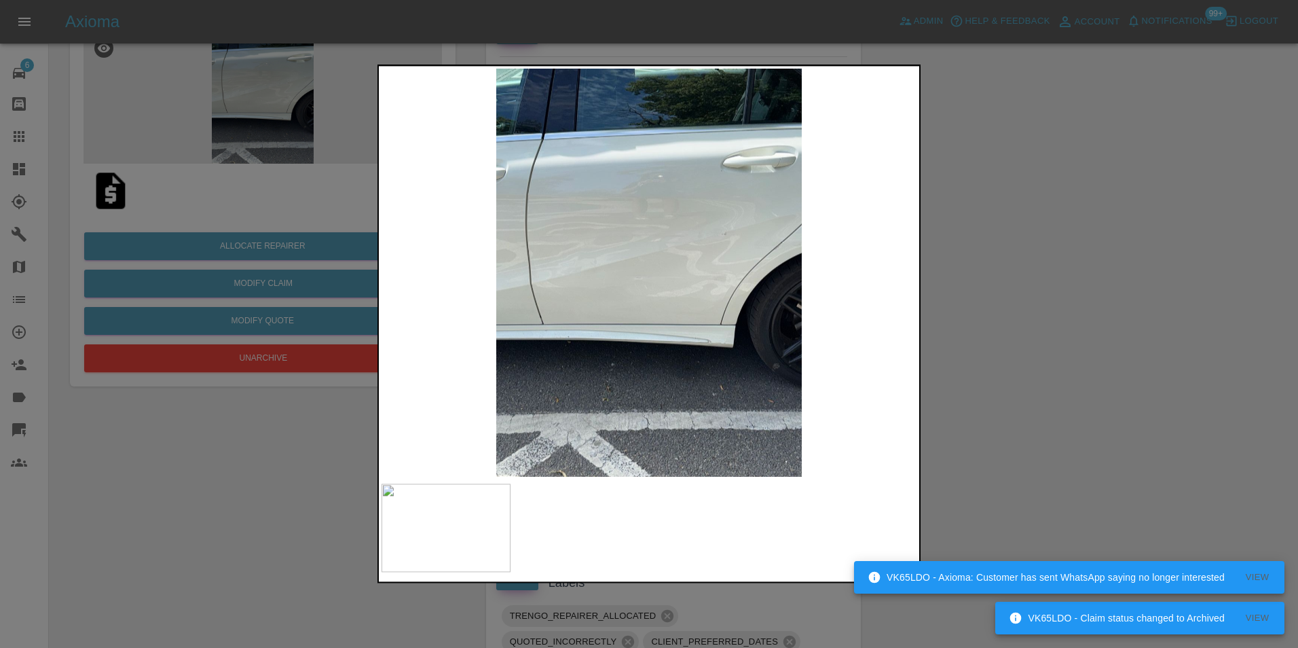
click at [627, 337] on img at bounding box center [649, 273] width 535 height 408
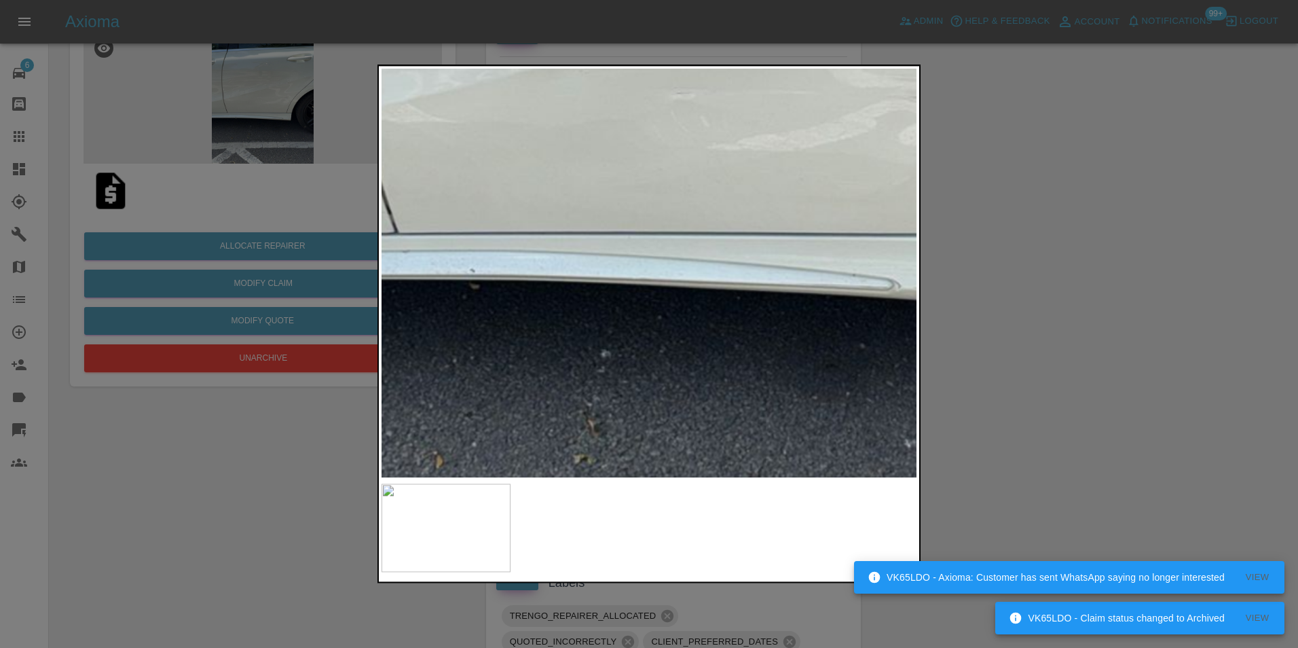
click at [621, 337] on img at bounding box center [714, 79] width 1605 height 1224
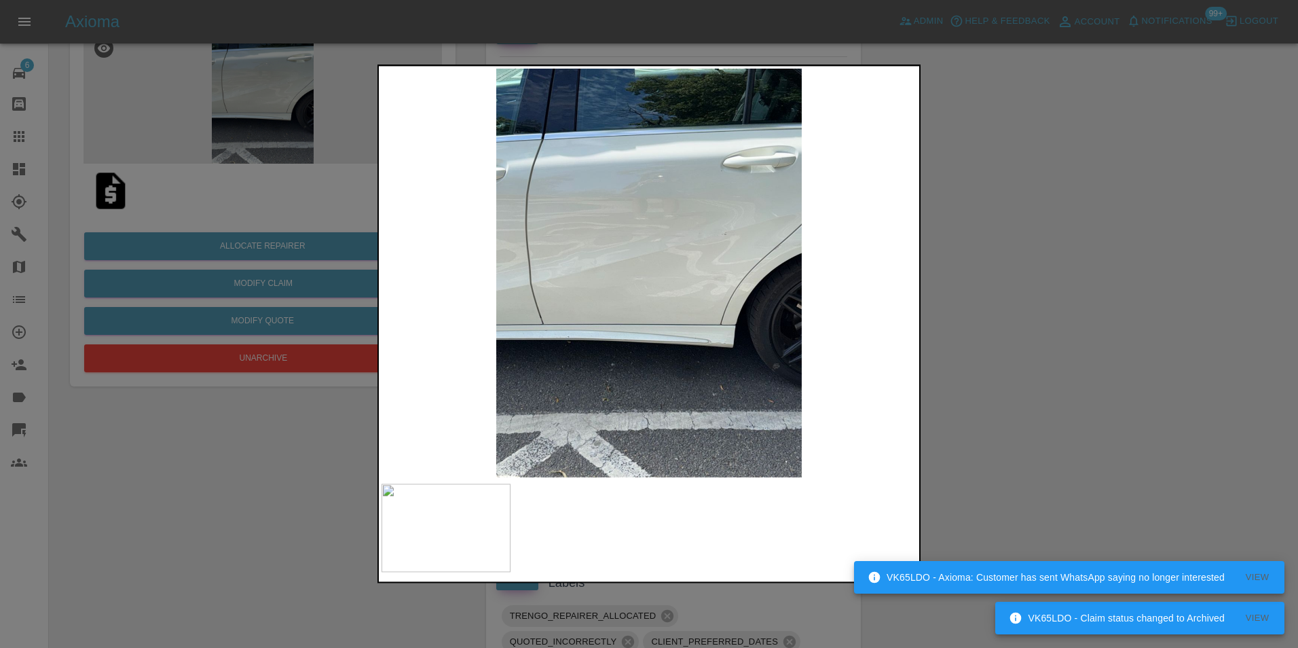
click at [271, 295] on div at bounding box center [649, 324] width 1298 height 648
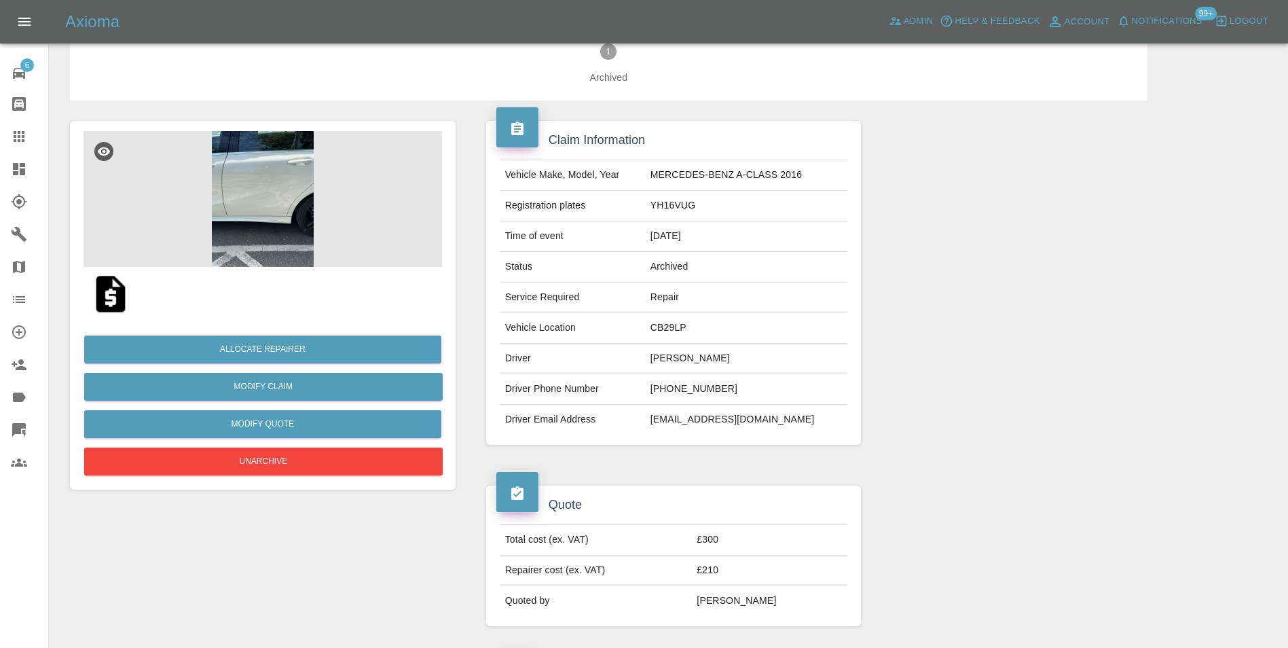
scroll to position [31, 0]
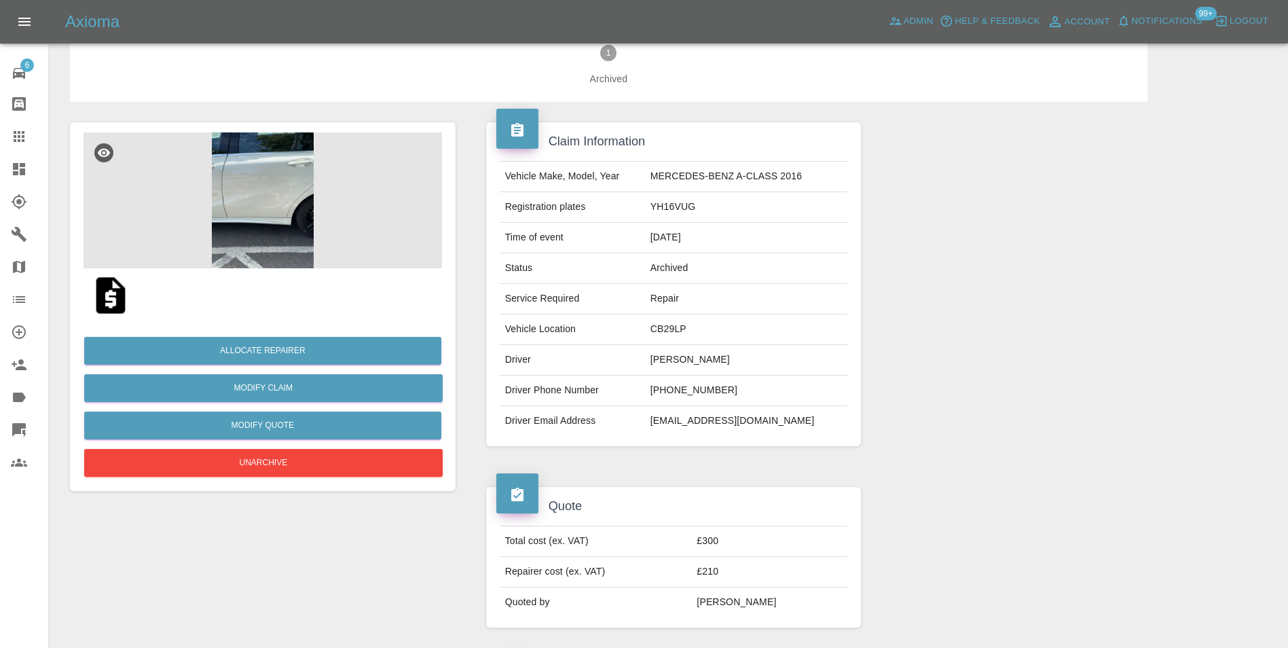
click at [256, 206] on img at bounding box center [263, 200] width 358 height 136
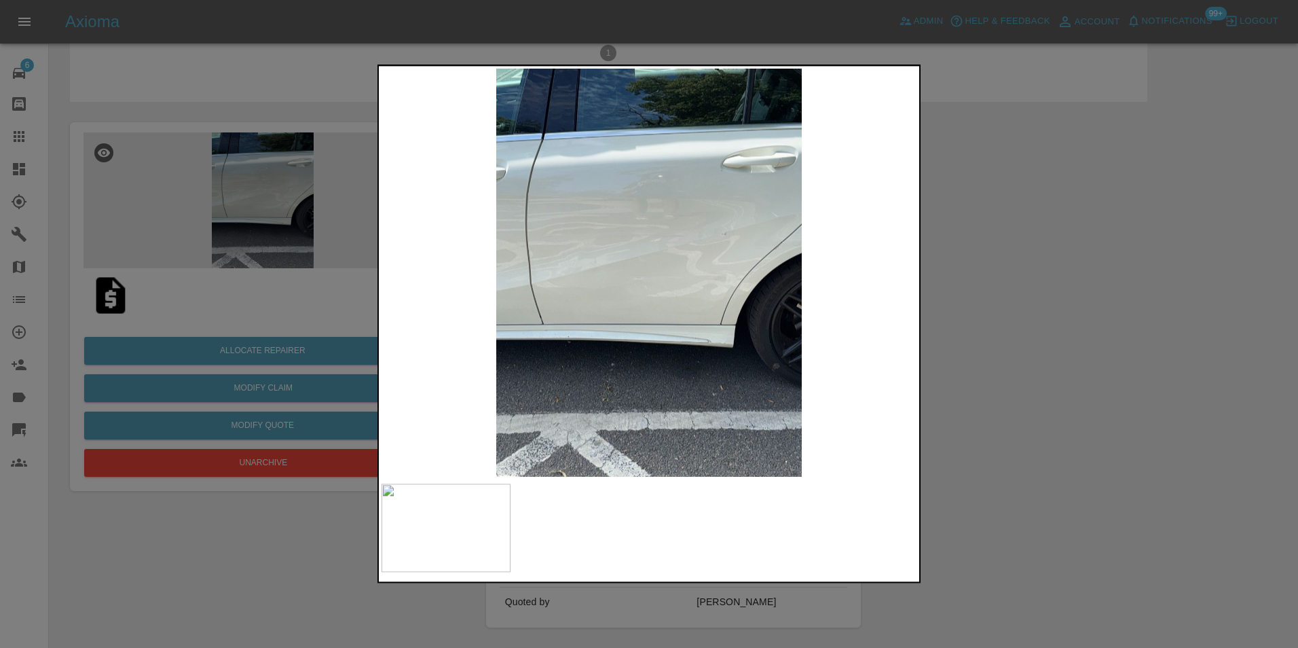
click at [697, 229] on img at bounding box center [649, 273] width 535 height 408
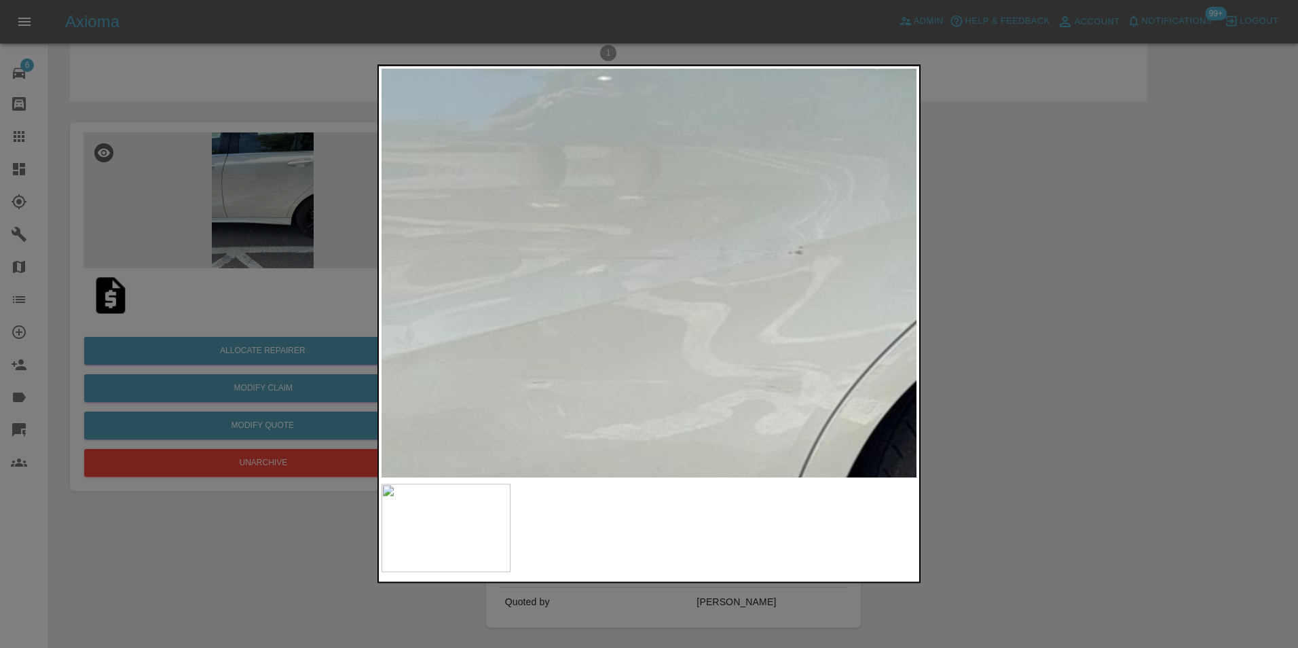
click at [681, 281] on img at bounding box center [570, 368] width 1605 height 1224
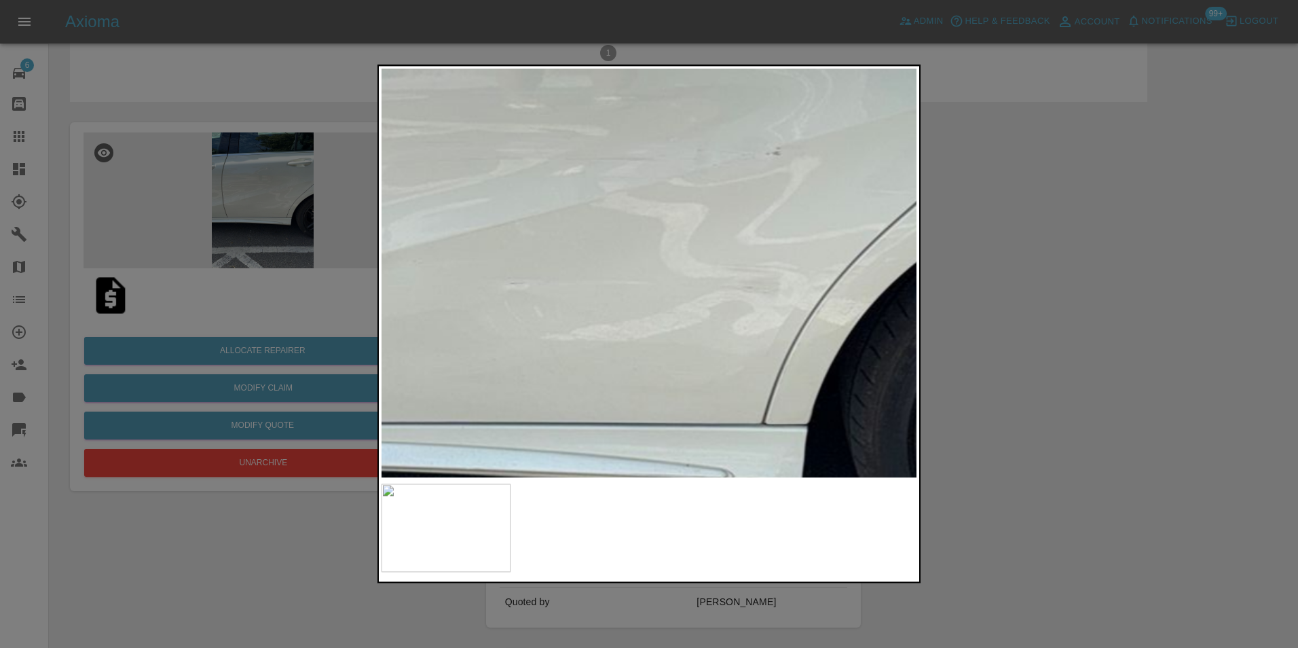
click at [634, 240] on img at bounding box center [547, 269] width 1605 height 1224
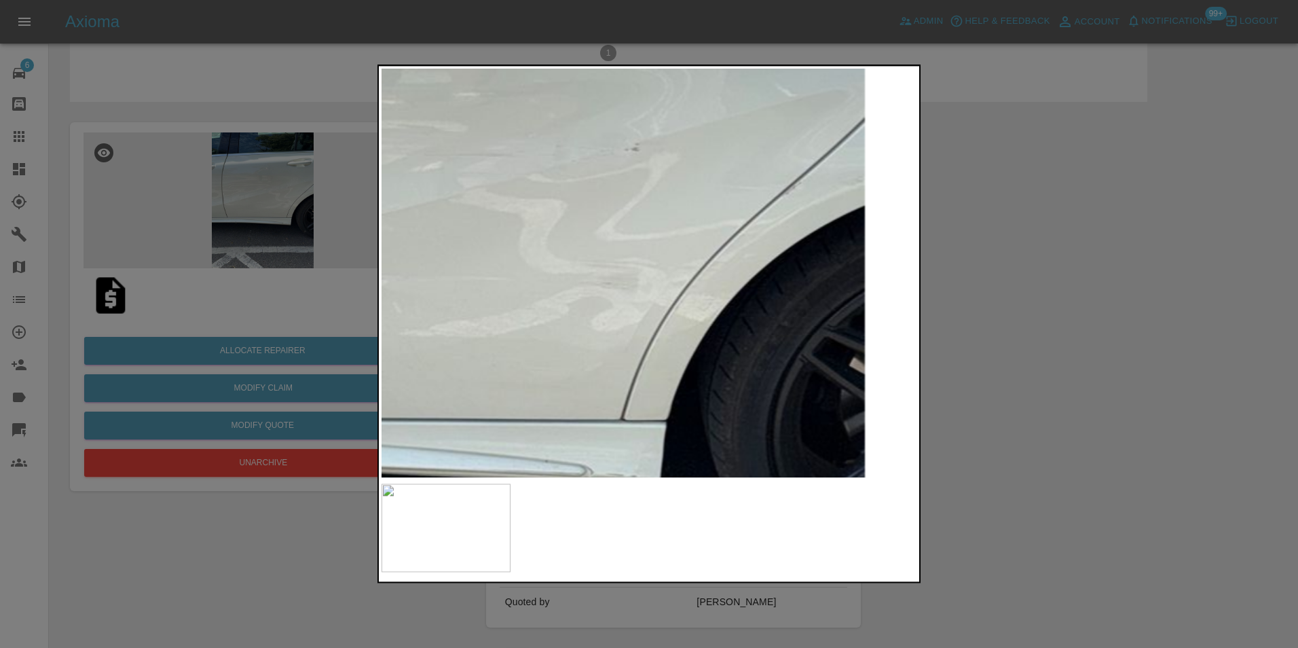
click at [519, 312] on img at bounding box center [406, 265] width 1605 height 1224
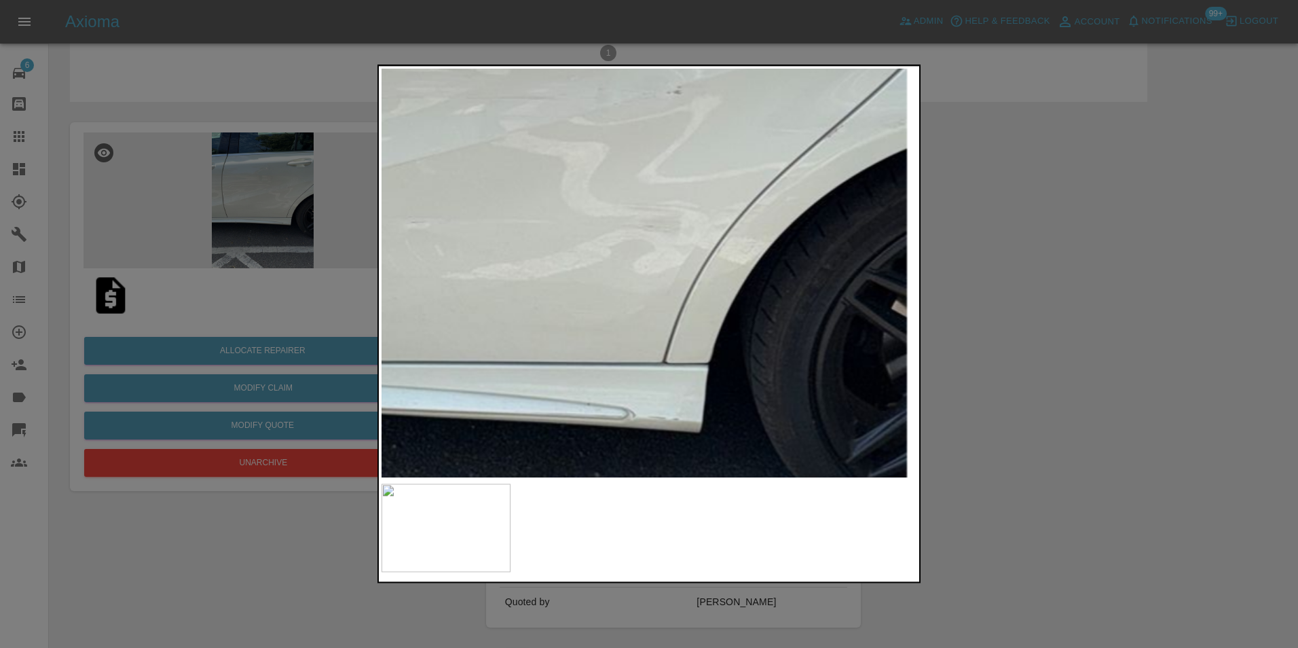
click at [539, 274] on img at bounding box center [448, 208] width 1605 height 1224
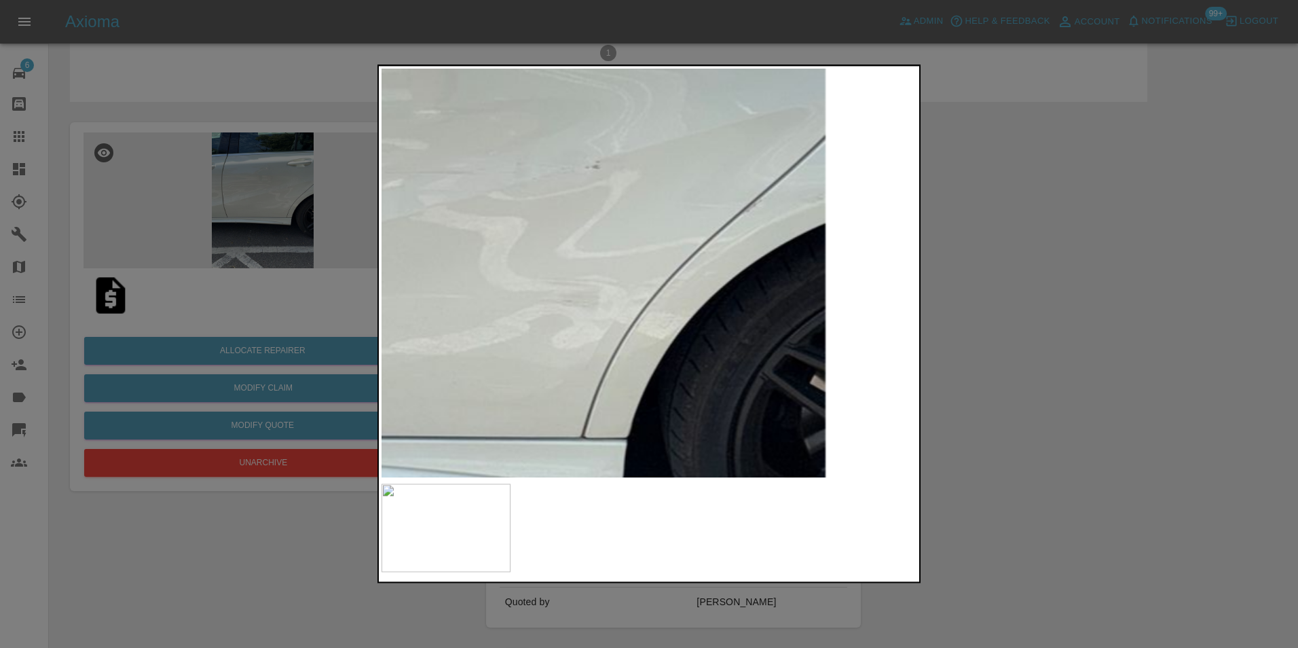
click at [438, 354] on img at bounding box center [367, 283] width 1605 height 1224
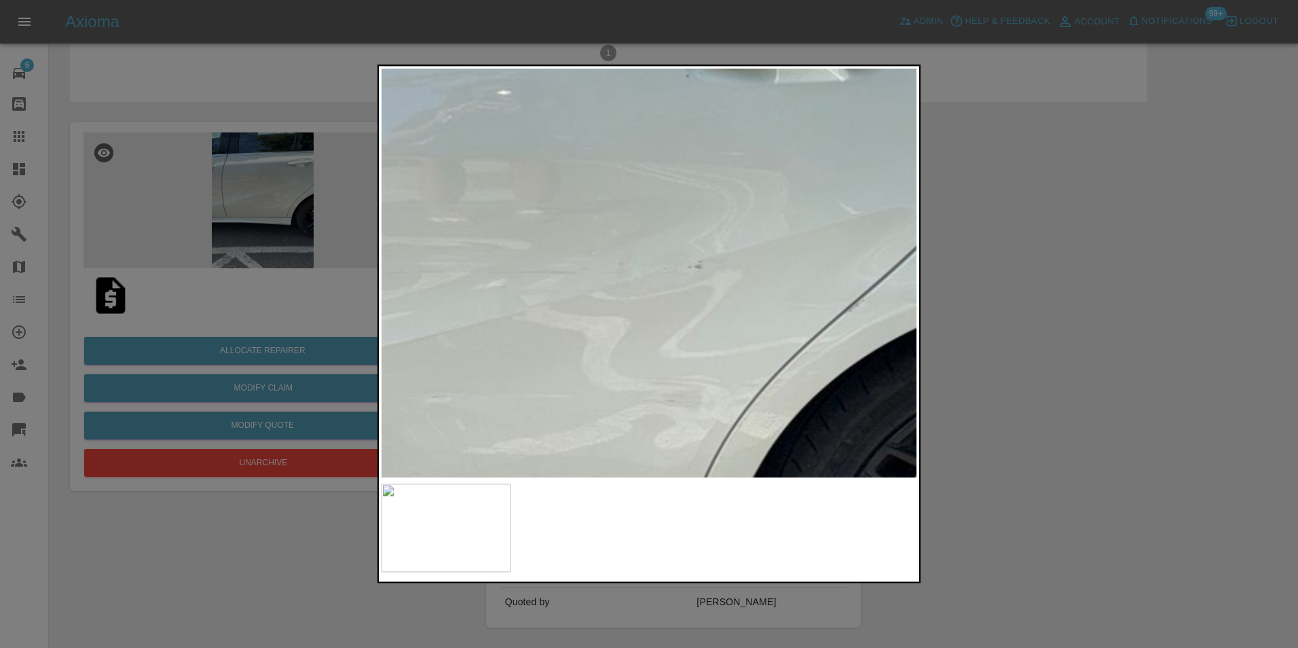
click at [745, 321] on img at bounding box center [469, 383] width 1605 height 1224
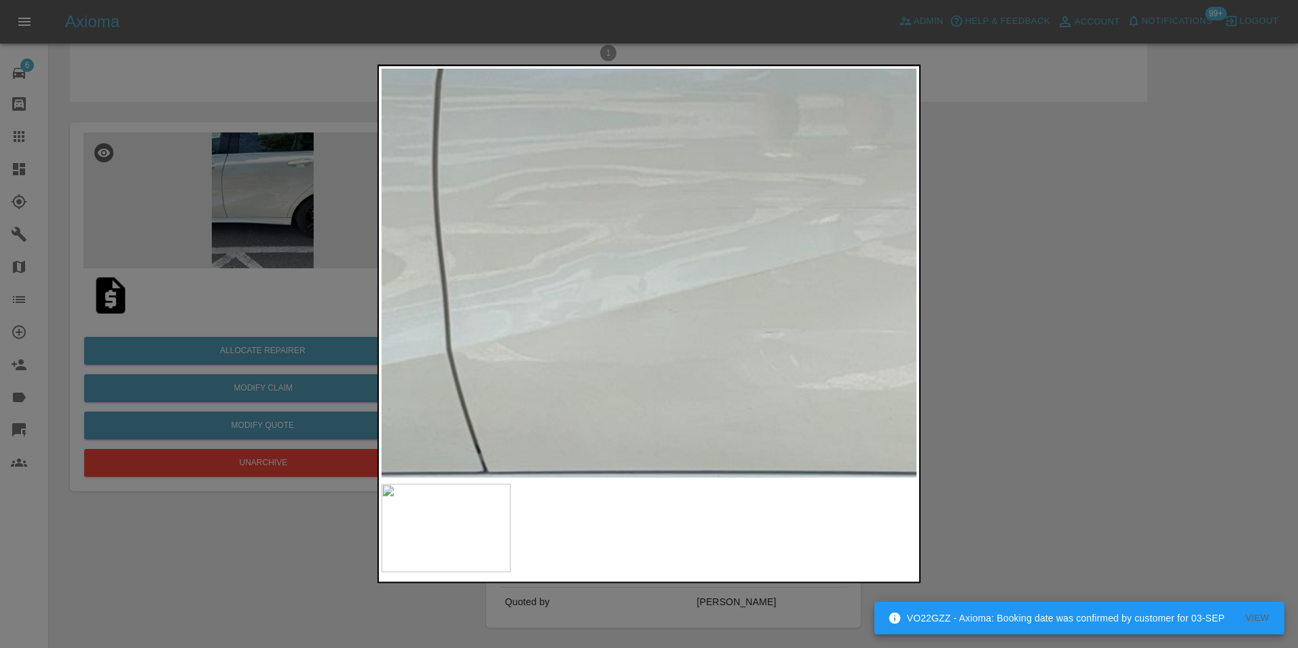
click at [751, 314] on img at bounding box center [803, 318] width 1605 height 1224
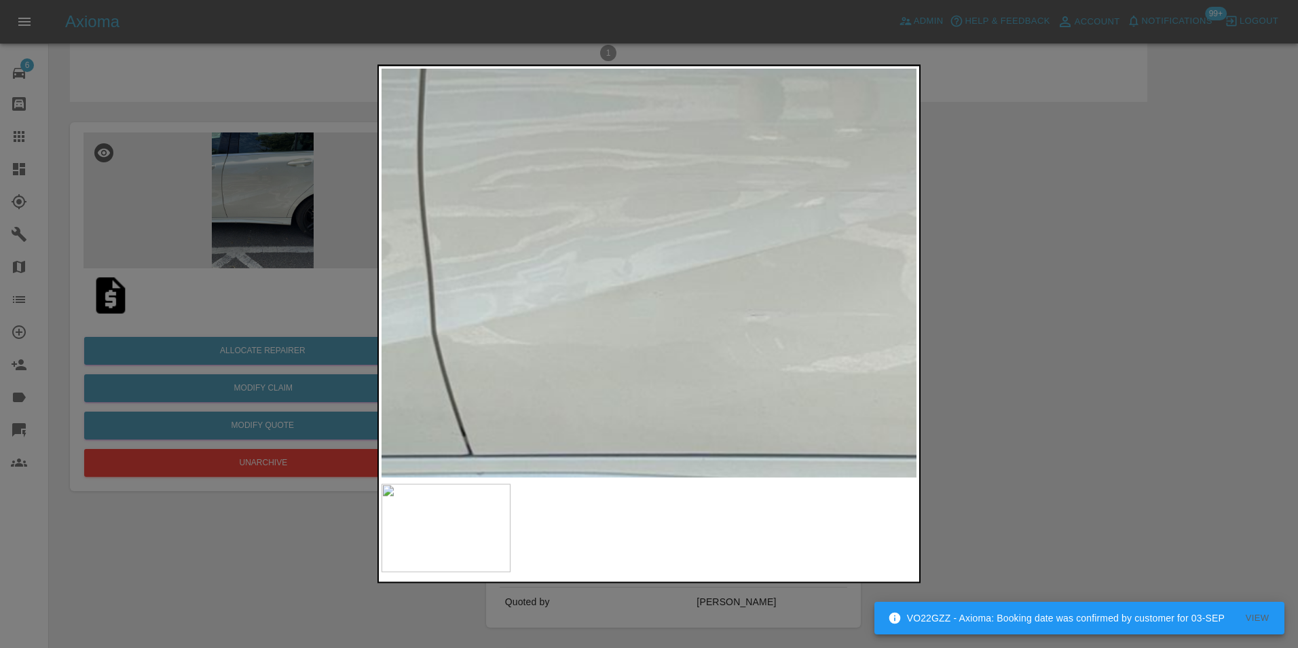
click at [647, 325] on img at bounding box center [788, 301] width 1605 height 1224
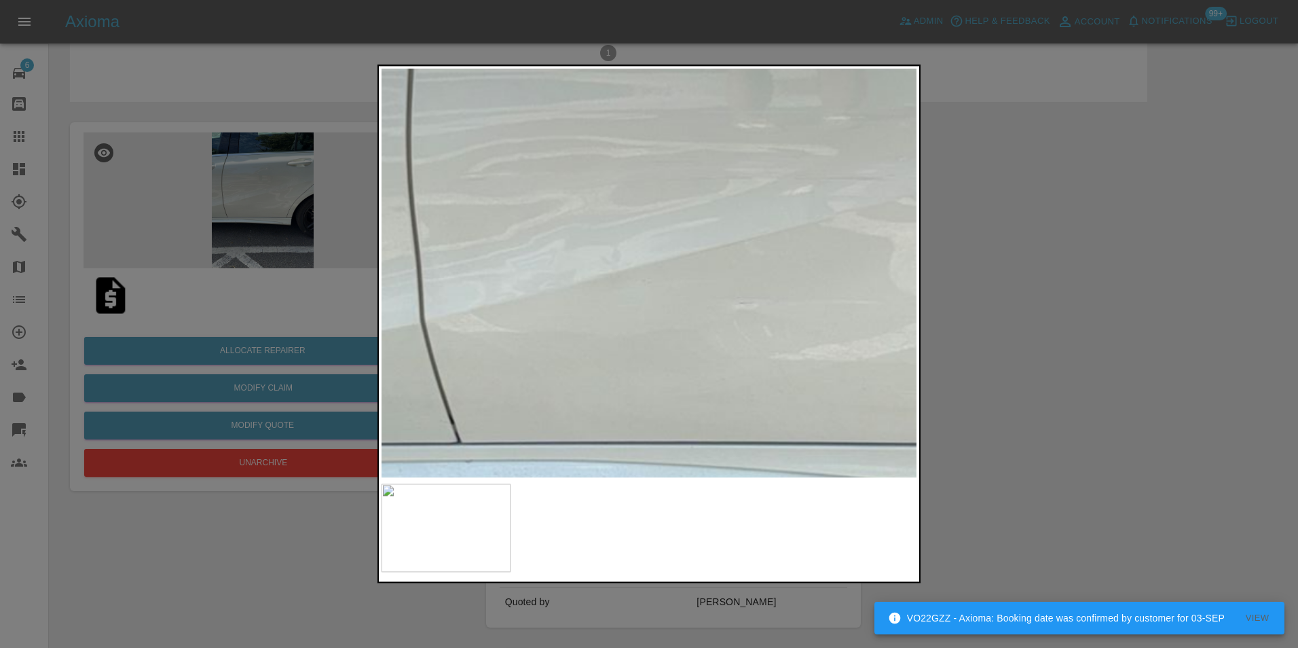
click at [650, 313] on img at bounding box center [777, 289] width 1605 height 1224
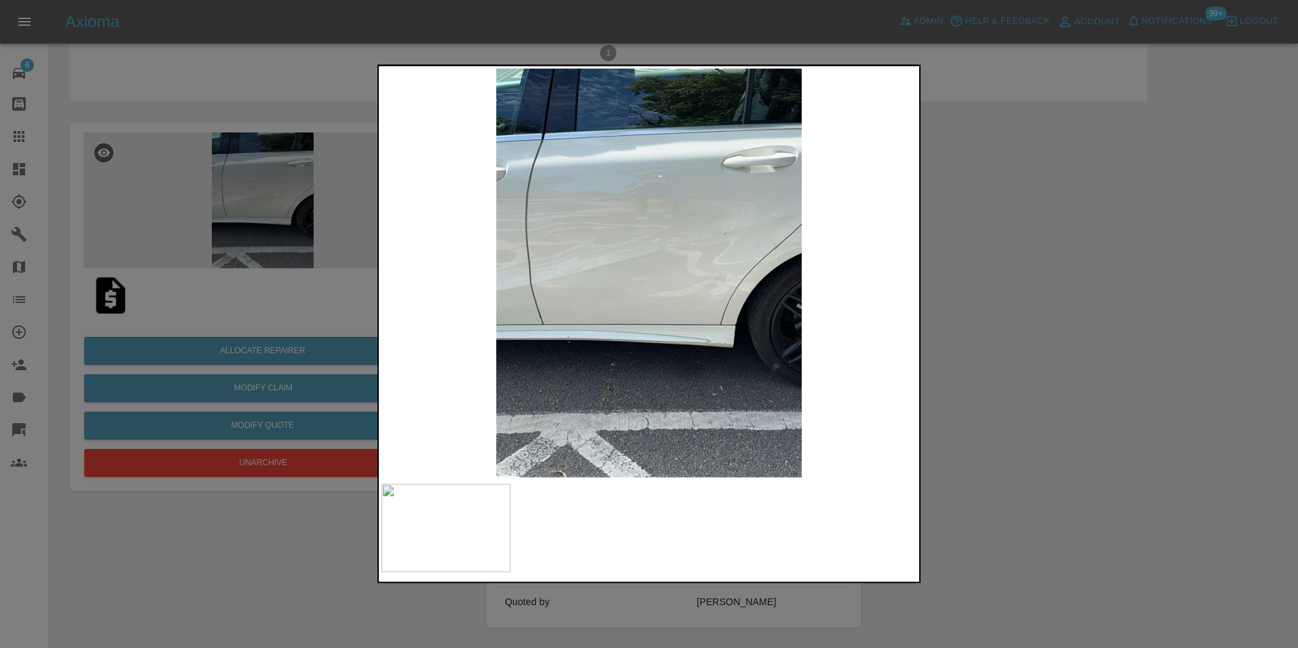
click at [674, 236] on img at bounding box center [649, 273] width 535 height 408
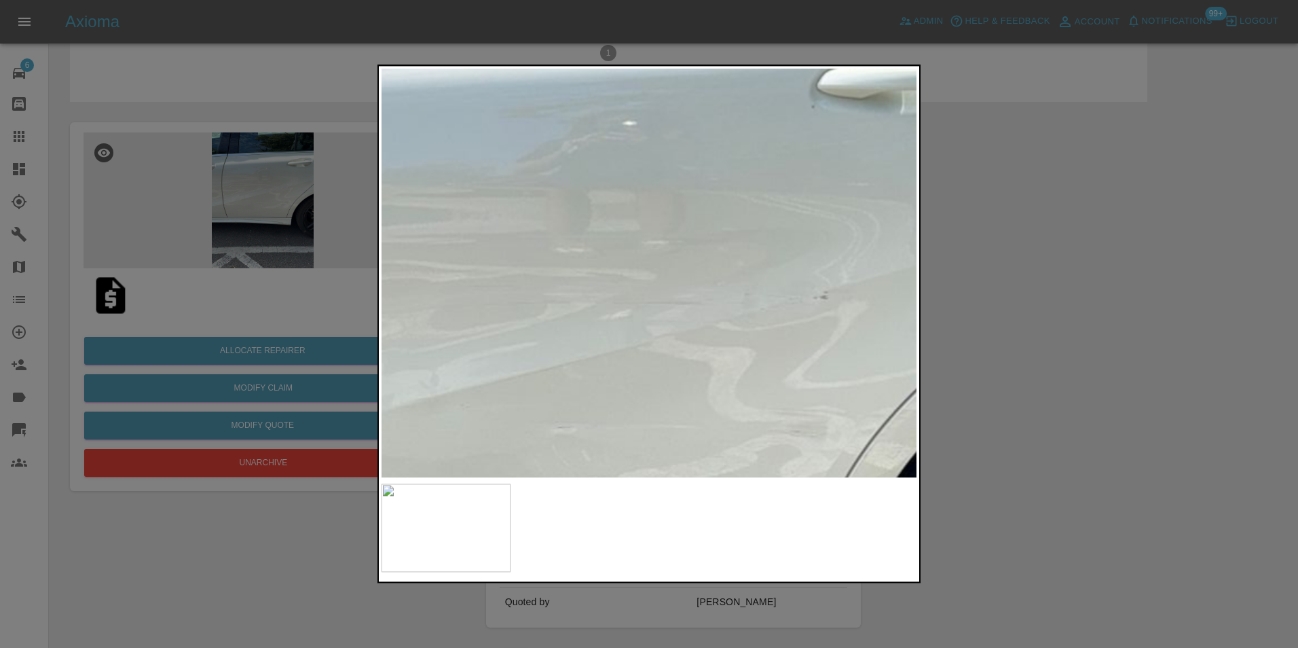
click at [667, 296] on img at bounding box center [595, 413] width 1605 height 1224
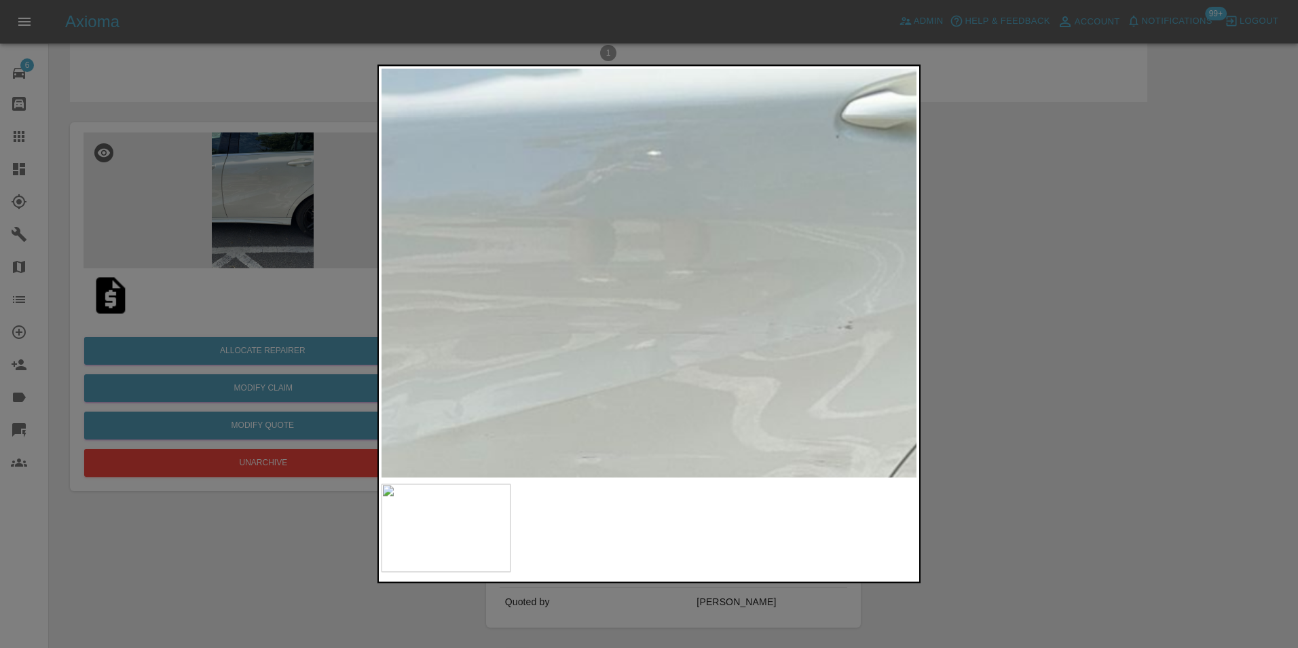
click at [667, 296] on img at bounding box center [619, 443] width 1605 height 1224
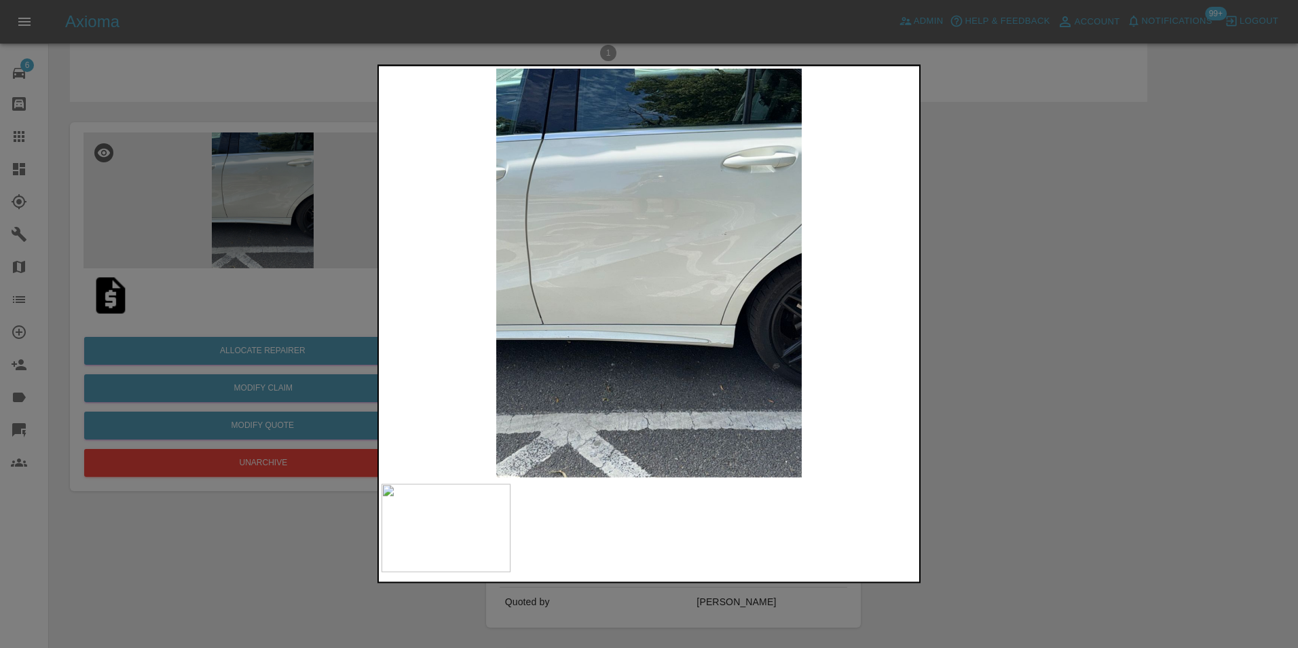
click at [276, 234] on div at bounding box center [649, 324] width 1298 height 648
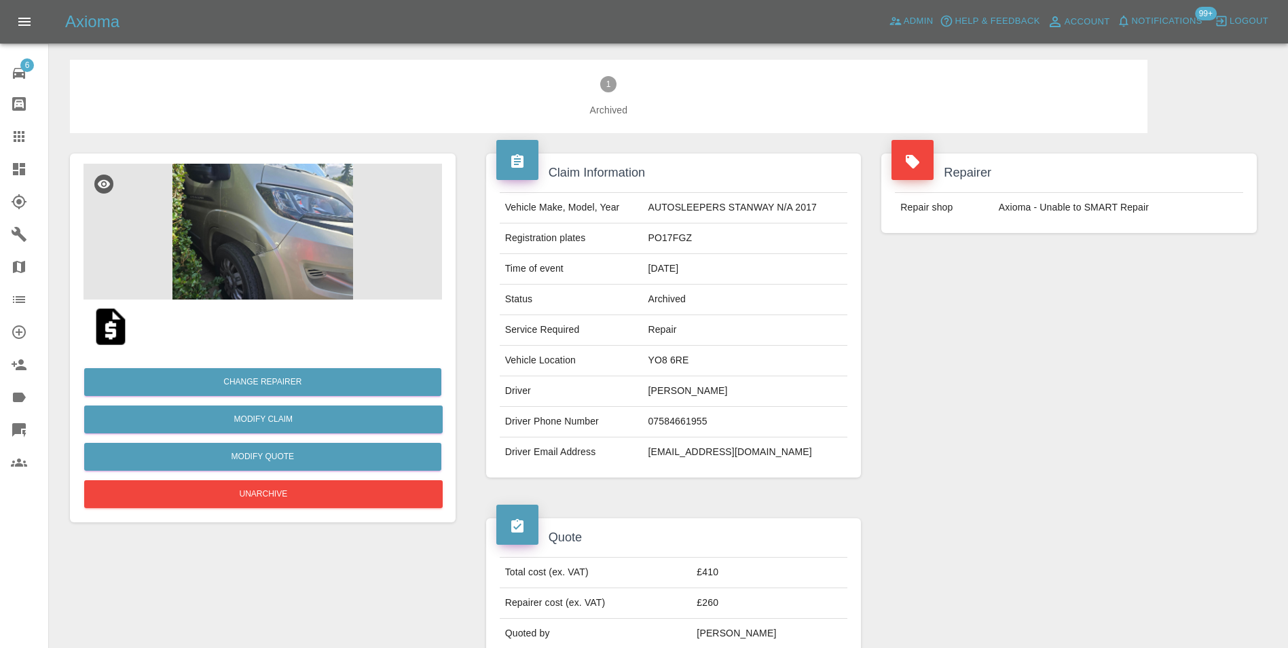
click at [244, 232] on img at bounding box center [263, 232] width 358 height 136
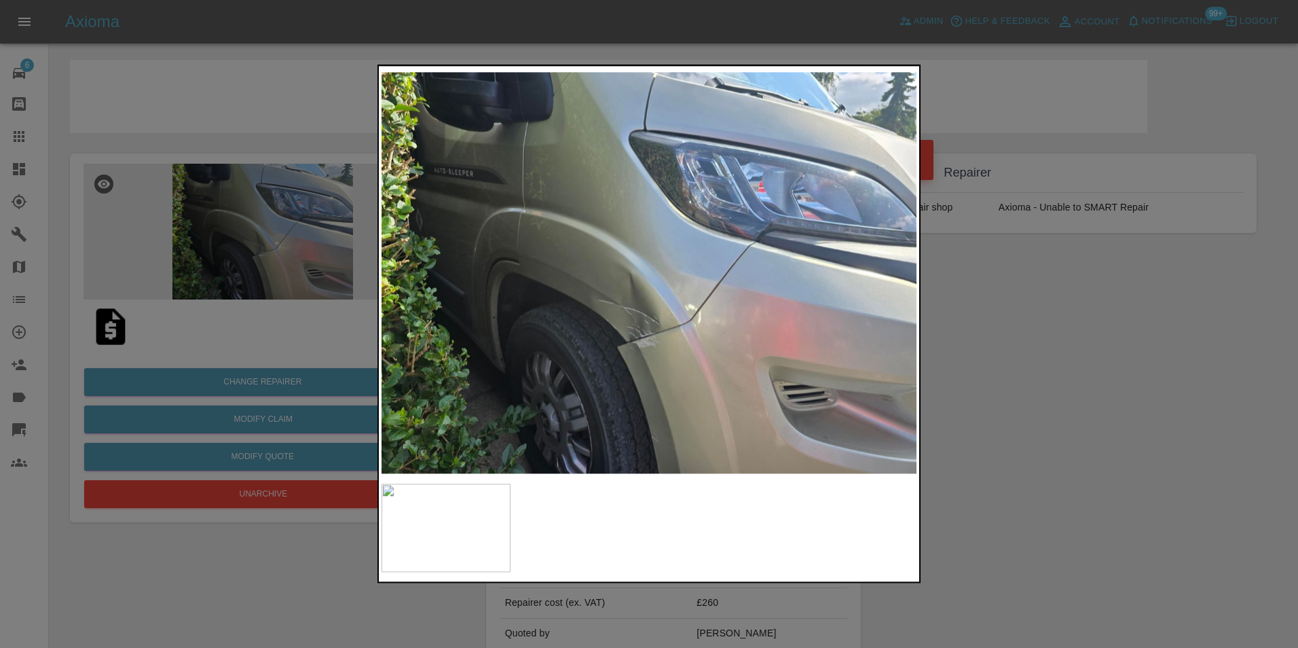
click at [638, 302] on img at bounding box center [649, 273] width 535 height 408
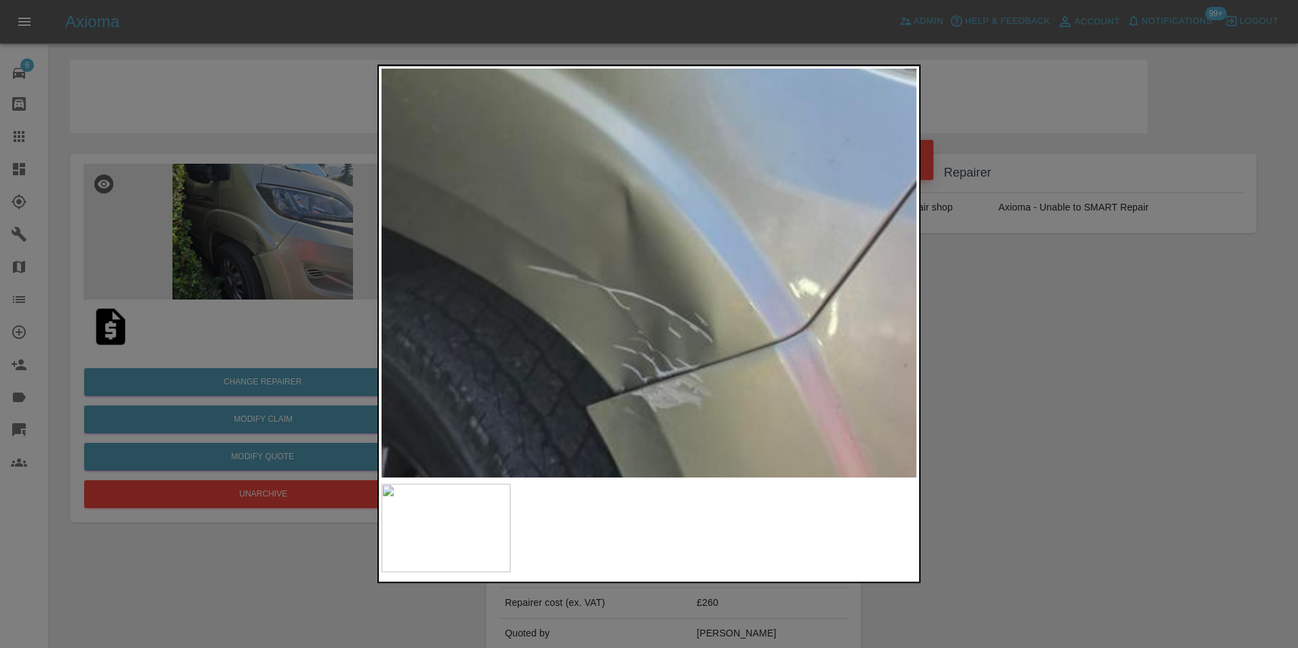
click at [637, 303] on img at bounding box center [681, 185] width 1605 height 1224
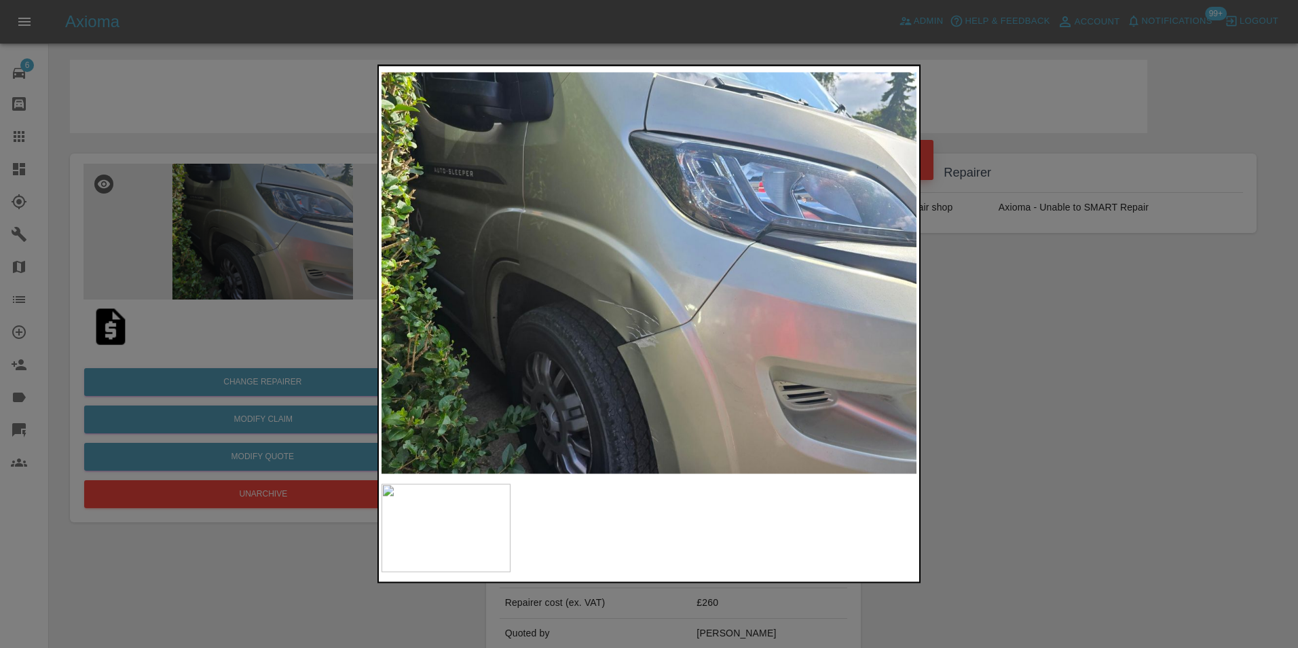
click at [496, 318] on img at bounding box center [649, 273] width 535 height 408
click at [516, 336] on img at bounding box center [649, 273] width 535 height 408
click at [210, 220] on div at bounding box center [649, 324] width 1298 height 648
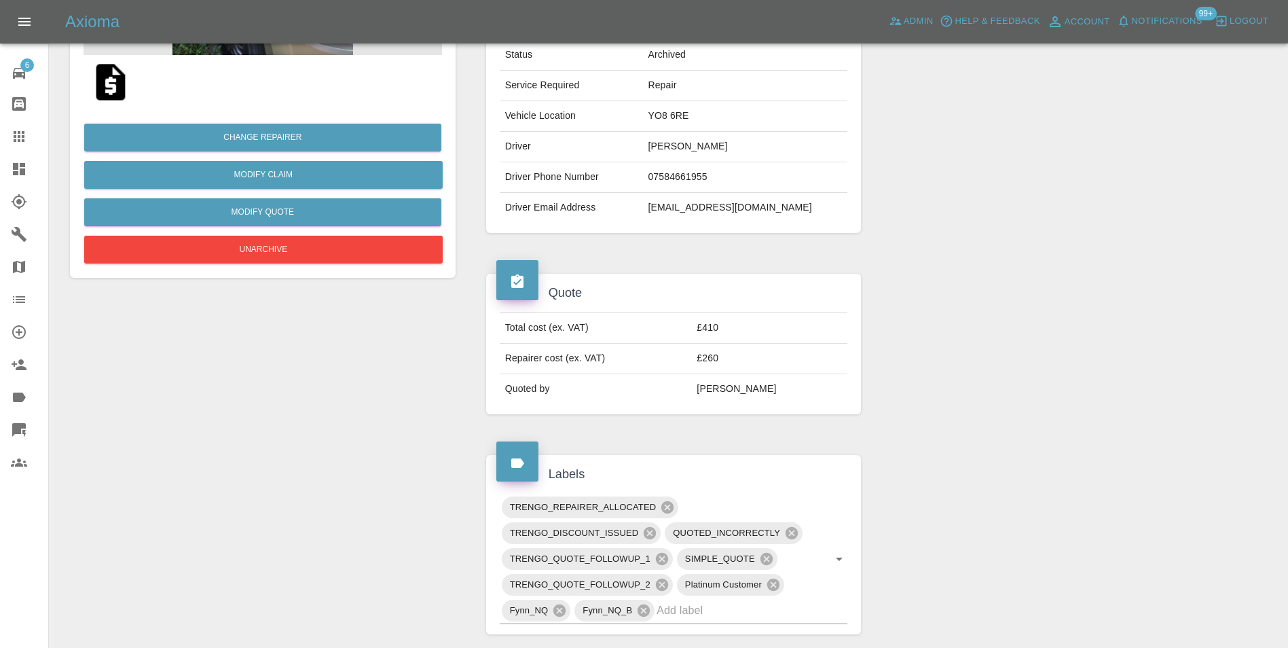
scroll to position [41, 0]
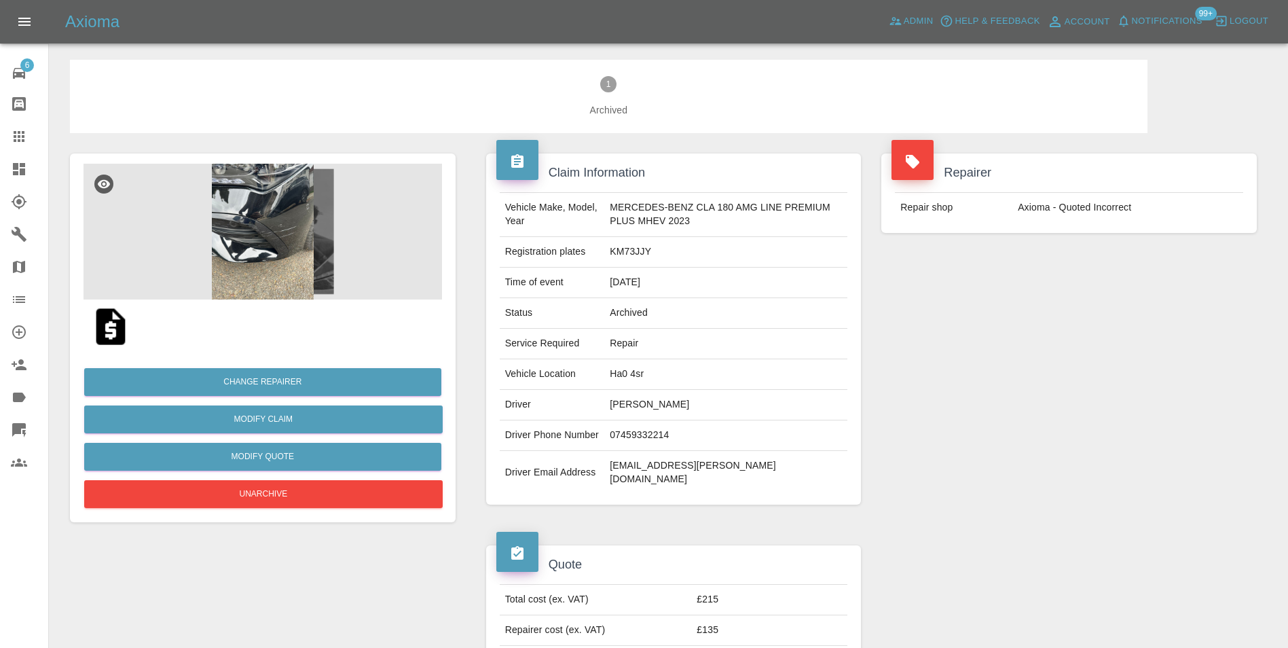
click at [272, 236] on img at bounding box center [263, 232] width 358 height 136
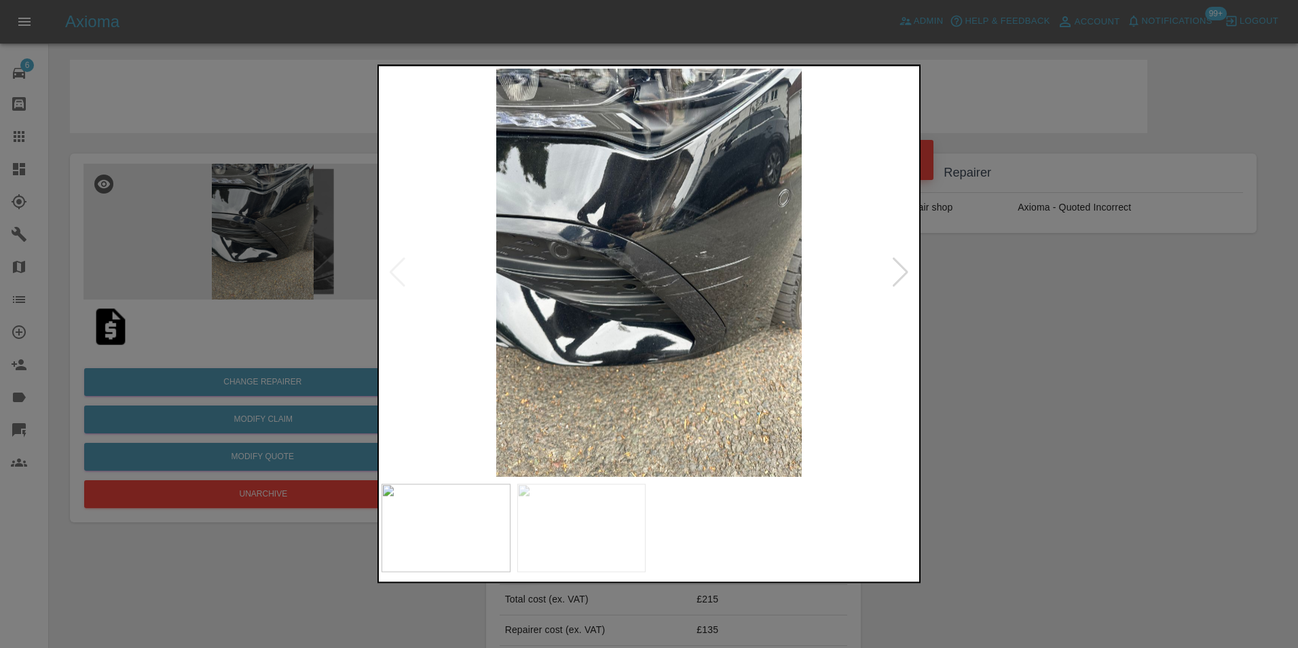
click at [143, 234] on div at bounding box center [649, 324] width 1298 height 648
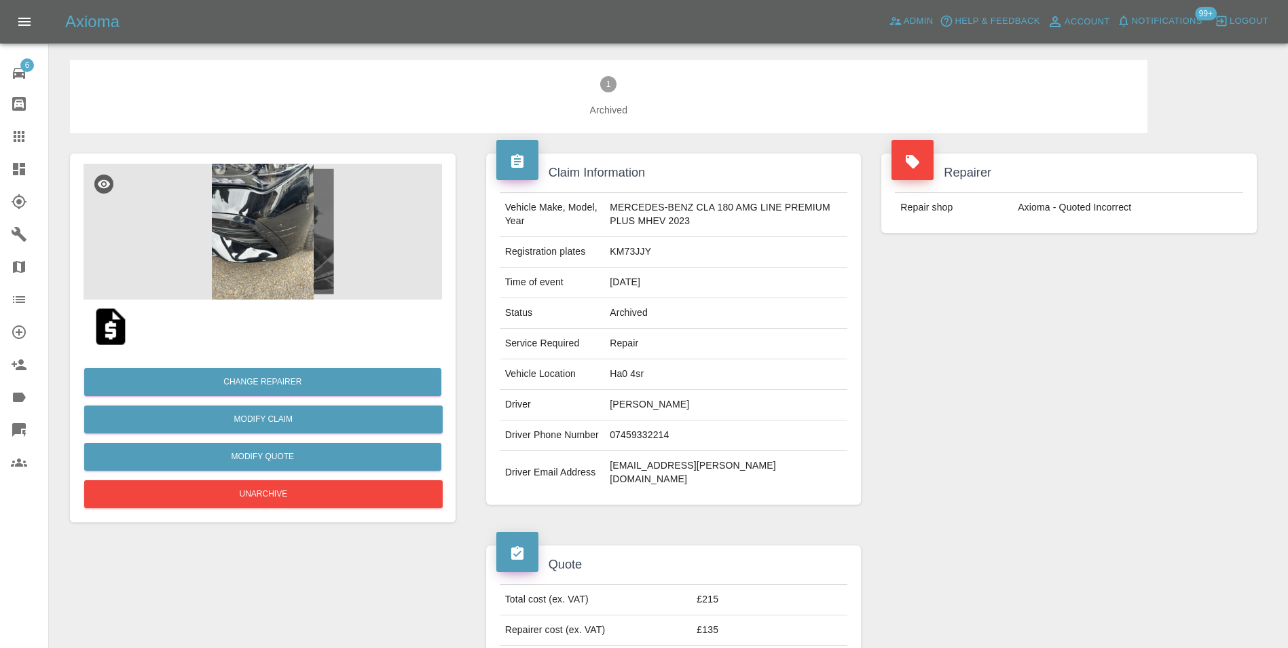
click at [272, 241] on img at bounding box center [263, 232] width 358 height 136
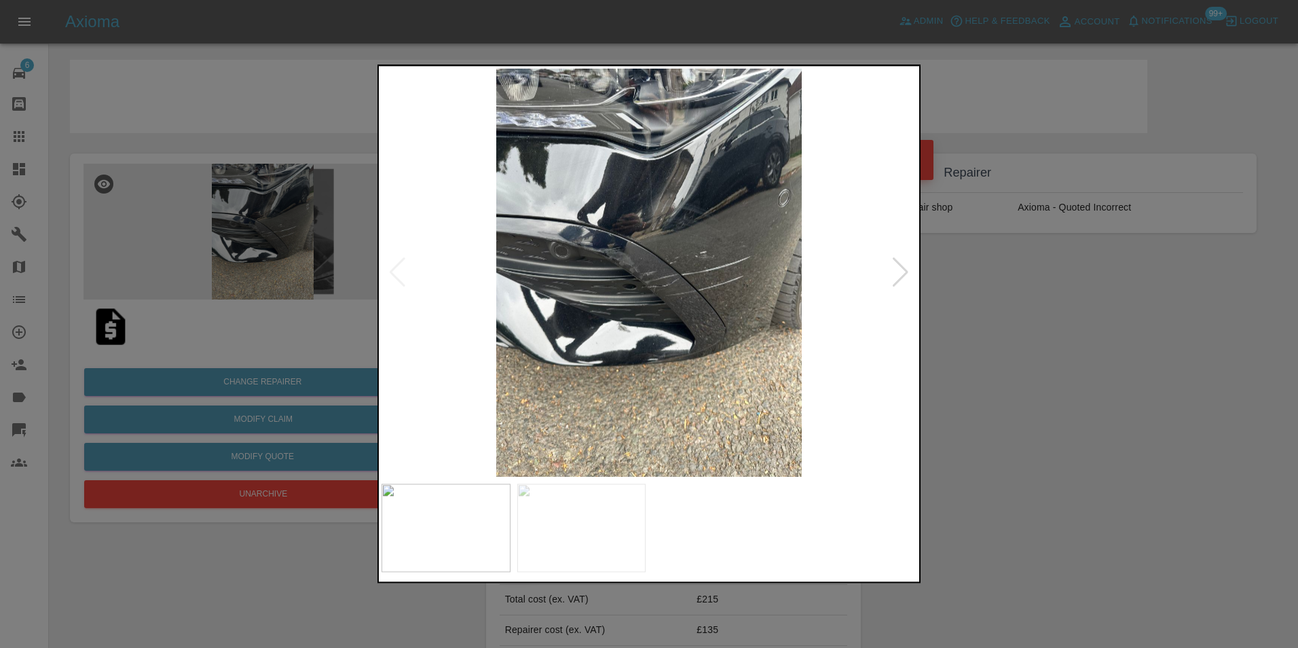
click at [656, 290] on img at bounding box center [649, 273] width 535 height 408
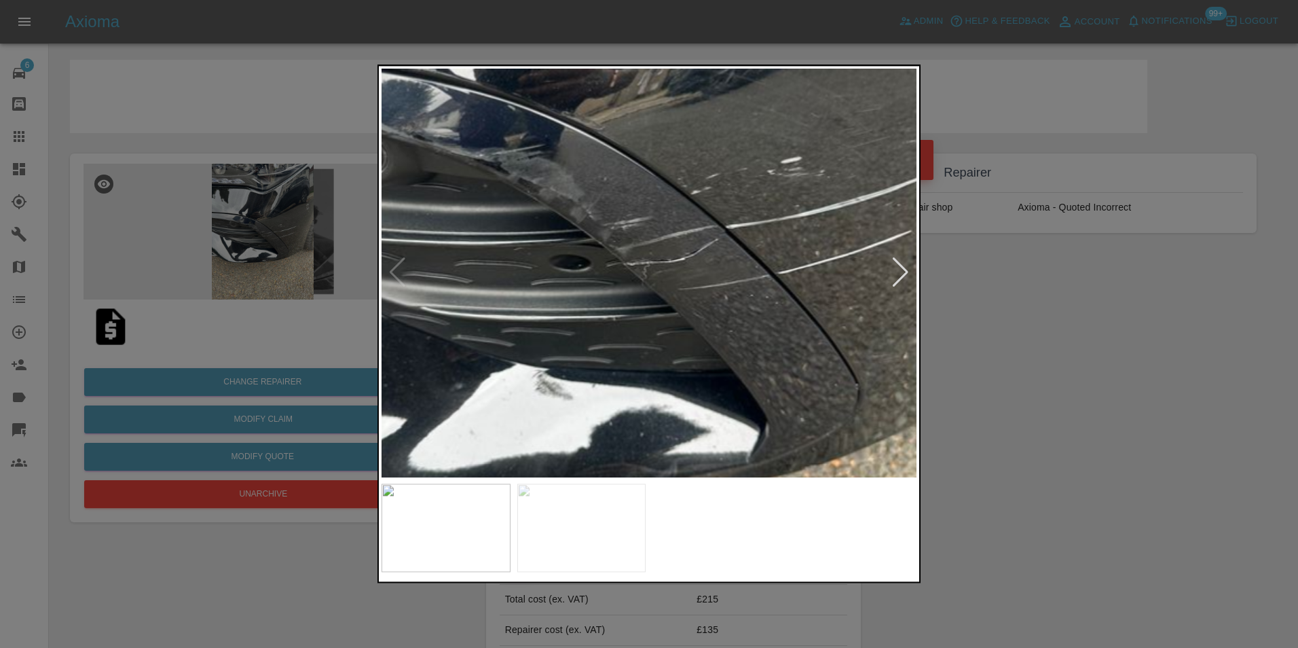
click at [656, 290] on img at bounding box center [628, 222] width 1605 height 1224
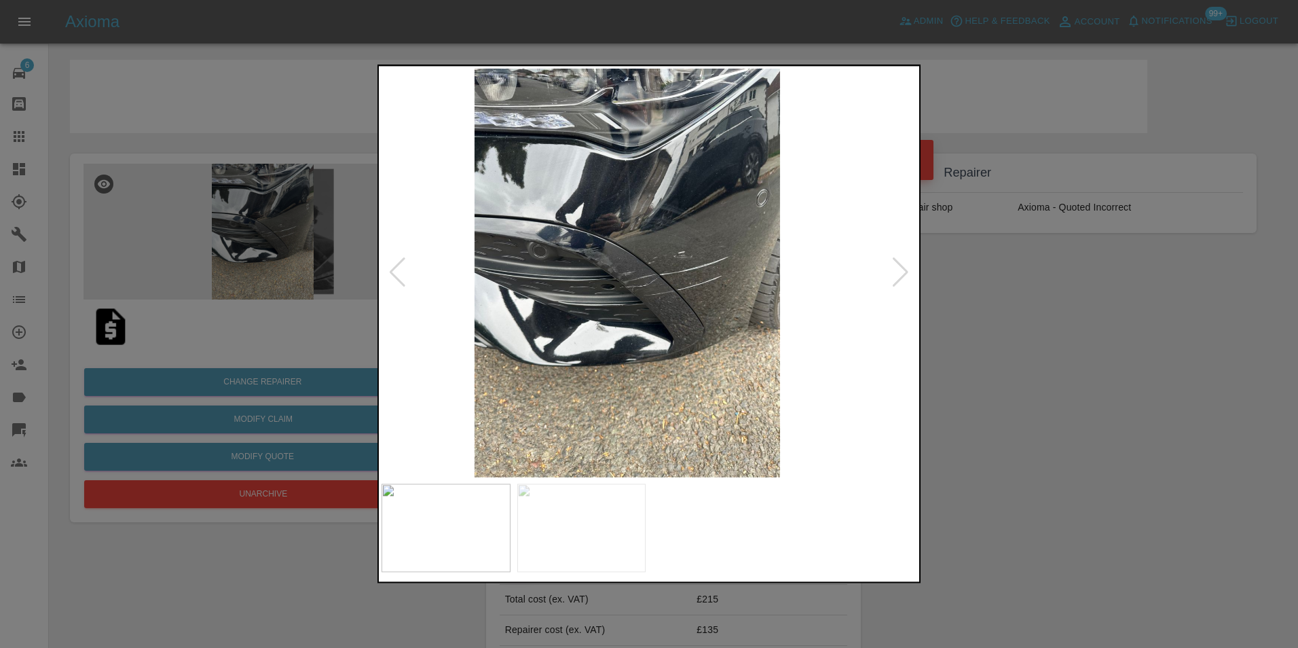
click at [453, 322] on img at bounding box center [627, 273] width 535 height 408
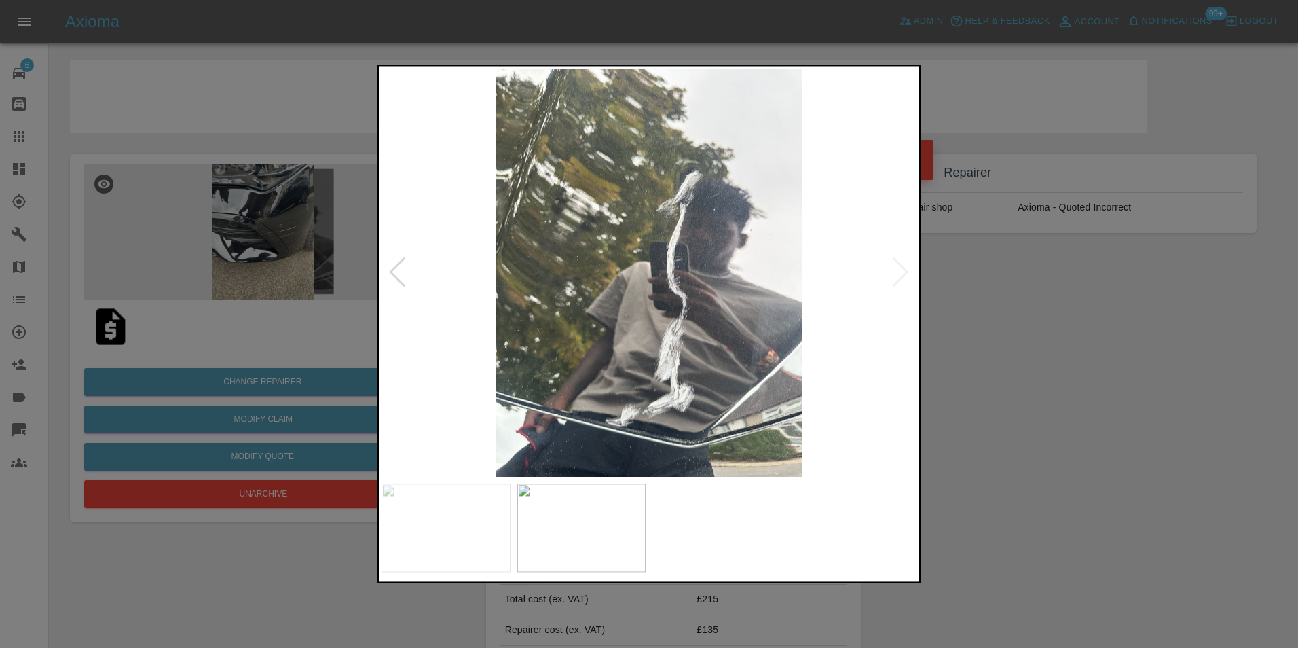
click at [643, 409] on img at bounding box center [649, 273] width 535 height 408
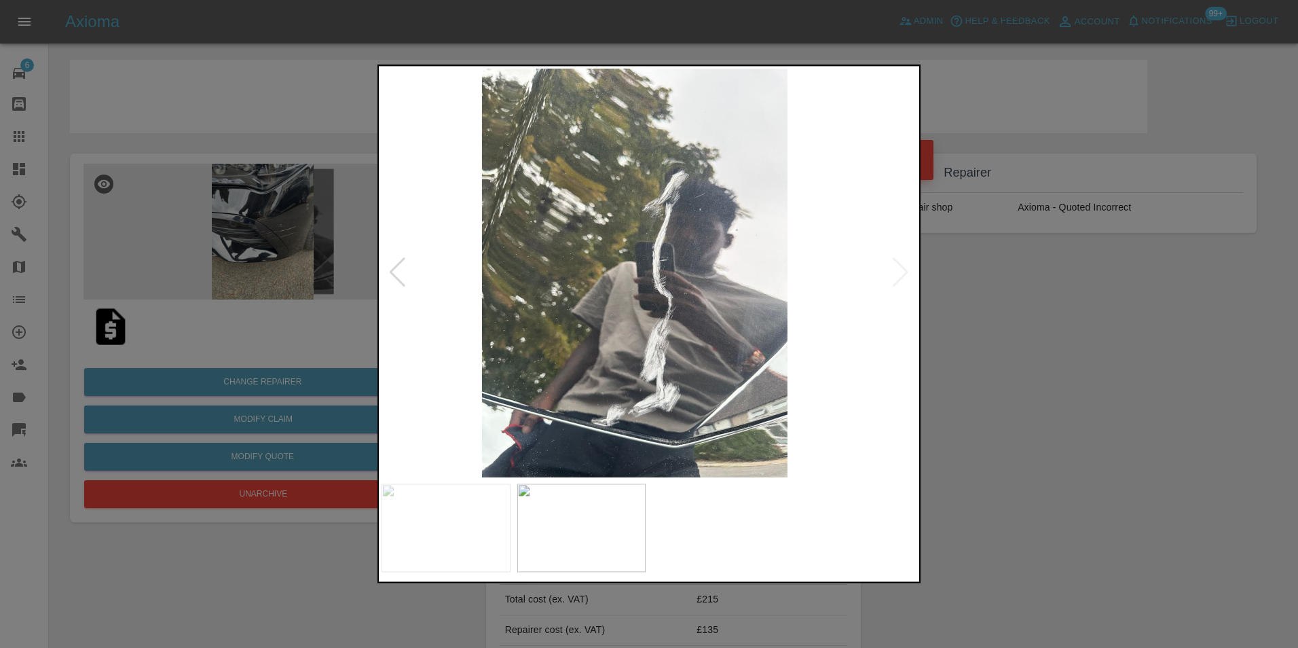
click at [549, 306] on img at bounding box center [634, 273] width 535 height 408
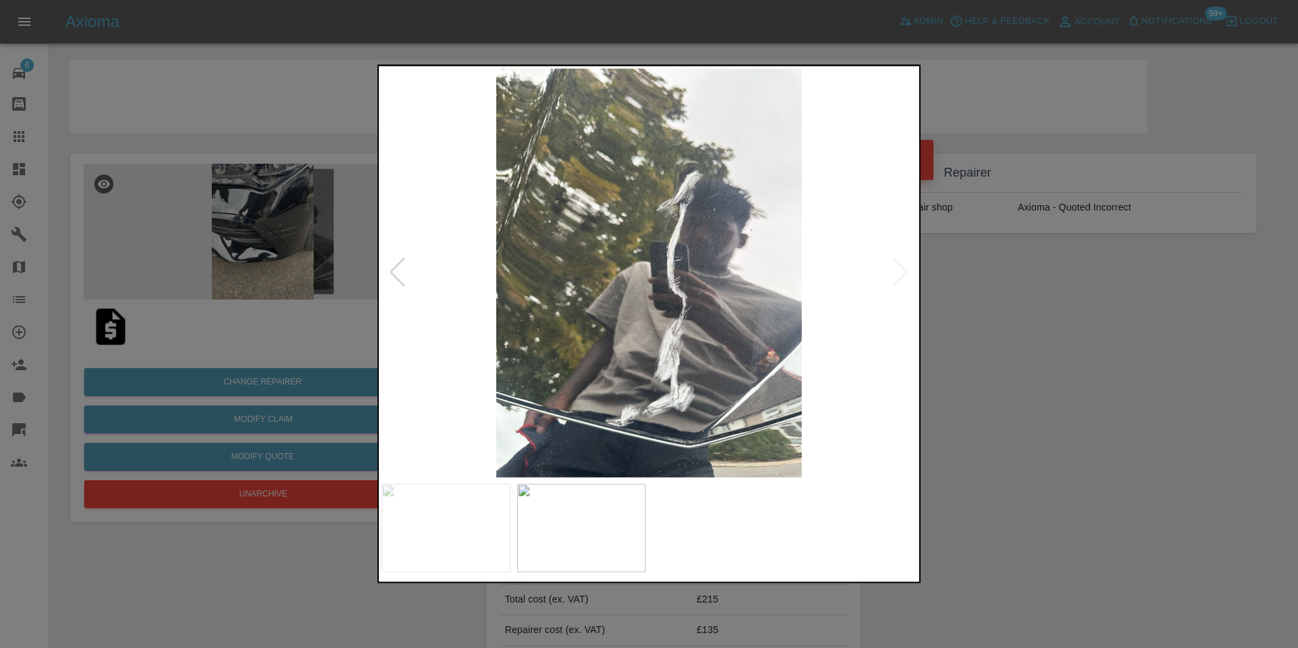
click at [293, 245] on div at bounding box center [649, 324] width 1298 height 648
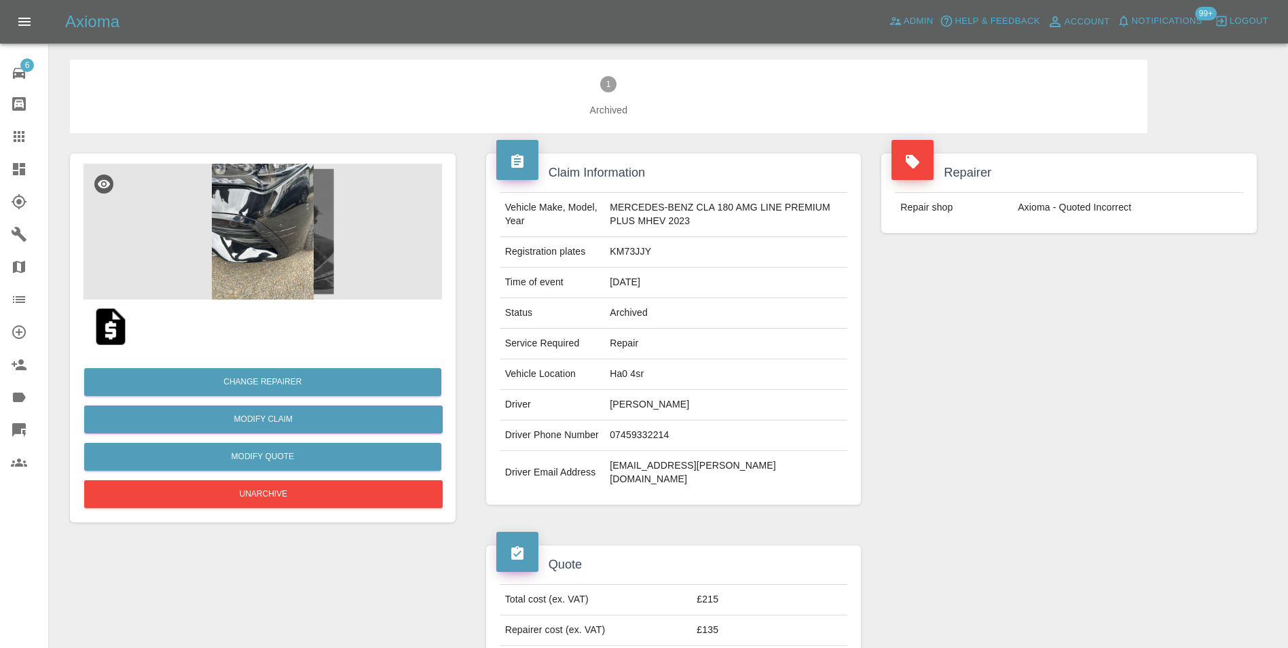
click at [978, 29] on span "Help & Feedback" at bounding box center [997, 22] width 85 height 16
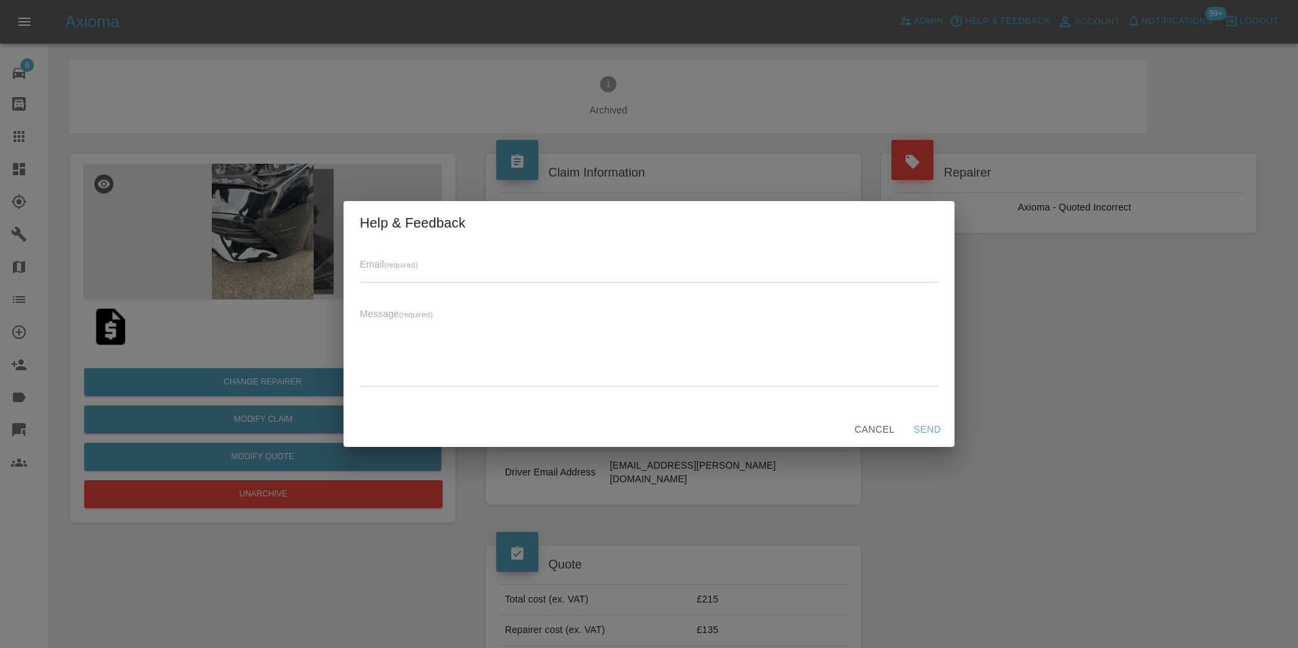
click at [697, 77] on div "Help & Feedback Email (required) Message (required) x Cancel Send" at bounding box center [649, 324] width 1298 height 648
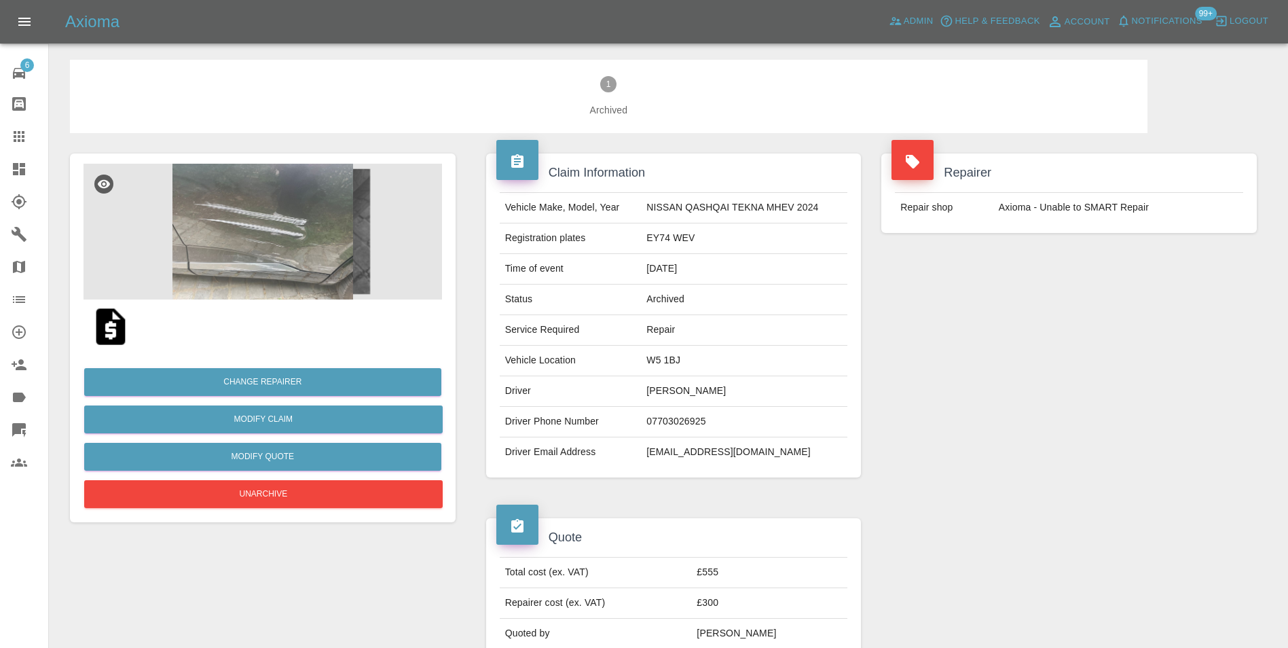
click at [223, 220] on img at bounding box center [263, 232] width 358 height 136
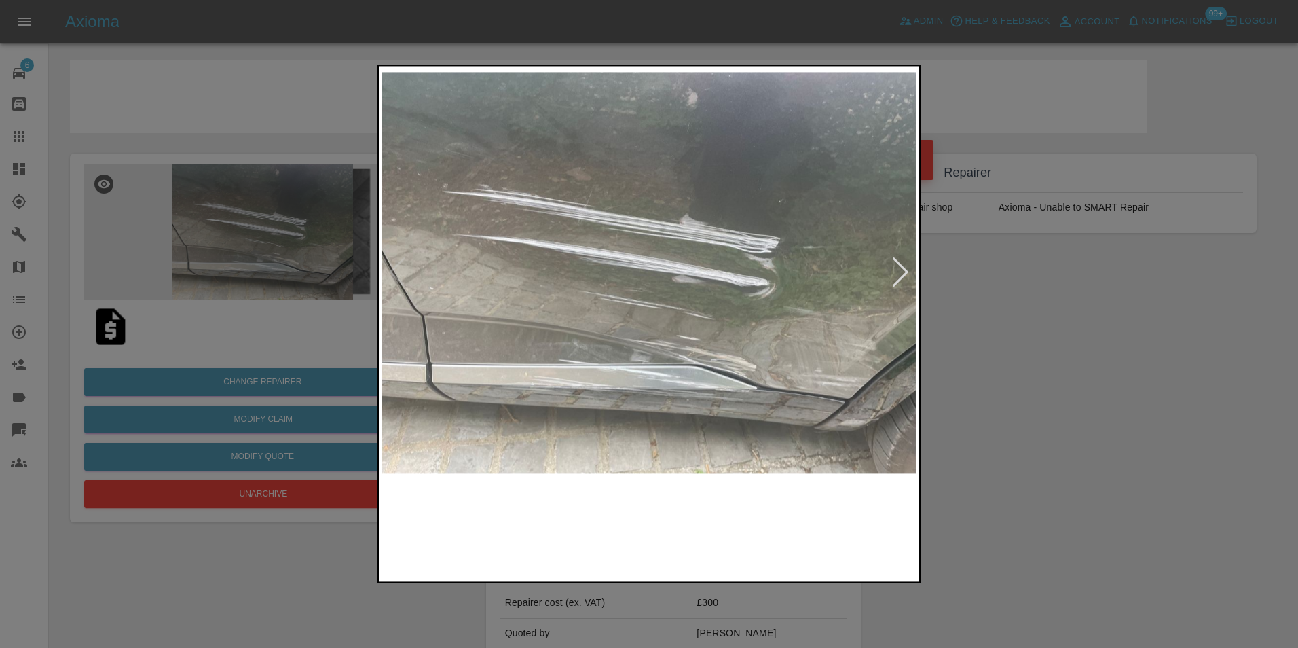
click at [592, 308] on img at bounding box center [649, 273] width 535 height 408
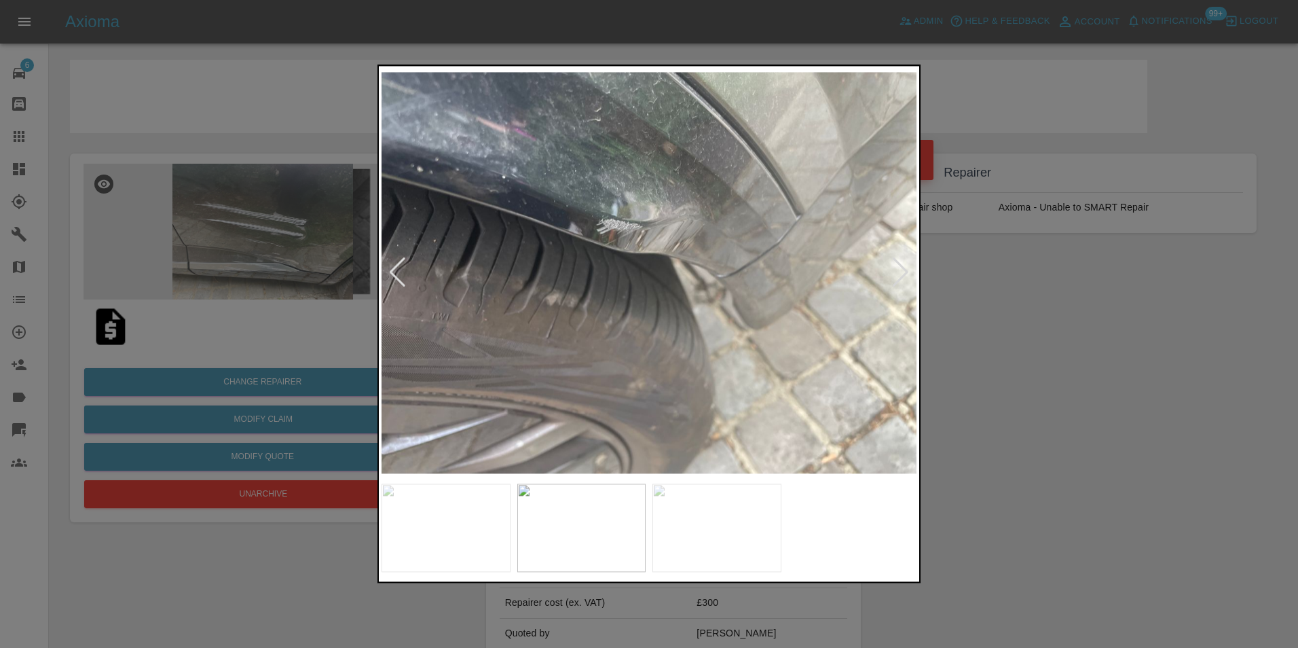
click at [557, 298] on img at bounding box center [649, 273] width 535 height 408
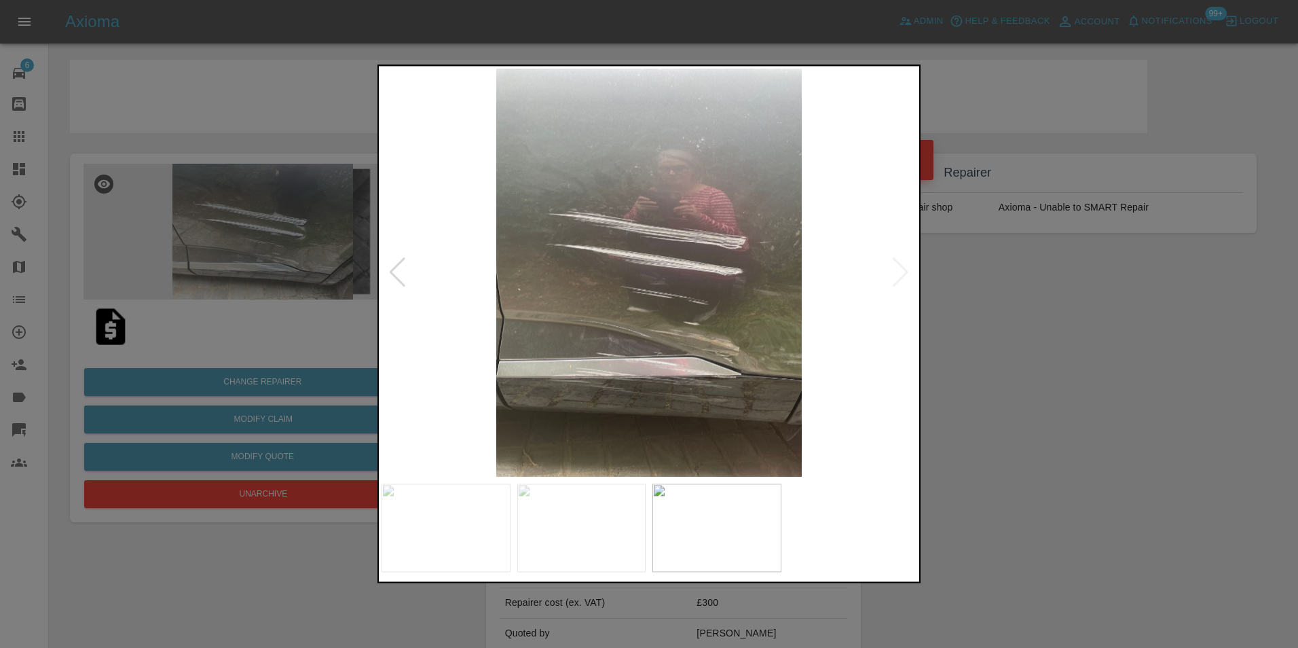
click at [678, 300] on img at bounding box center [649, 273] width 535 height 408
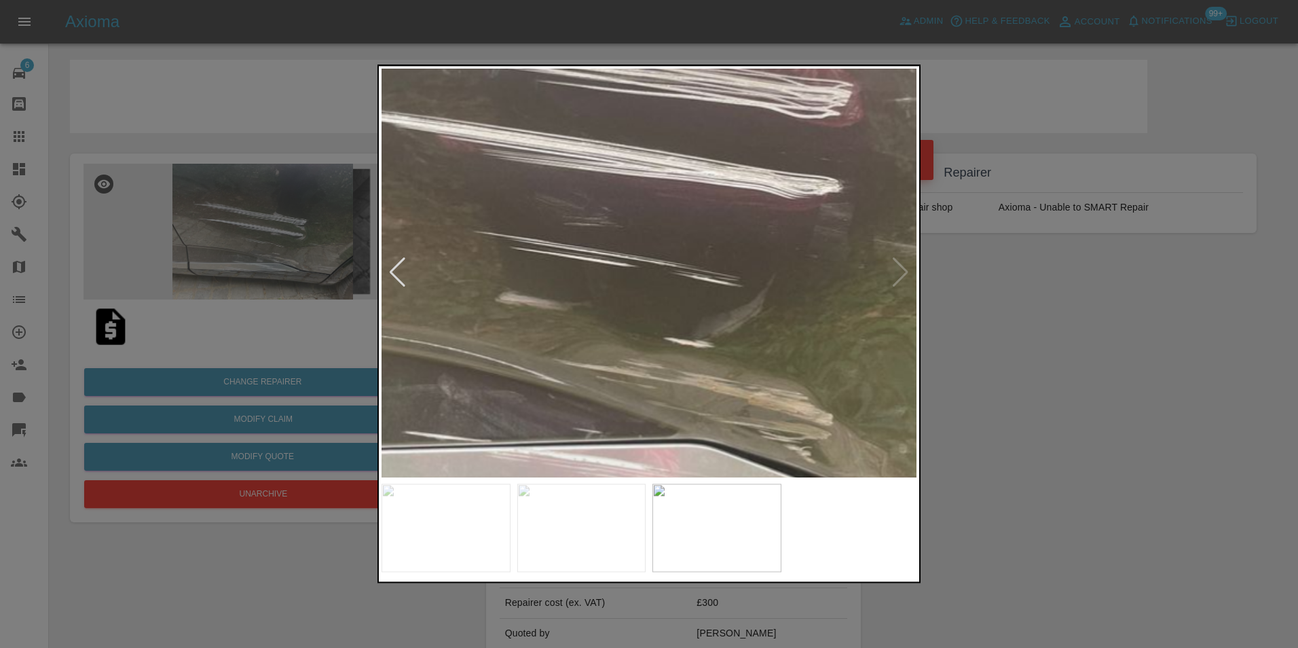
click at [682, 296] on img at bounding box center [561, 191] width 1605 height 1224
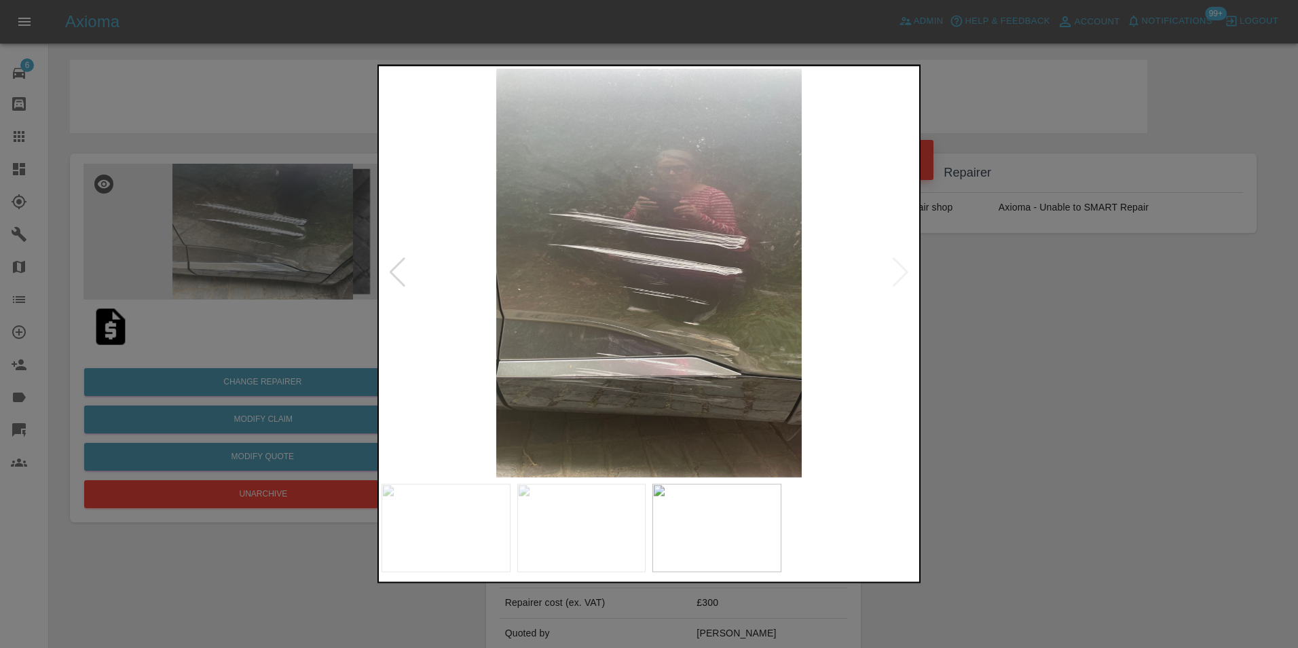
click at [574, 296] on img at bounding box center [649, 273] width 535 height 408
click at [680, 269] on img at bounding box center [649, 273] width 535 height 408
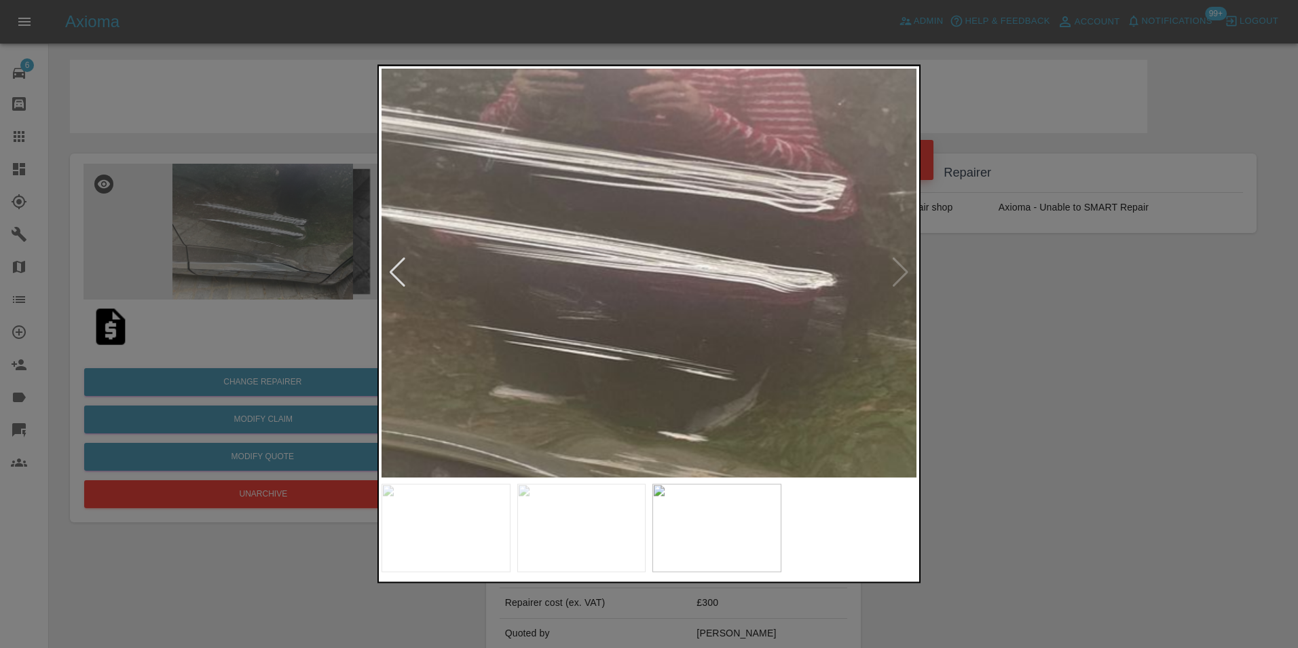
click at [680, 269] on img at bounding box center [555, 285] width 1605 height 1224
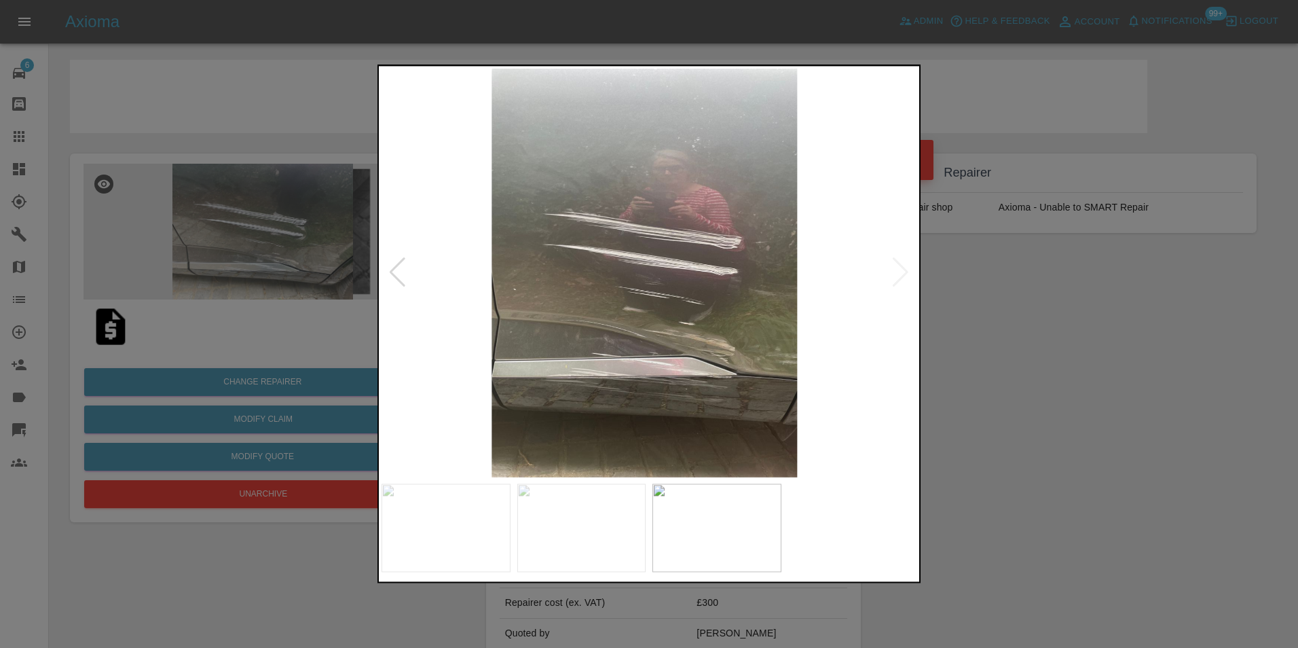
click at [479, 276] on img at bounding box center [644, 273] width 535 height 408
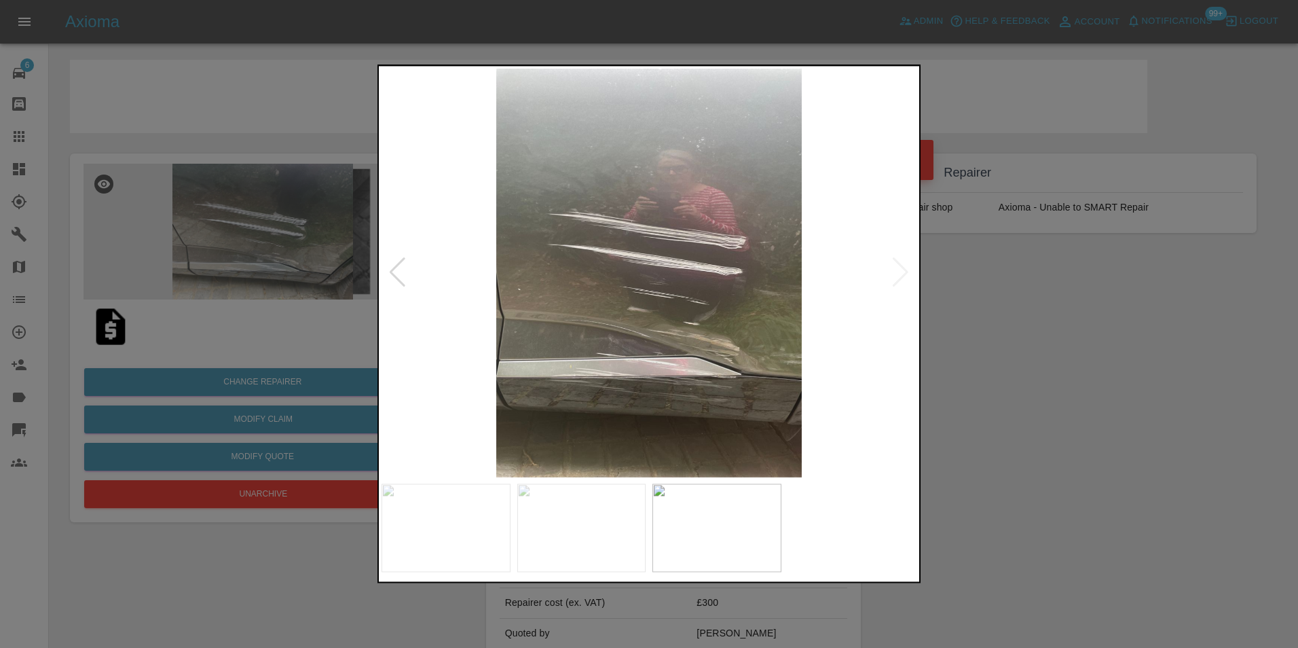
click at [352, 283] on div at bounding box center [649, 324] width 1298 height 648
click at [348, 335] on div at bounding box center [649, 324] width 1298 height 648
click at [132, 238] on div at bounding box center [649, 324] width 1298 height 648
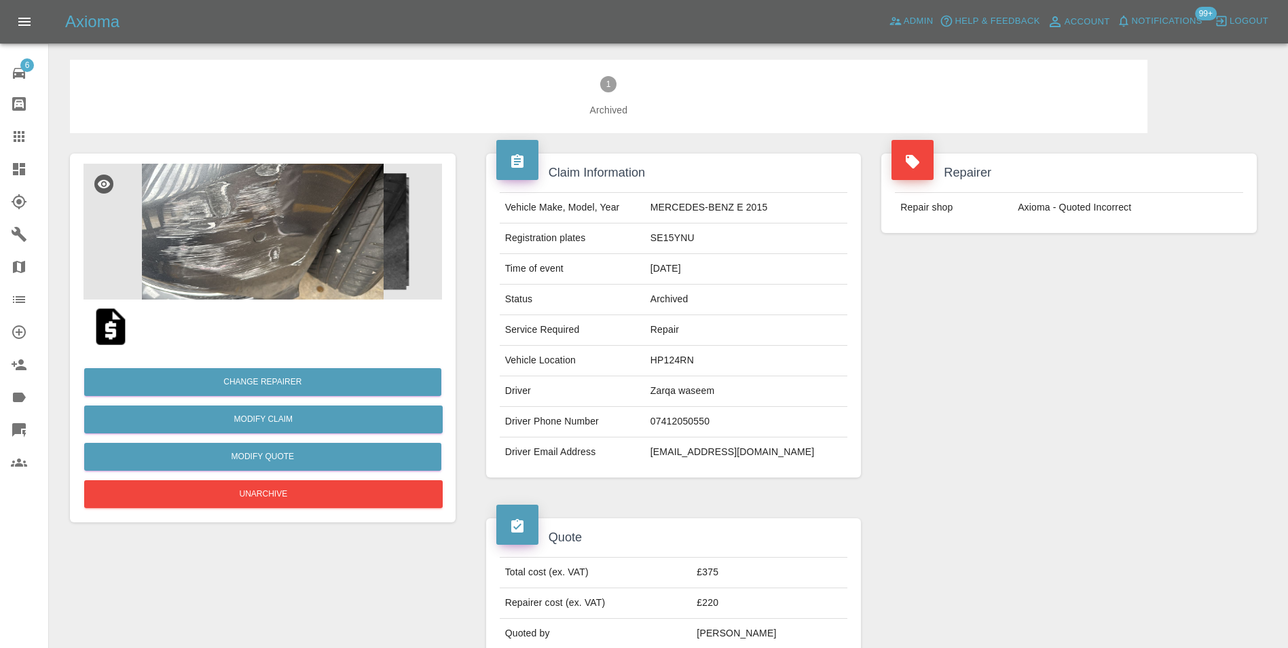
click at [266, 236] on img at bounding box center [263, 232] width 358 height 136
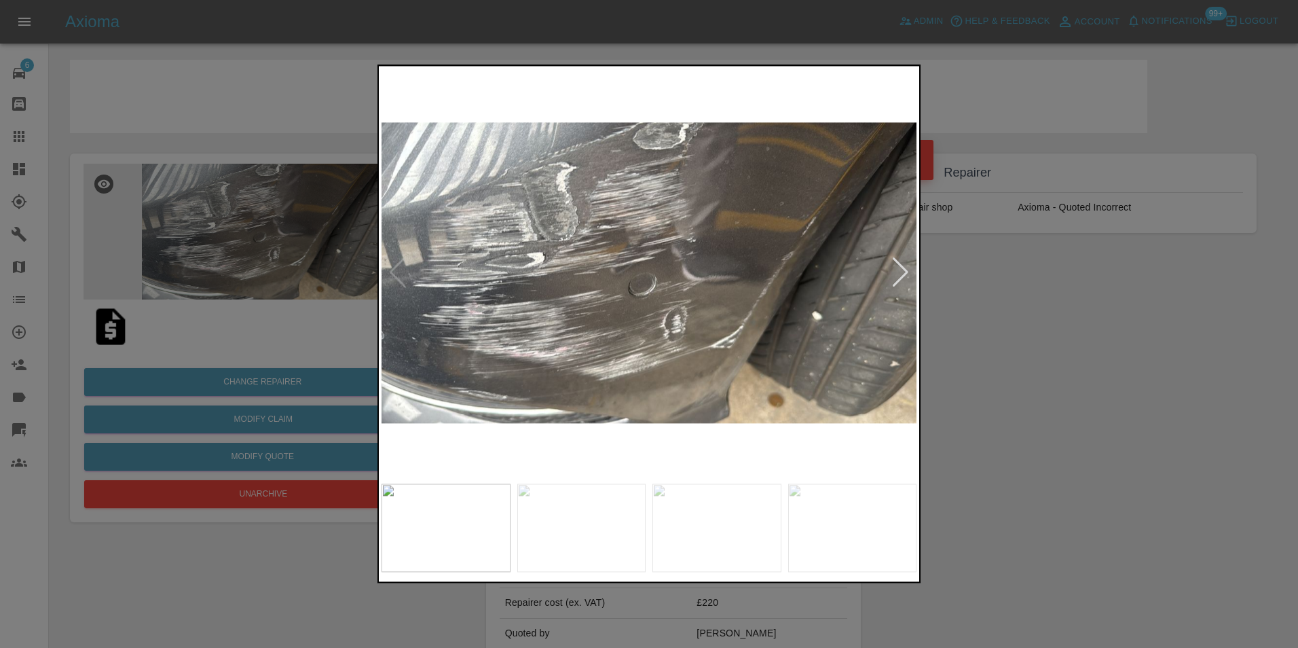
click at [646, 294] on img at bounding box center [649, 273] width 535 height 408
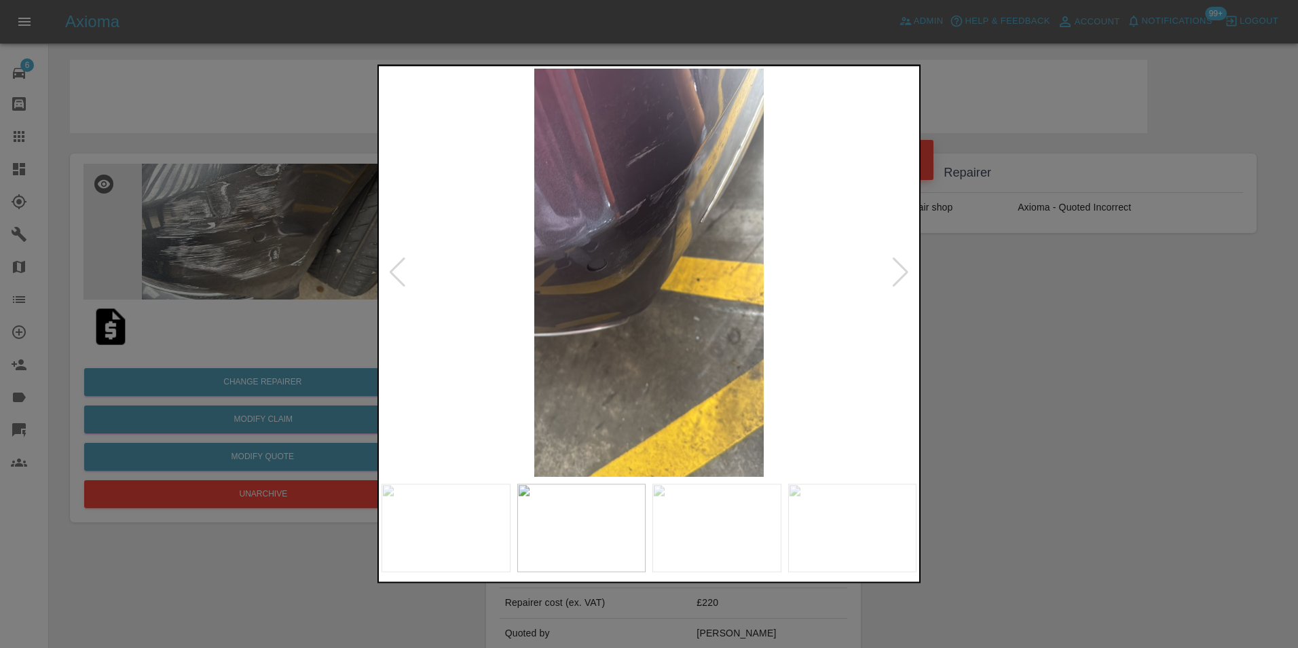
click at [547, 305] on img at bounding box center [649, 273] width 535 height 408
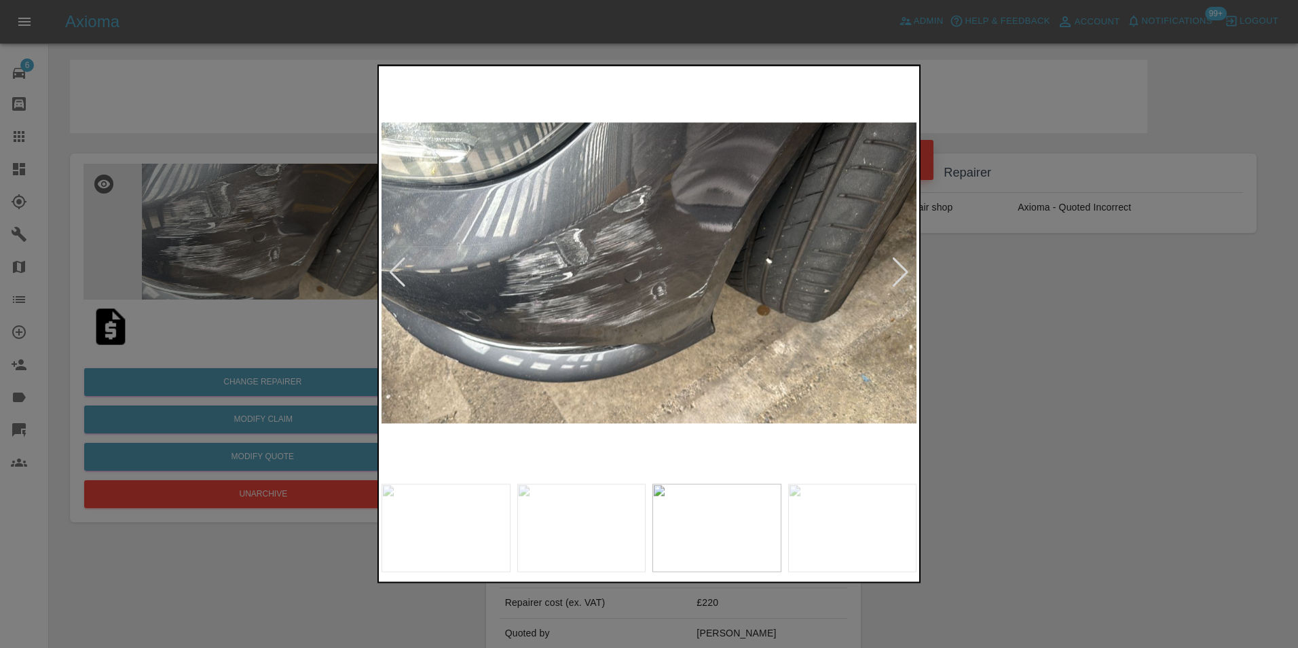
click at [502, 313] on img at bounding box center [649, 273] width 535 height 408
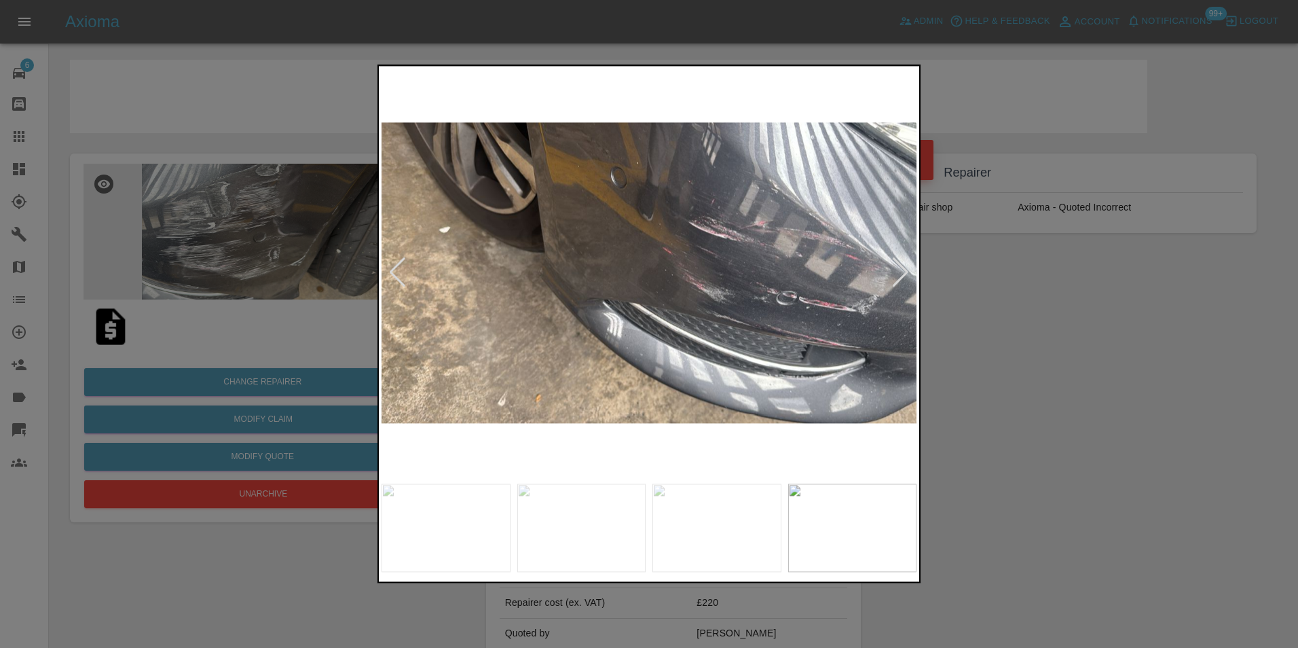
click at [521, 313] on img at bounding box center [649, 273] width 535 height 408
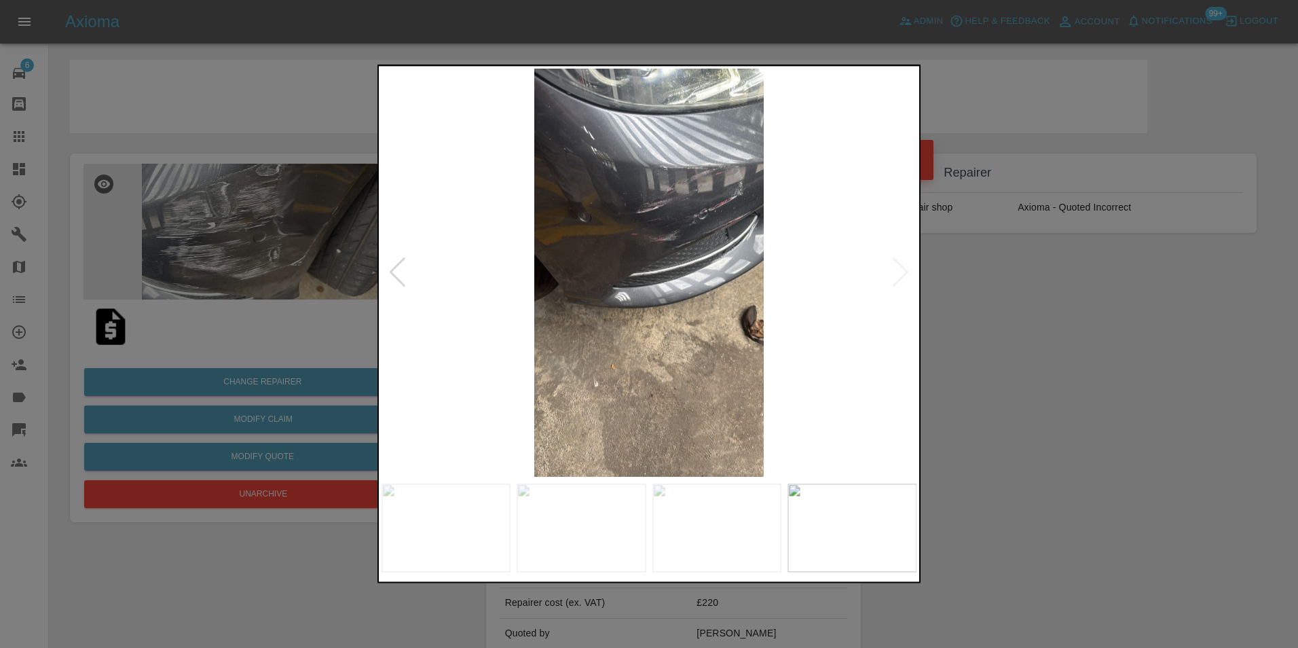
click at [492, 295] on img at bounding box center [649, 273] width 535 height 408
click at [627, 293] on img at bounding box center [649, 273] width 535 height 408
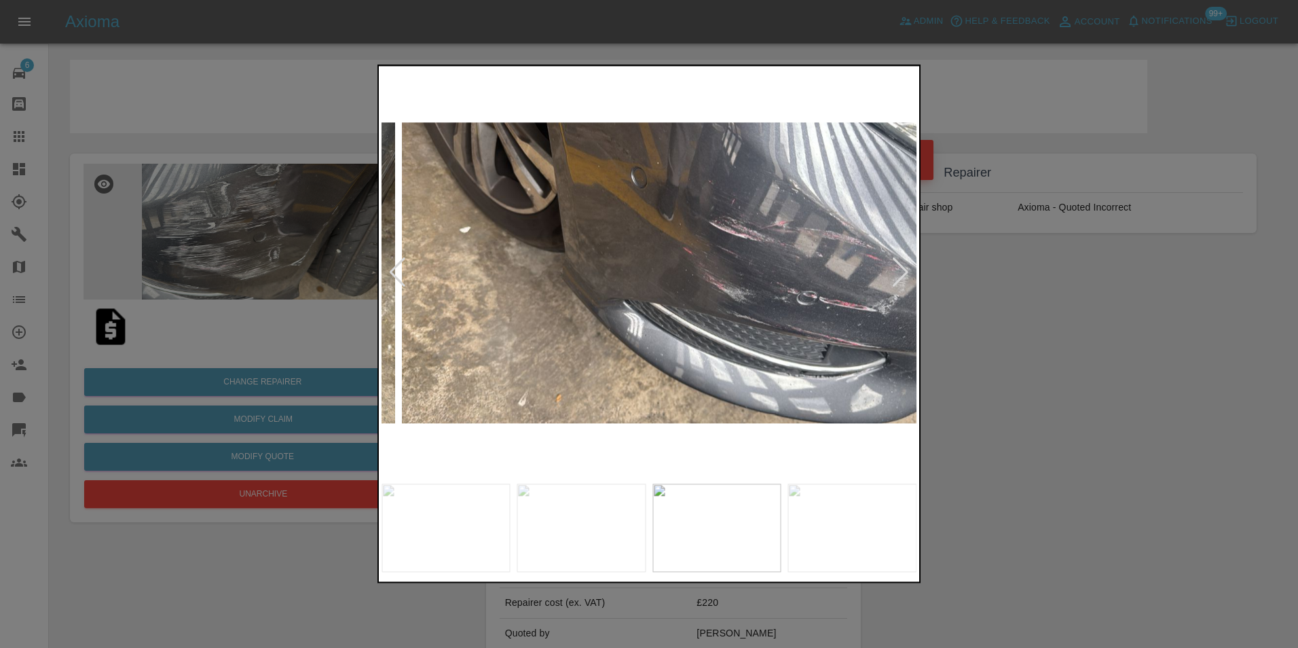
click at [655, 289] on img at bounding box center [669, 273] width 535 height 408
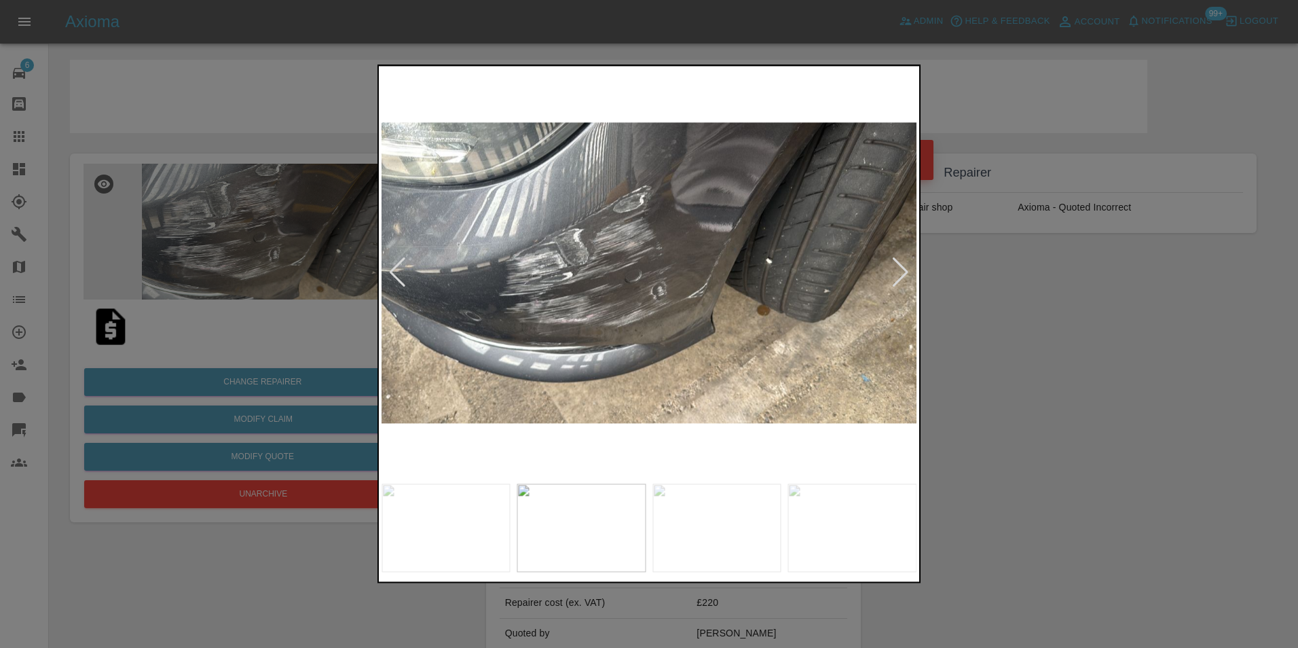
click at [611, 303] on img at bounding box center [649, 273] width 535 height 408
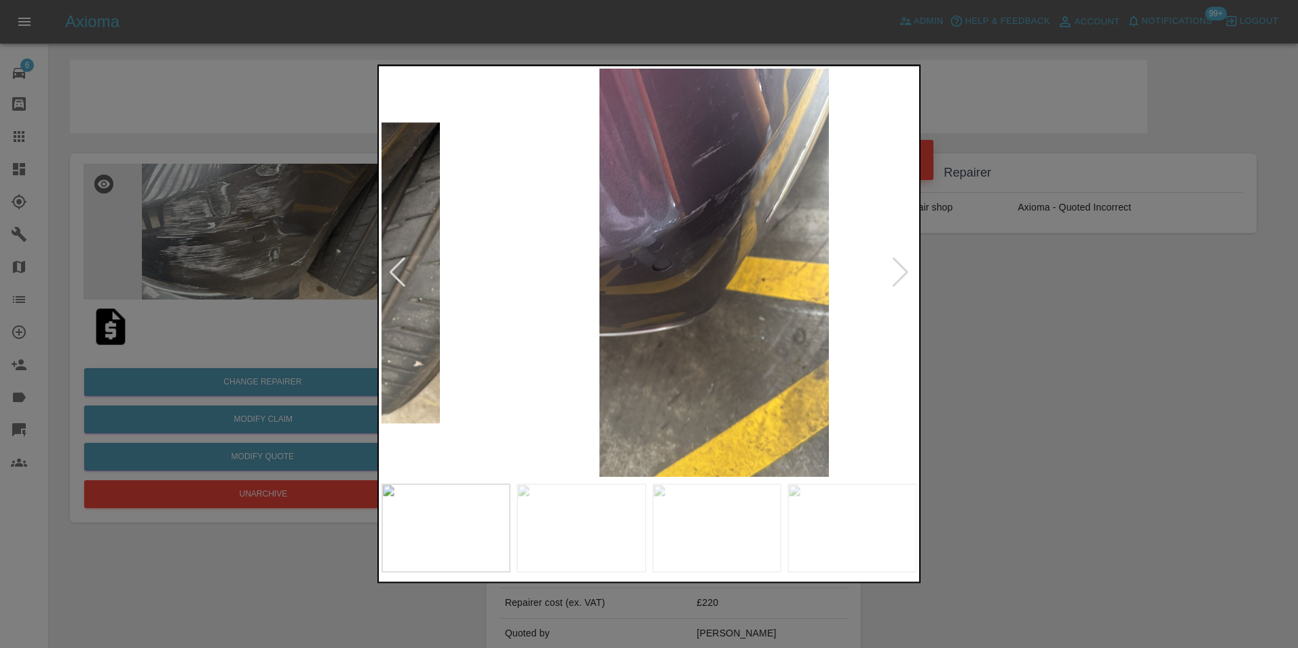
click at [704, 274] on img at bounding box center [714, 273] width 535 height 408
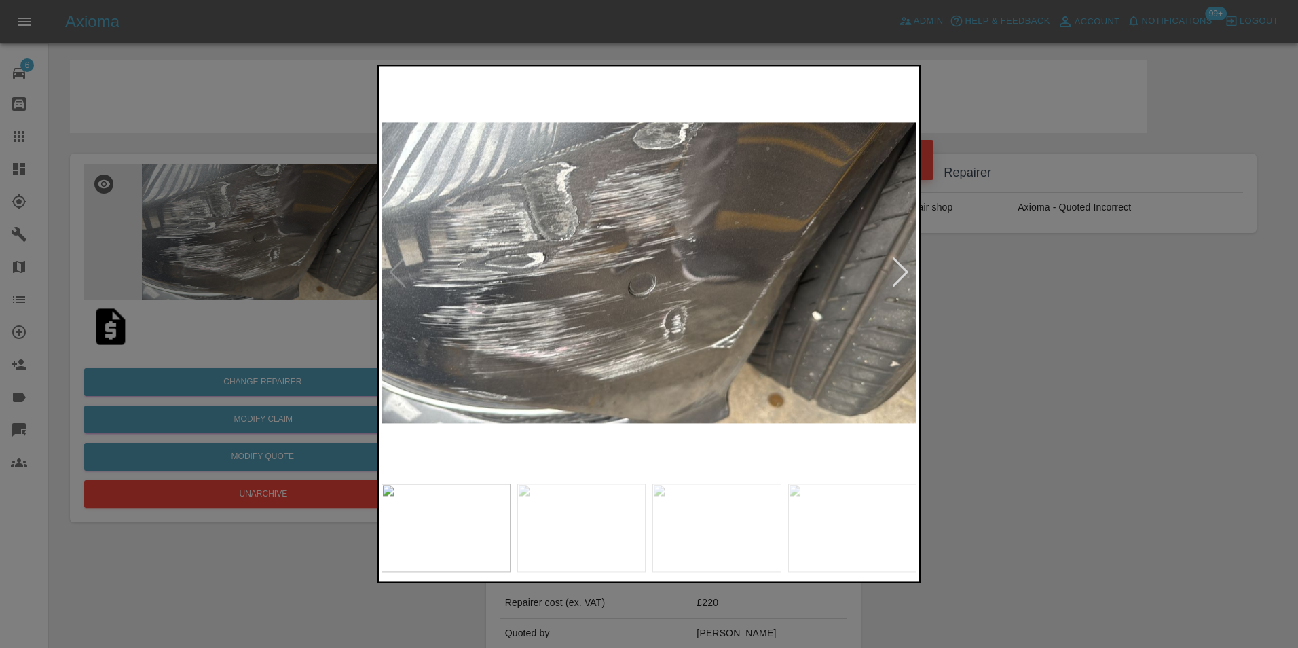
click at [854, 295] on img at bounding box center [649, 273] width 535 height 408
click at [284, 255] on div at bounding box center [649, 324] width 1298 height 648
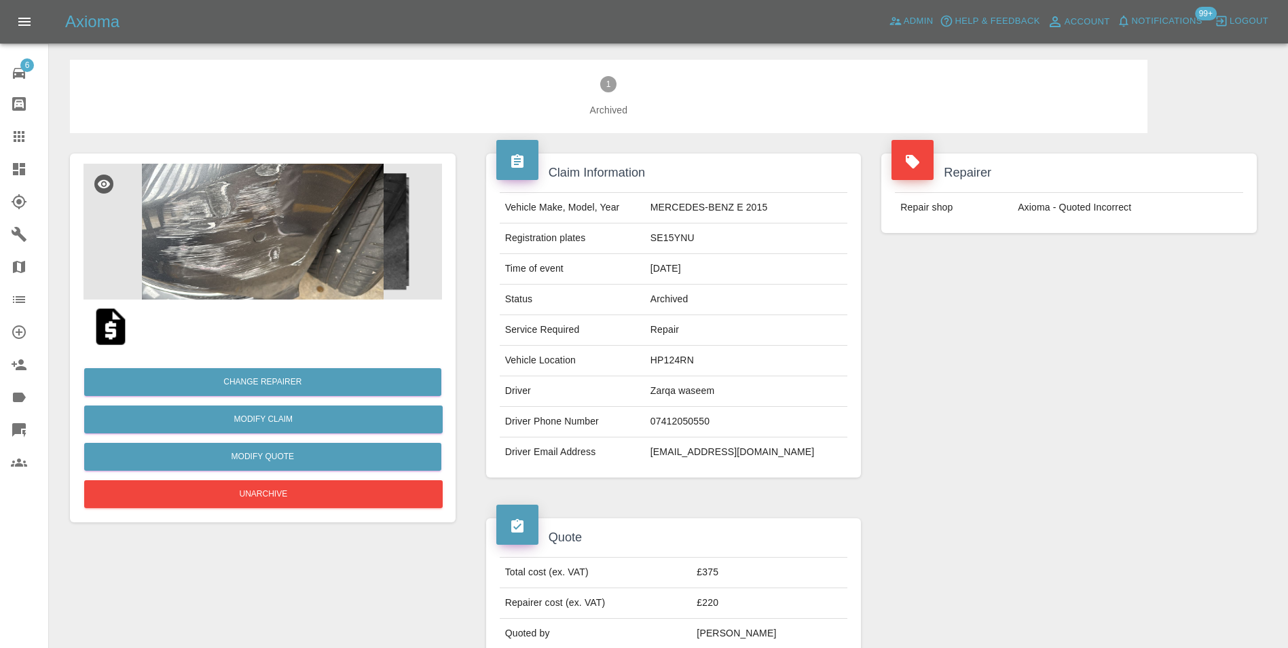
click at [192, 212] on img at bounding box center [263, 232] width 358 height 136
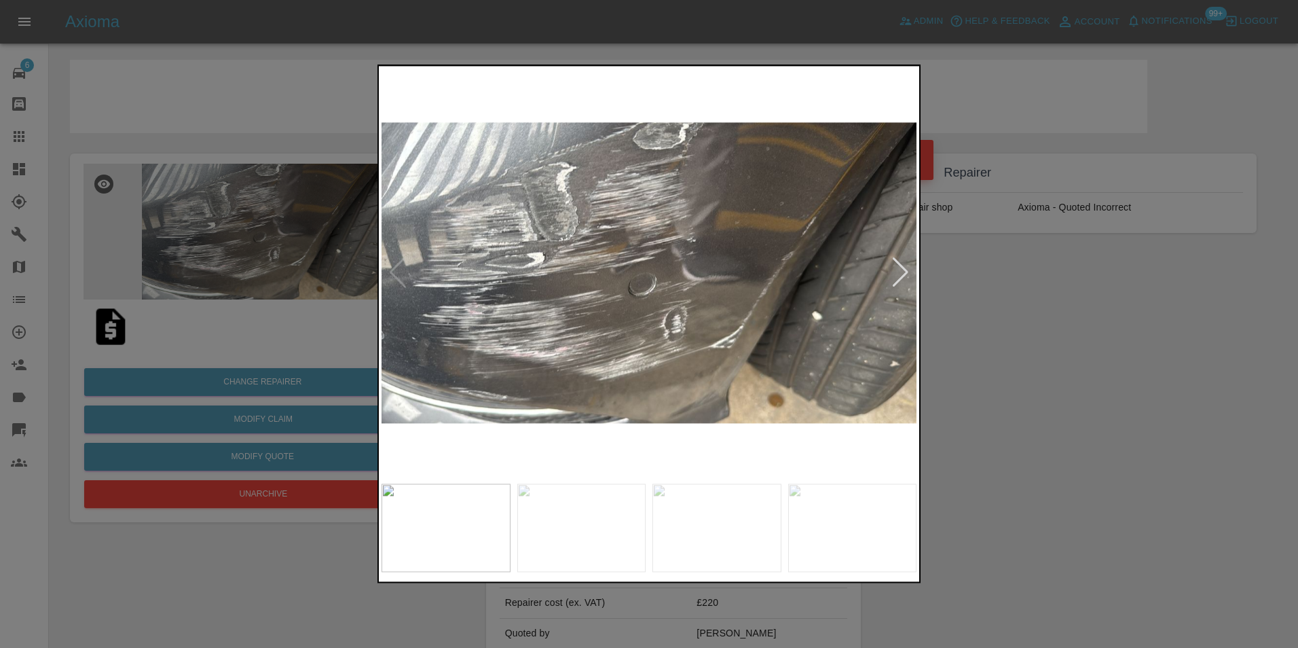
click at [549, 301] on img at bounding box center [649, 273] width 535 height 408
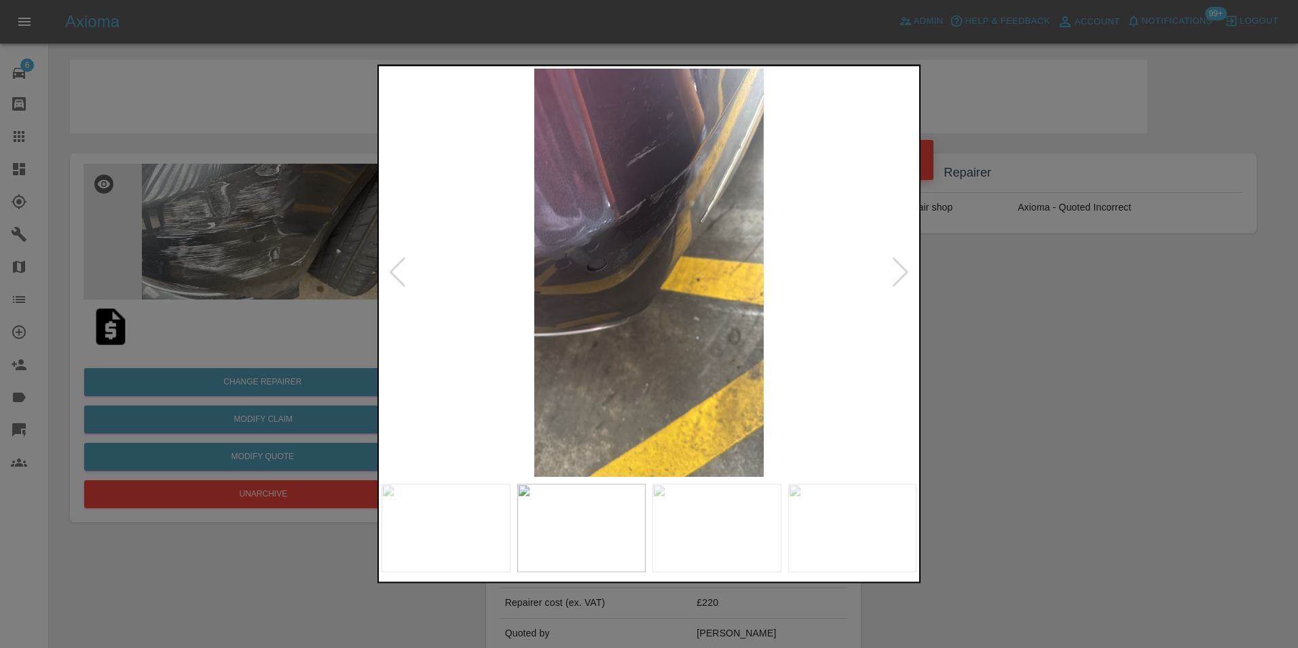
click at [534, 328] on img at bounding box center [649, 273] width 535 height 408
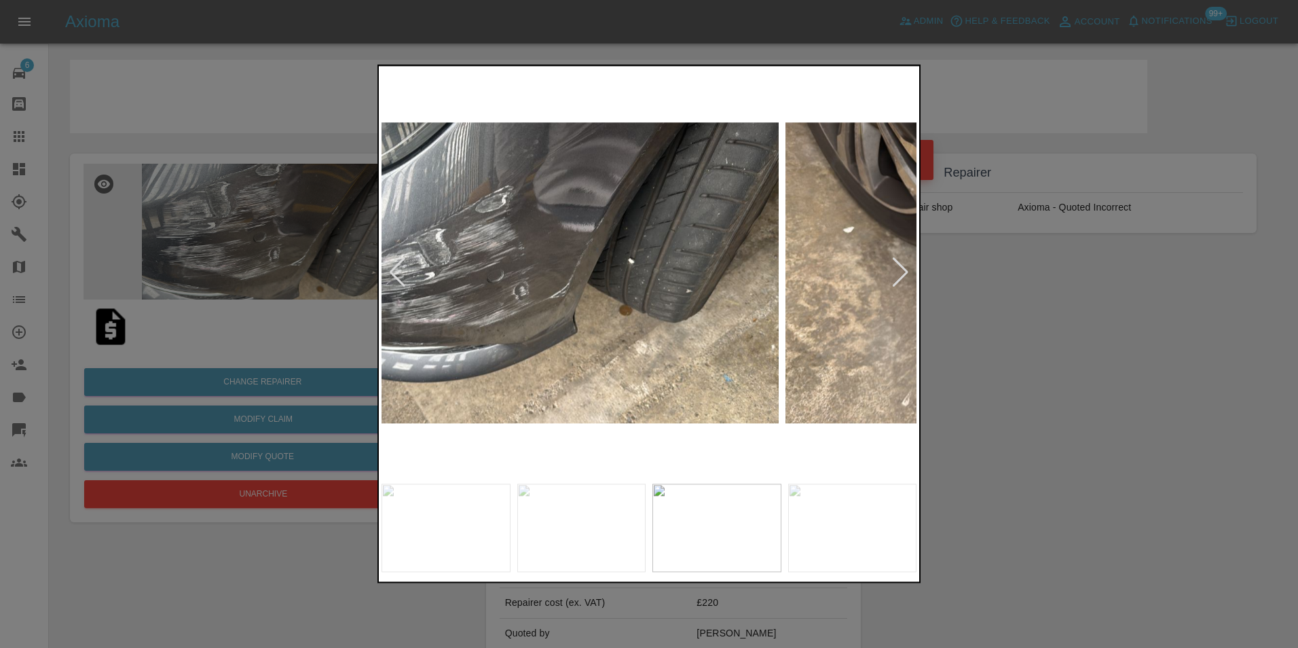
click at [502, 325] on img at bounding box center [511, 273] width 535 height 408
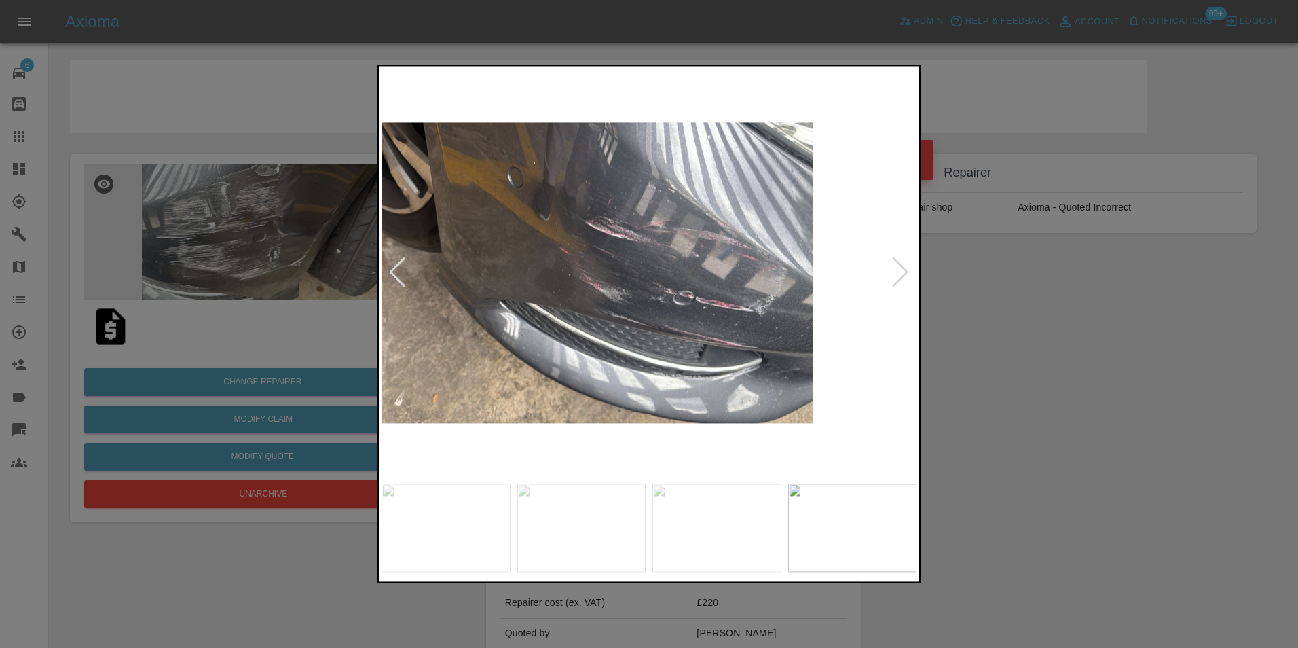
click at [528, 337] on img at bounding box center [545, 273] width 535 height 408
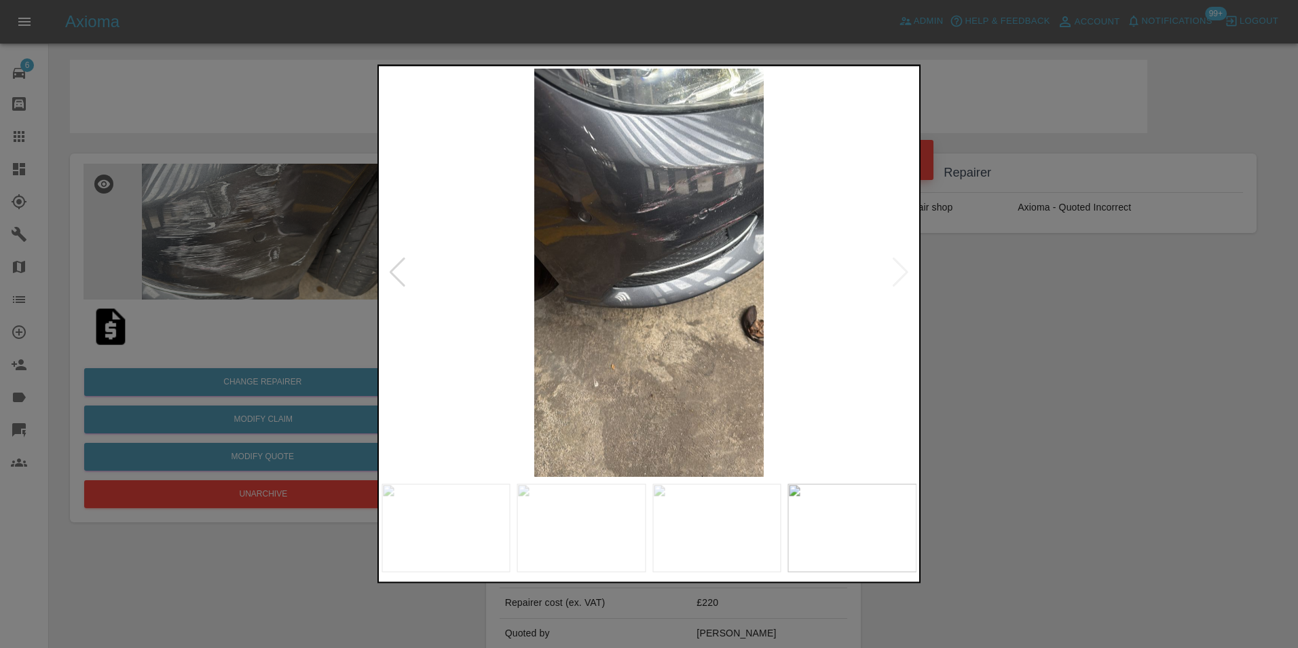
click at [504, 321] on img at bounding box center [649, 273] width 535 height 408
click at [592, 307] on img at bounding box center [649, 273] width 535 height 408
click at [640, 309] on img at bounding box center [649, 273] width 535 height 408
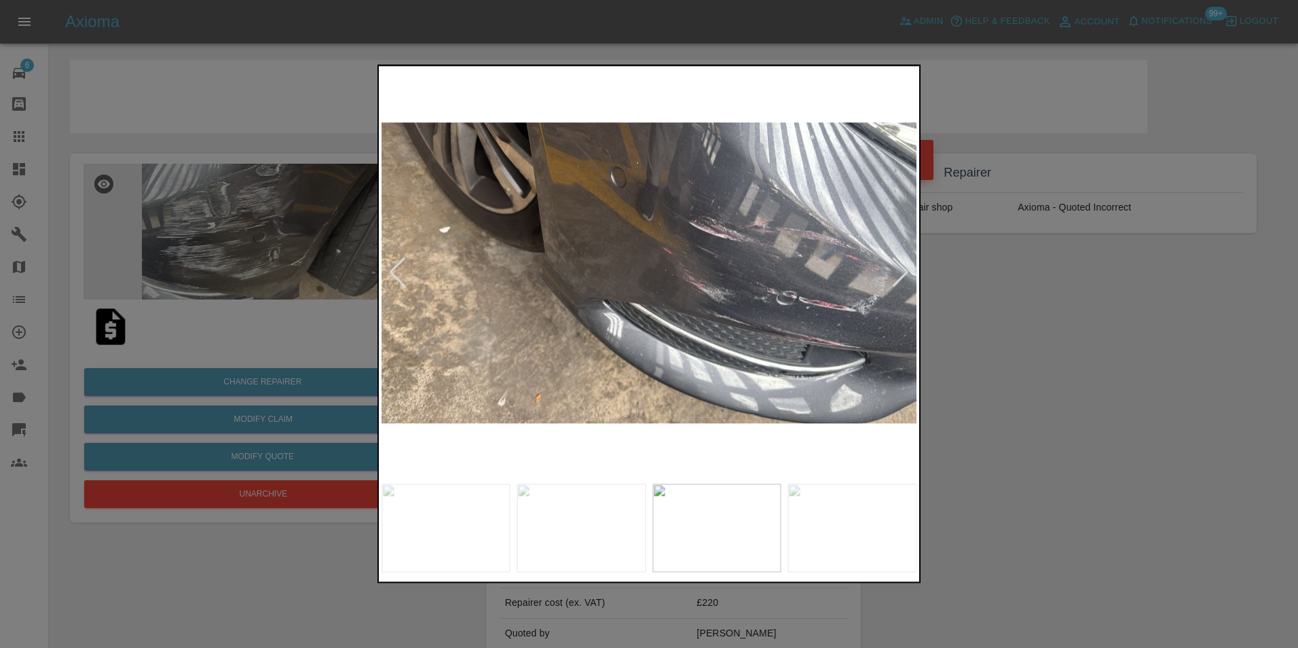
click at [677, 308] on img at bounding box center [649, 273] width 535 height 408
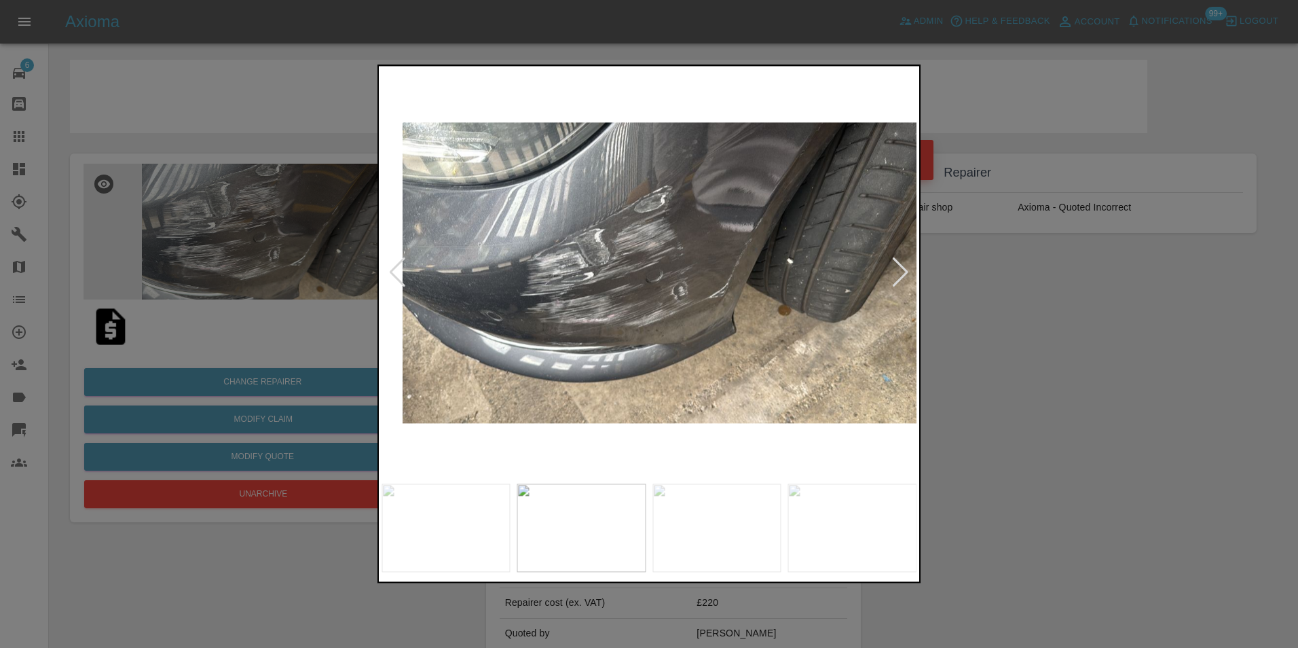
click at [667, 308] on img at bounding box center [670, 273] width 535 height 408
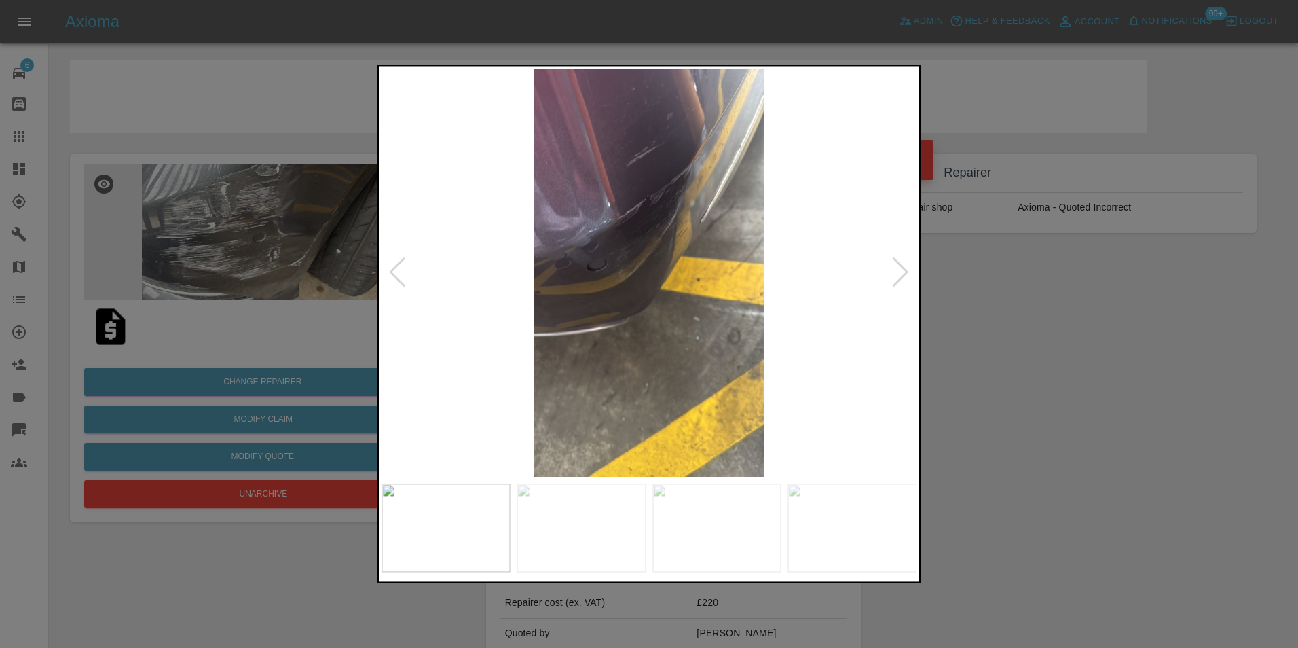
click at [741, 318] on img at bounding box center [649, 273] width 535 height 408
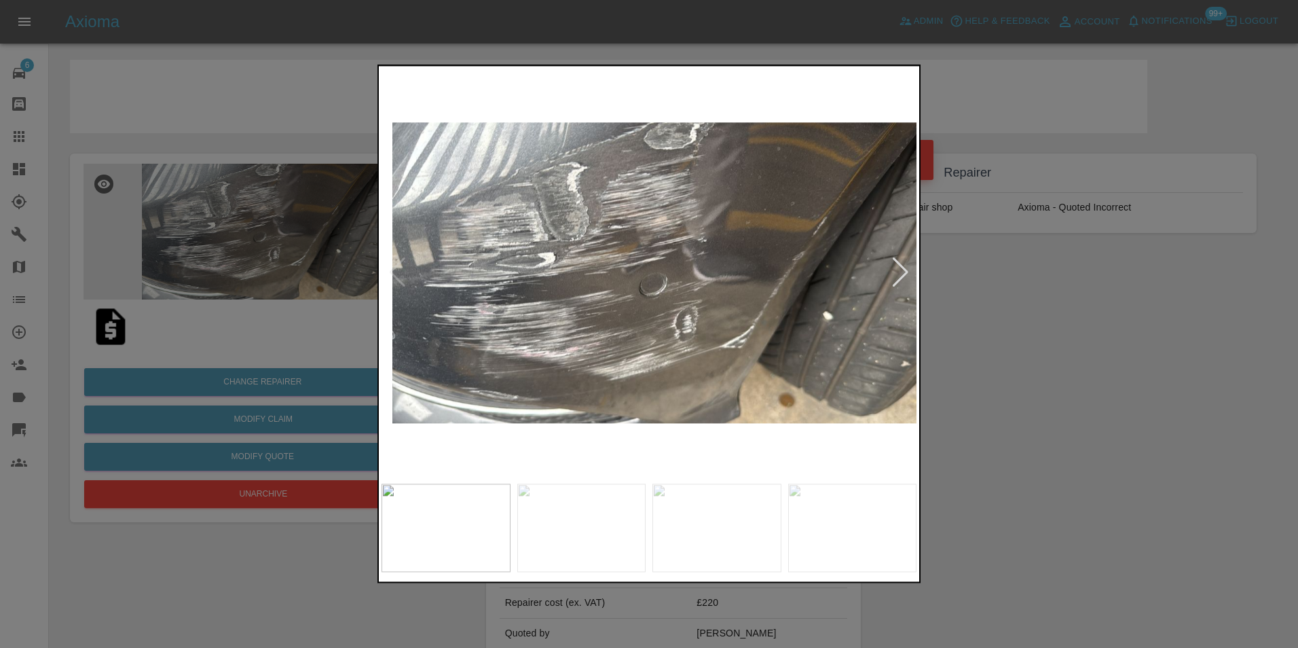
click at [723, 312] on img at bounding box center [659, 273] width 535 height 408
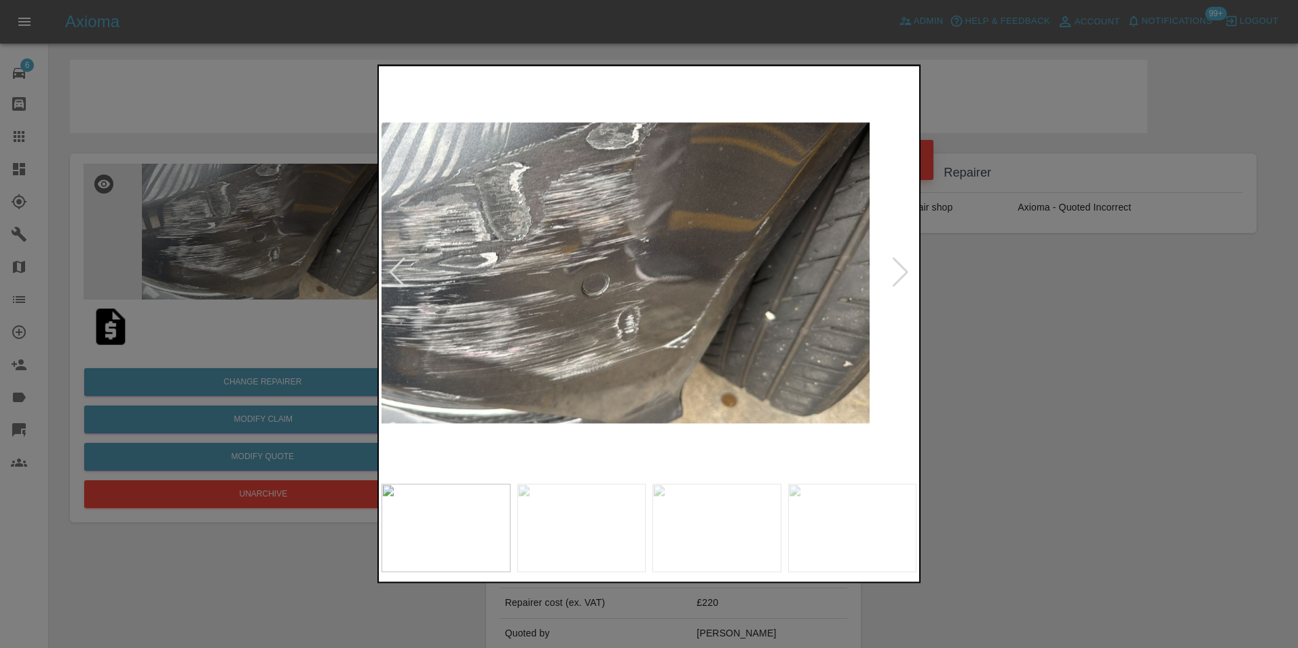
click at [472, 306] on img at bounding box center [602, 273] width 535 height 408
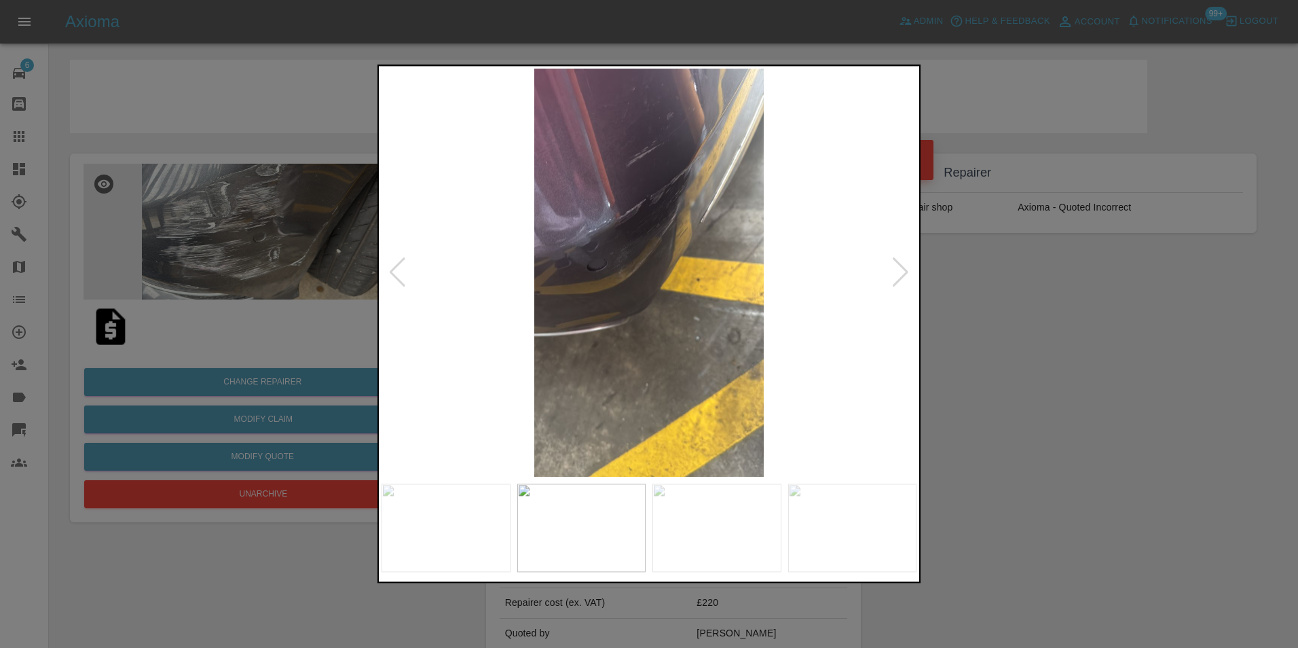
click at [308, 303] on div at bounding box center [649, 324] width 1298 height 648
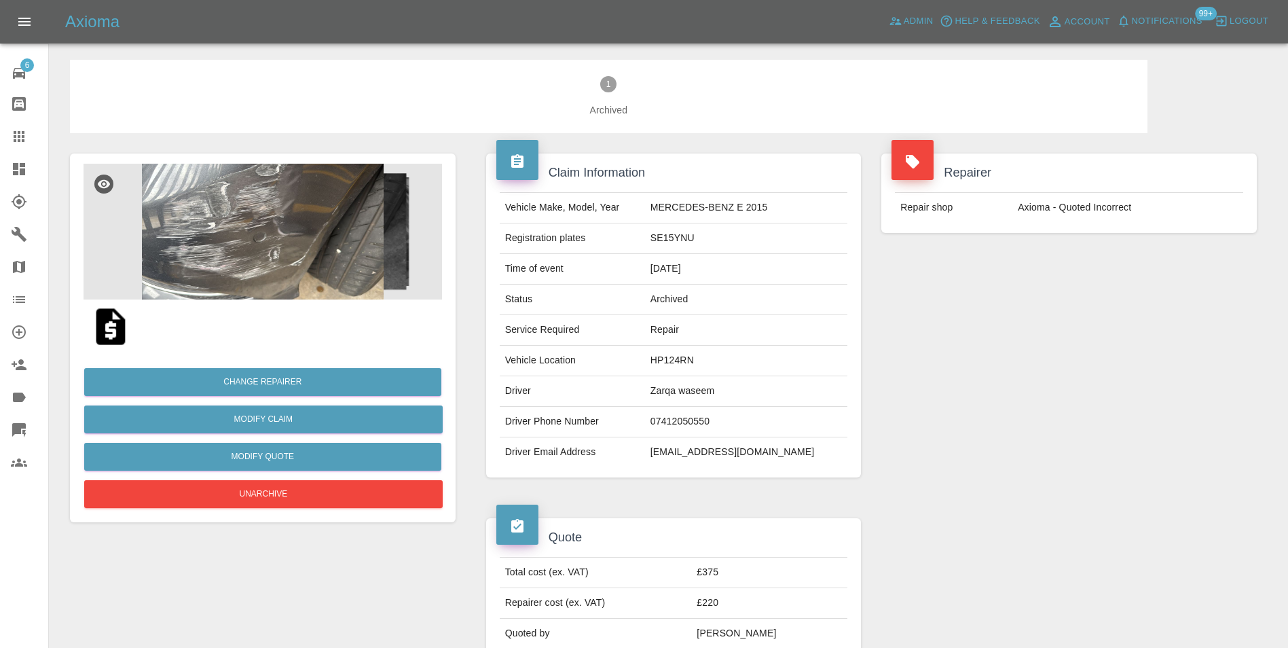
drag, startPoint x: 982, startPoint y: 102, endPoint x: 866, endPoint y: 169, distance: 134.1
click at [982, 103] on span "Archived" at bounding box center [609, 104] width 1034 height 24
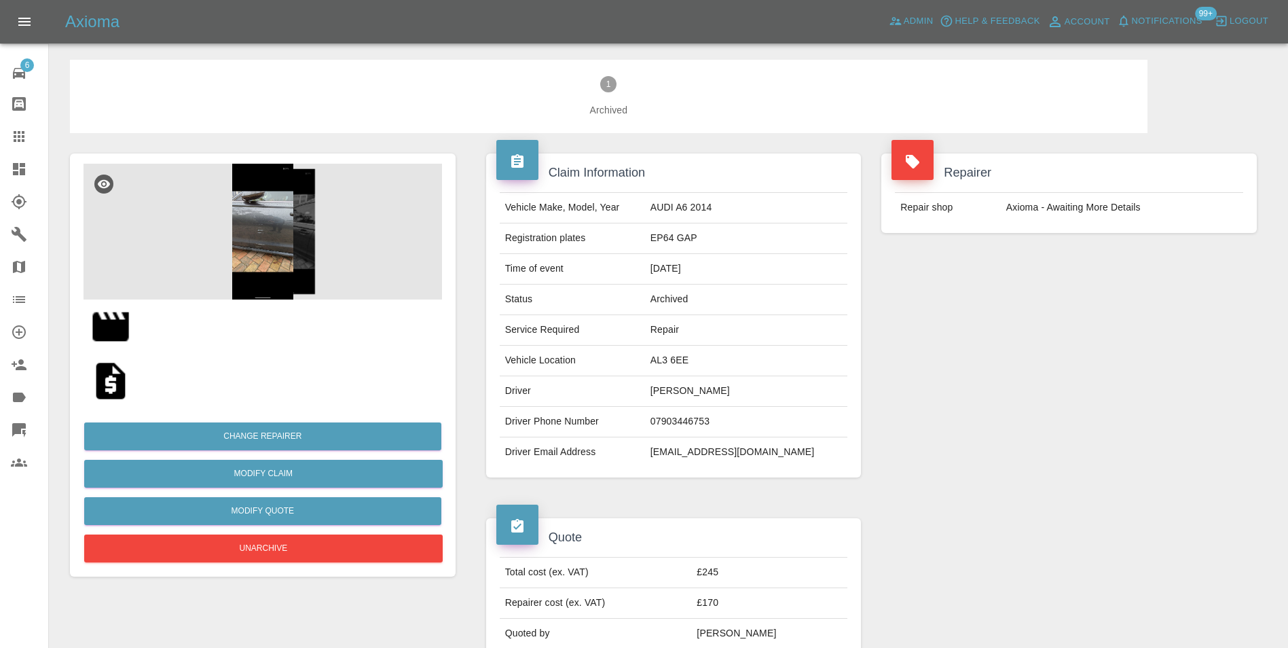
click at [271, 233] on img at bounding box center [263, 232] width 358 height 136
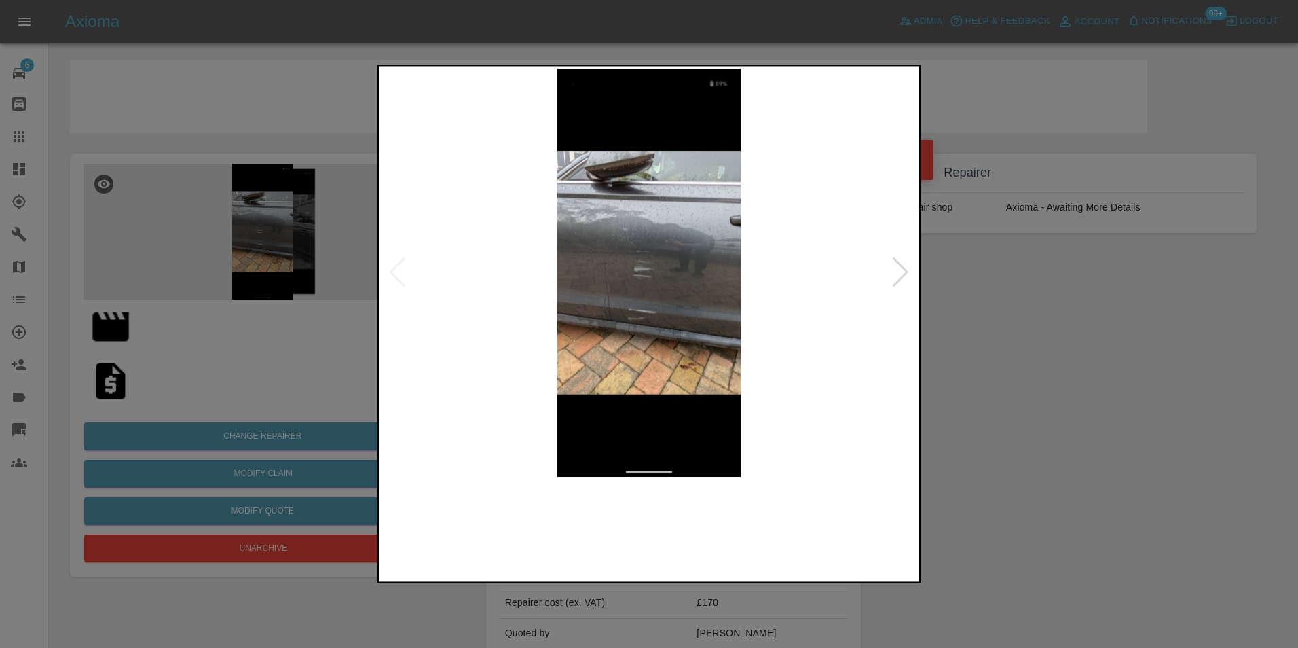
click at [635, 298] on img at bounding box center [649, 273] width 535 height 408
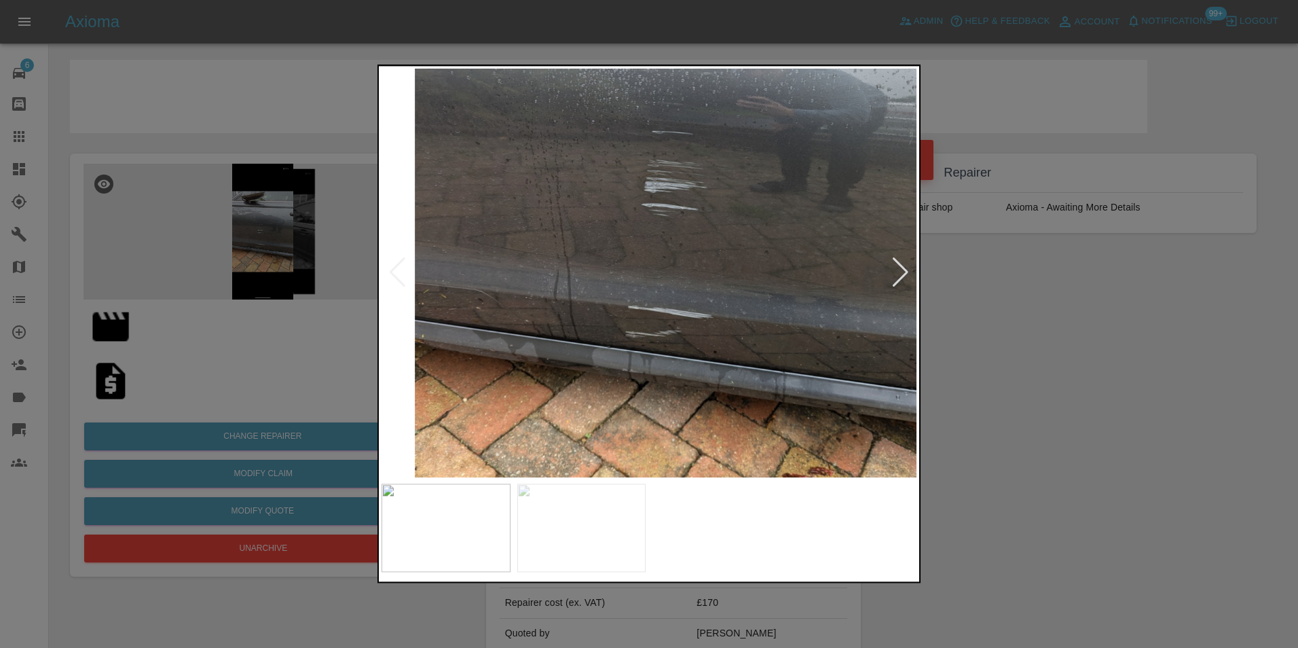
click at [635, 298] on img at bounding box center [689, 197] width 1605 height 1224
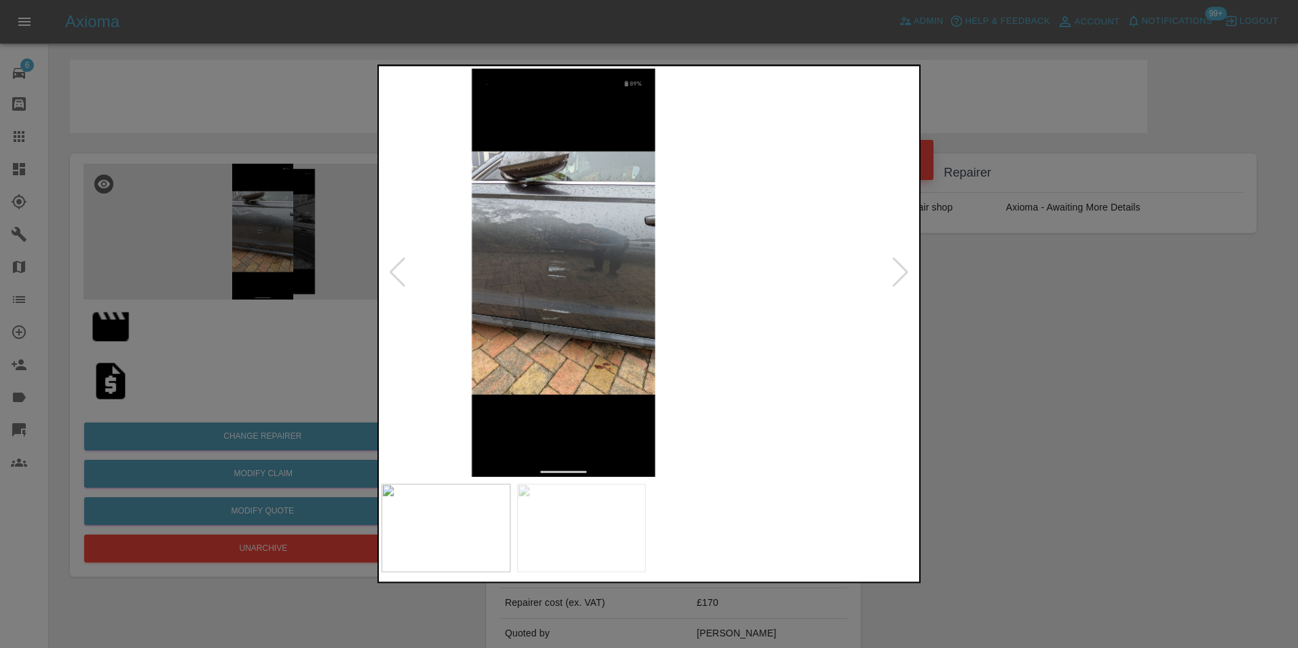
click at [553, 298] on img at bounding box center [563, 273] width 535 height 408
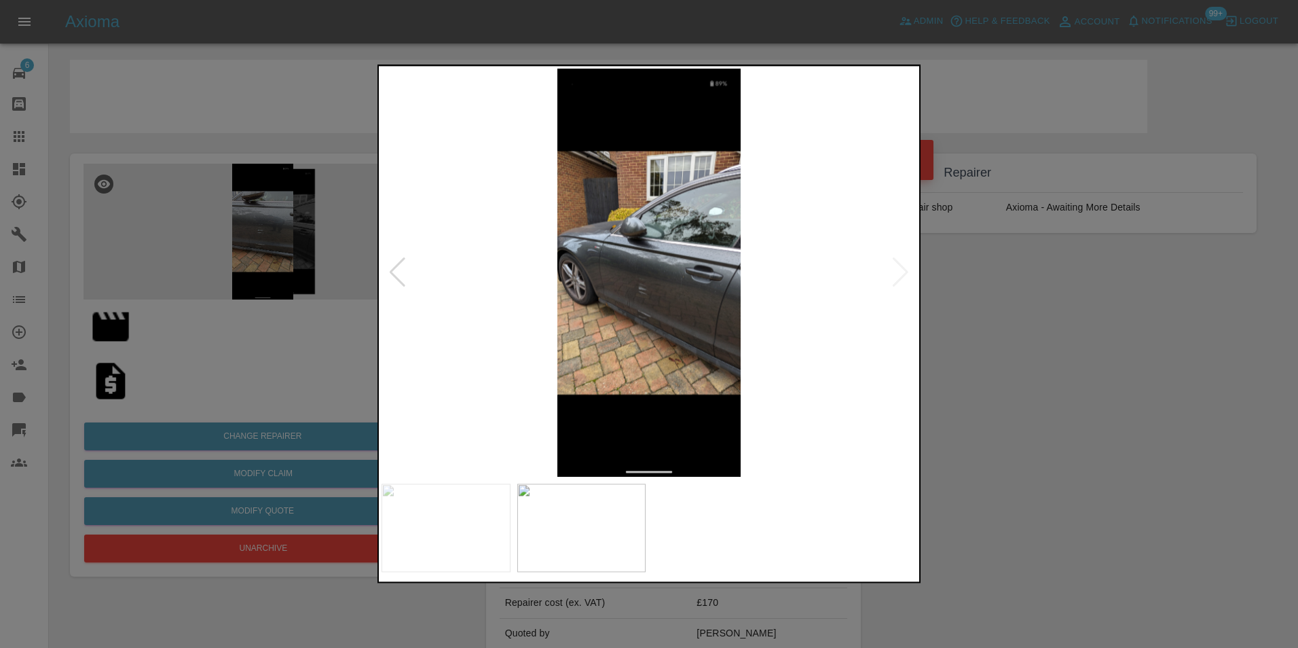
click at [640, 298] on img at bounding box center [649, 273] width 535 height 408
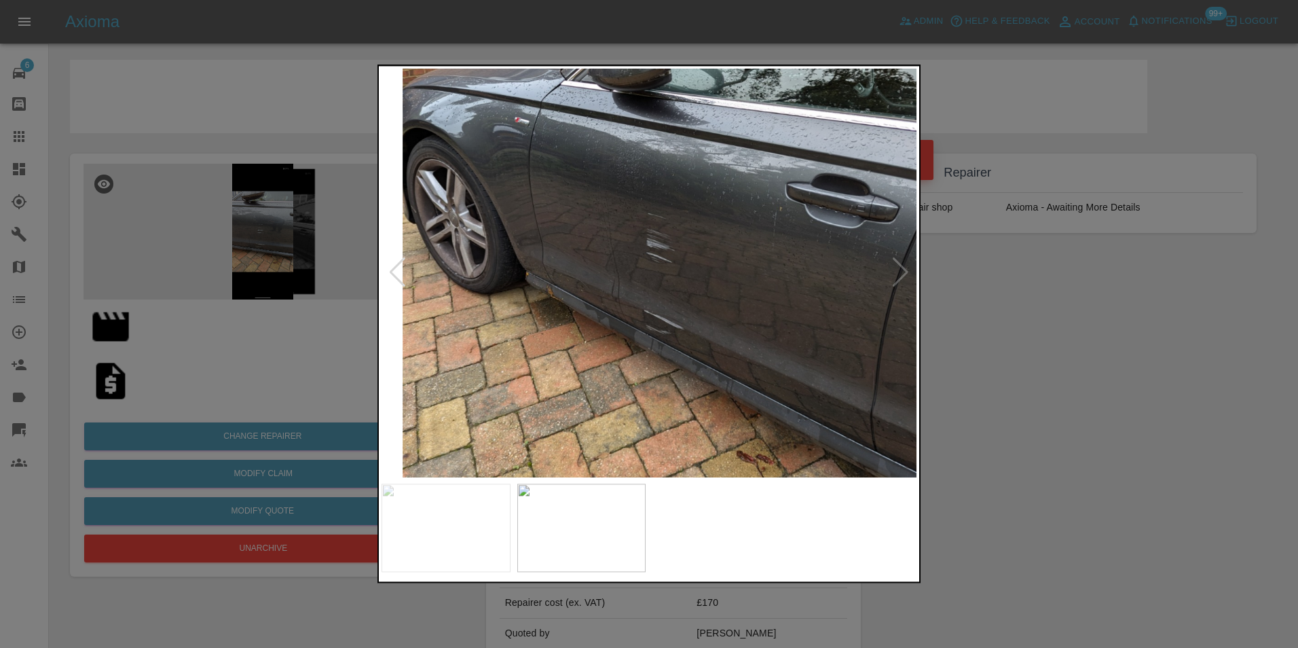
click at [636, 312] on img at bounding box center [677, 197] width 1605 height 1224
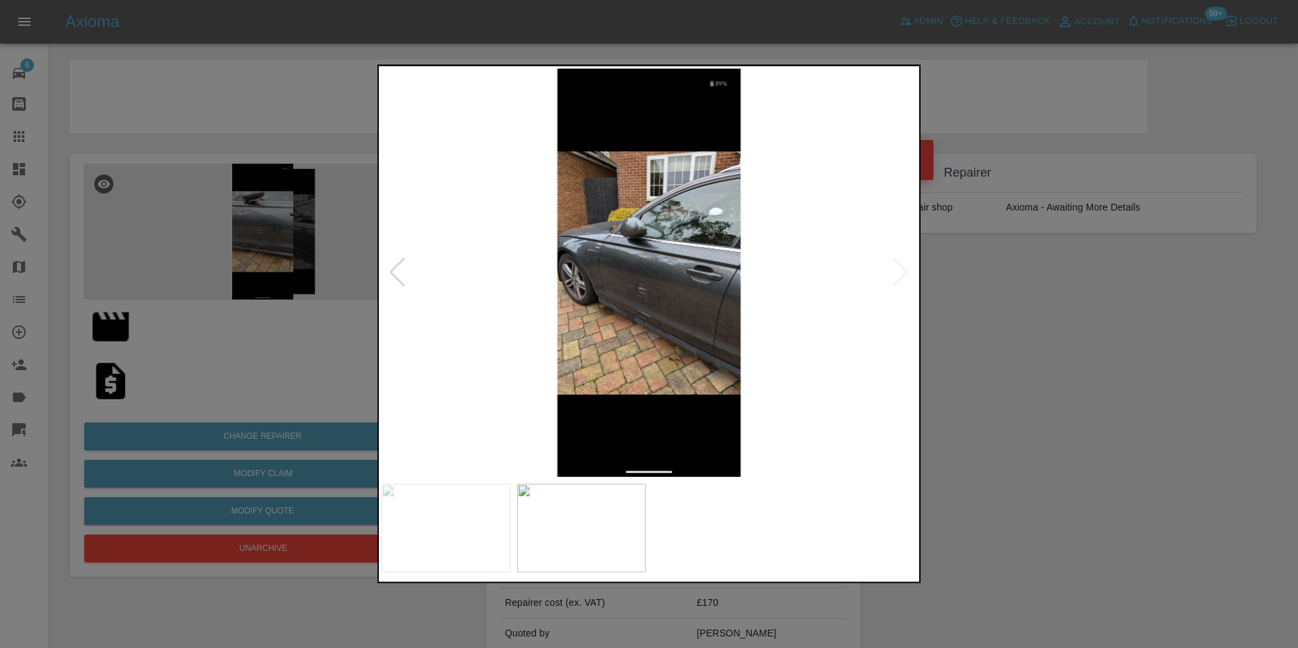
click at [530, 318] on img at bounding box center [649, 273] width 535 height 408
click at [511, 301] on img at bounding box center [649, 273] width 535 height 408
click at [650, 302] on img at bounding box center [649, 273] width 535 height 408
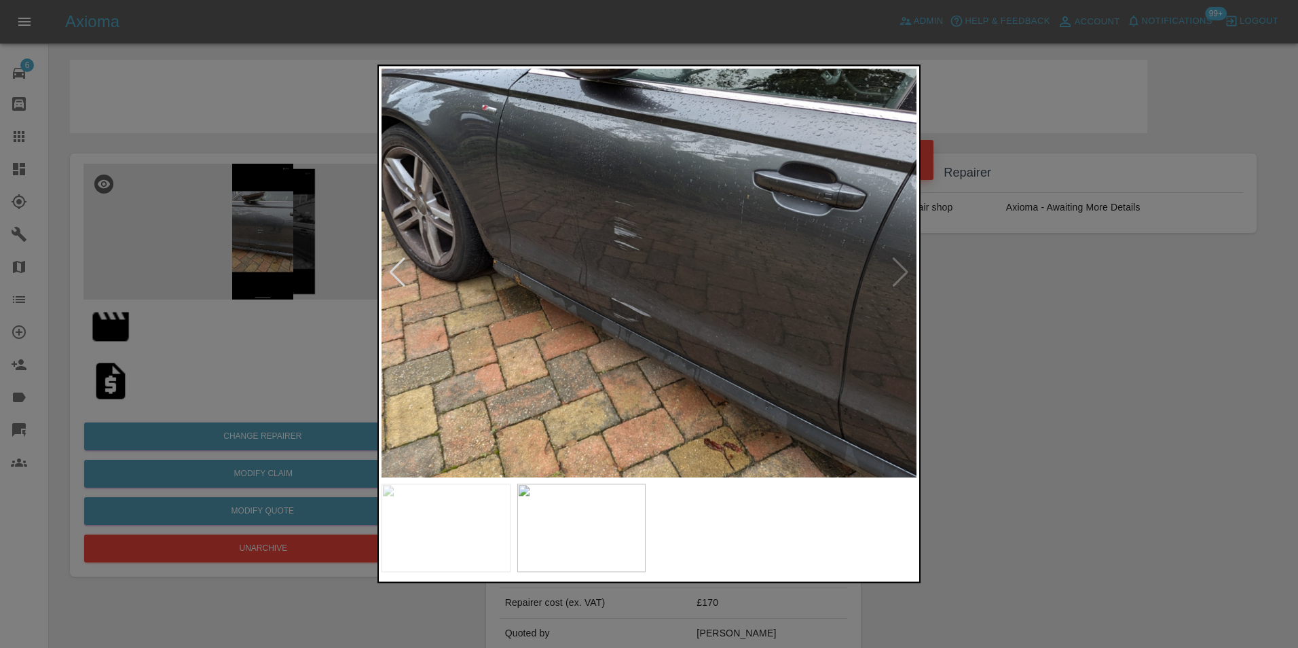
drag, startPoint x: 293, startPoint y: 278, endPoint x: 293, endPoint y: 291, distance: 12.2
click at [293, 291] on div at bounding box center [649, 324] width 1298 height 648
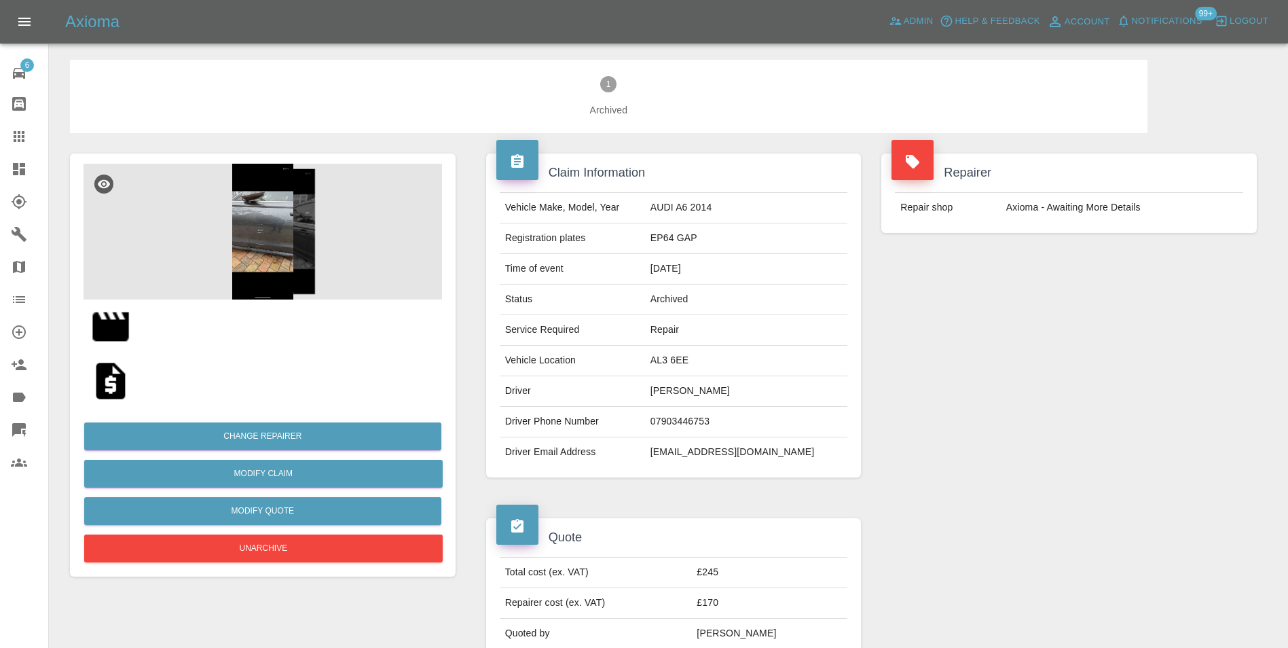
click at [125, 322] on img at bounding box center [110, 326] width 43 height 43
drag, startPoint x: 688, startPoint y: 92, endPoint x: 678, endPoint y: 116, distance: 26.5
click at [688, 92] on span "1 Archived" at bounding box center [609, 96] width 1034 height 41
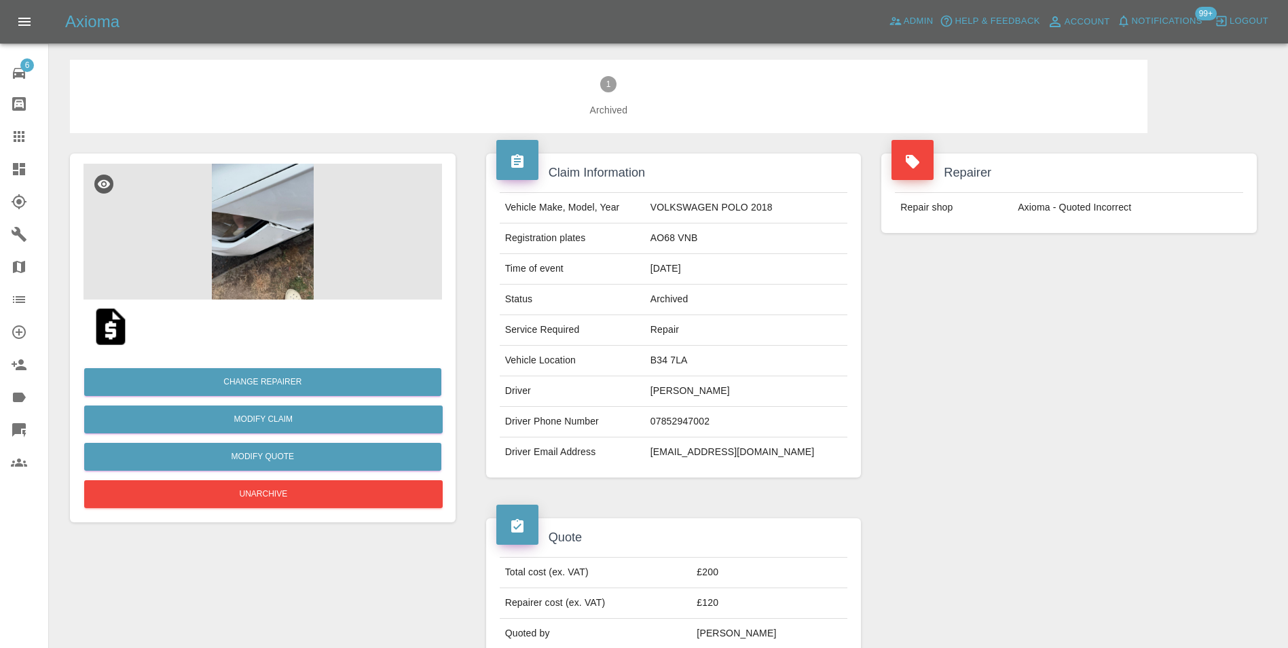
click at [253, 217] on img at bounding box center [263, 232] width 358 height 136
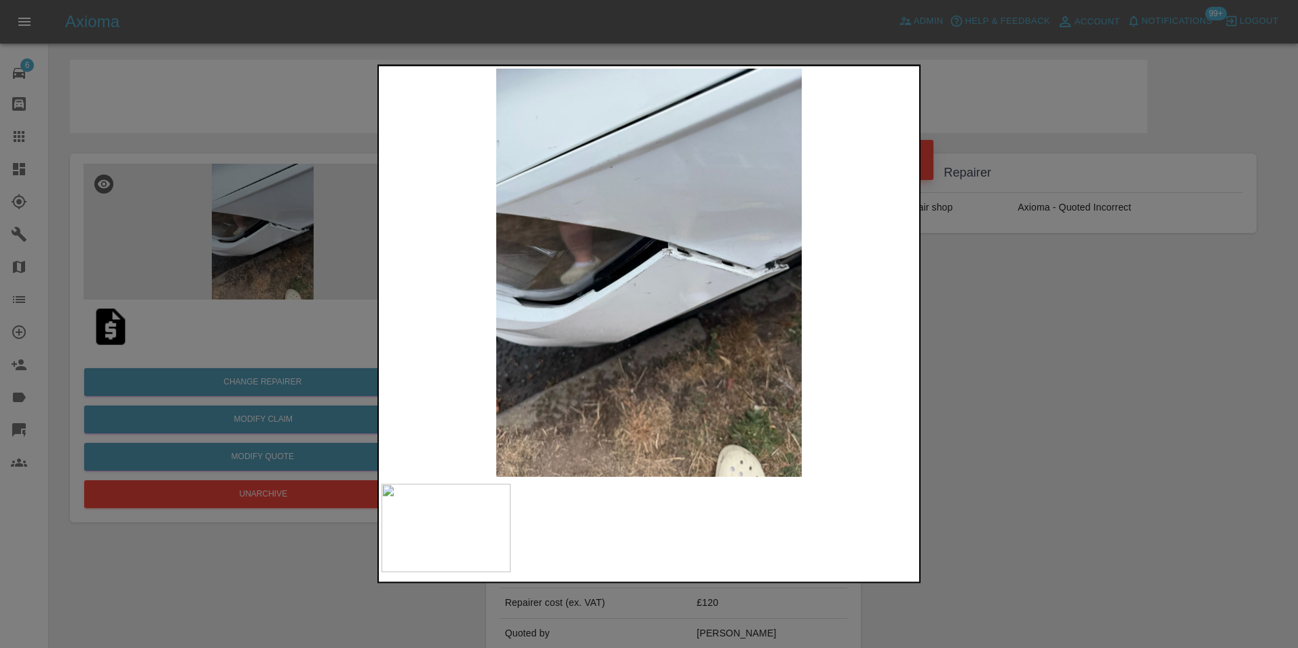
click at [716, 267] on img at bounding box center [649, 273] width 535 height 408
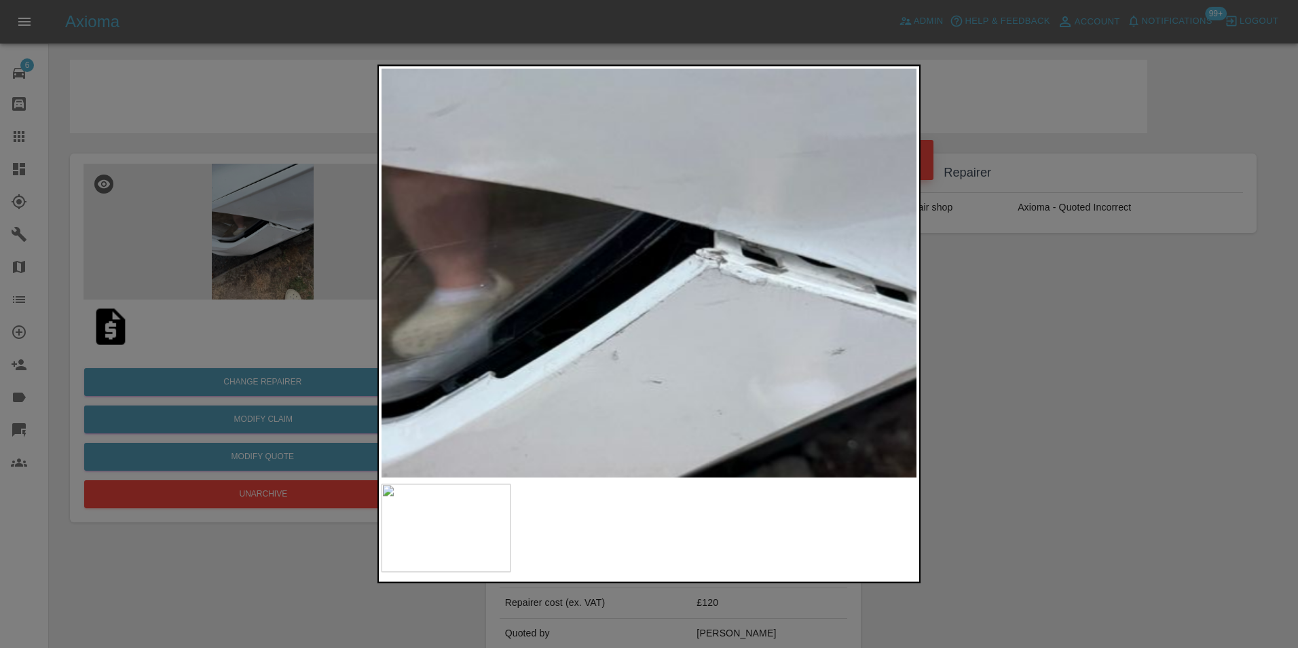
click at [812, 299] on img at bounding box center [657, 321] width 1605 height 1224
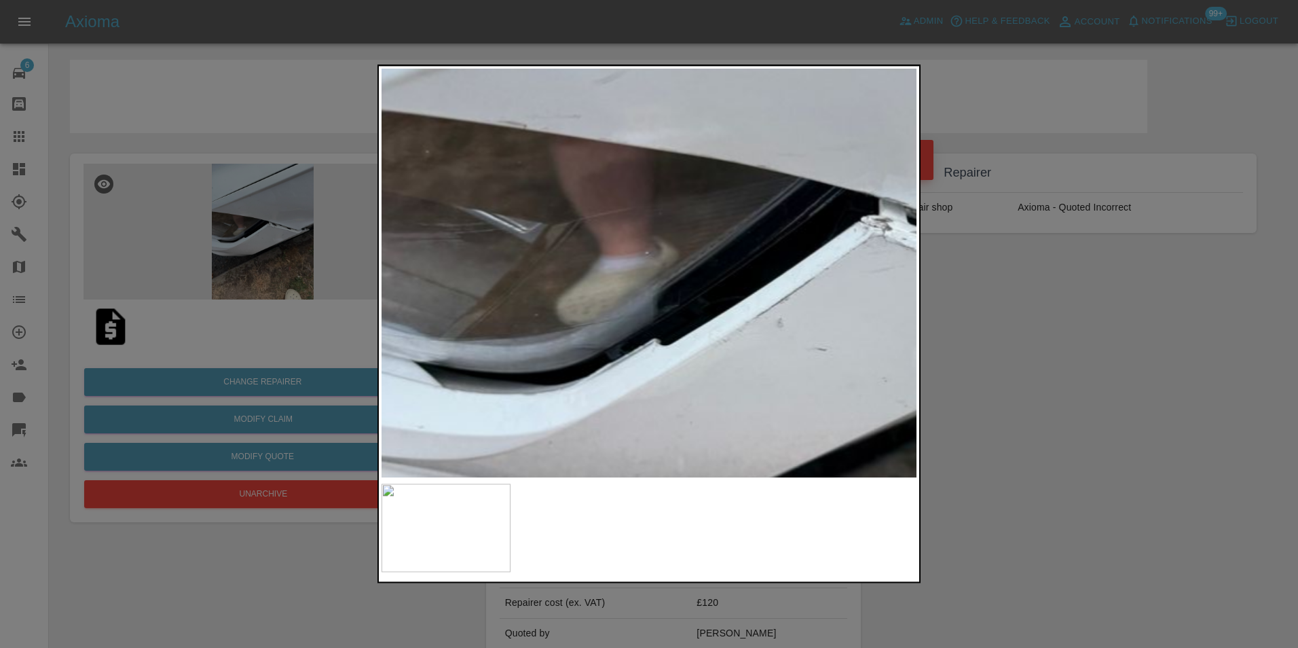
click at [762, 324] on img at bounding box center [822, 289] width 1605 height 1224
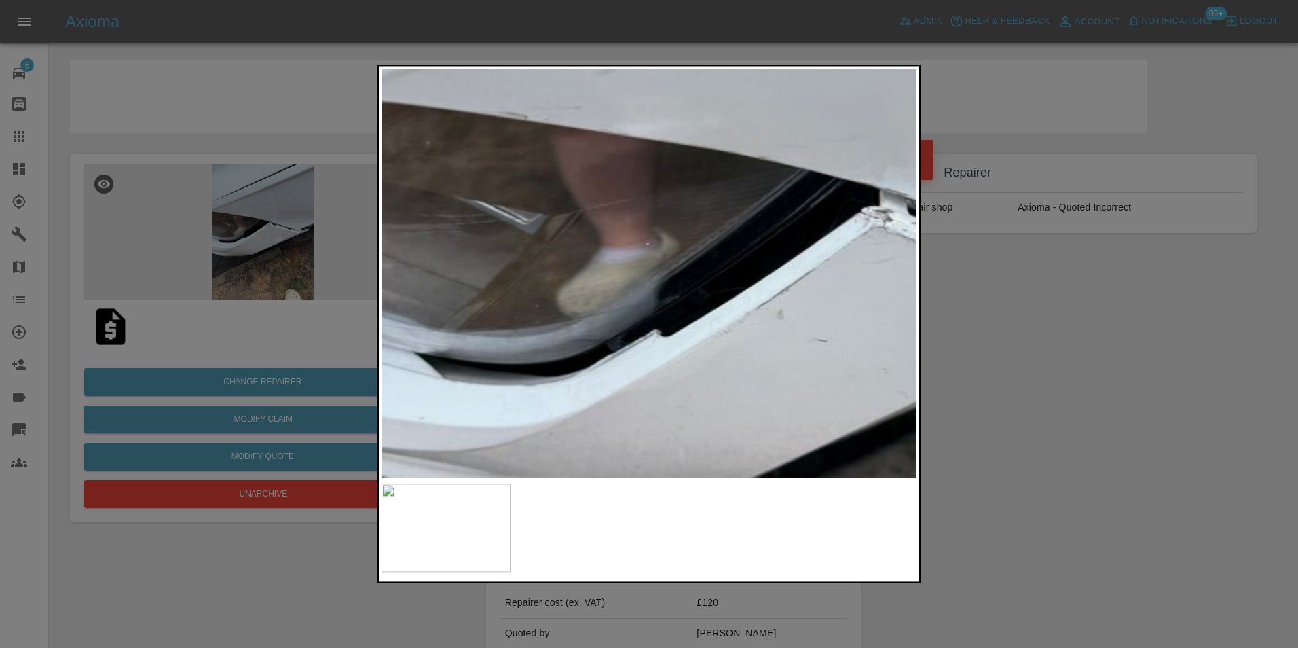
click at [688, 345] on img at bounding box center [822, 280] width 1605 height 1224
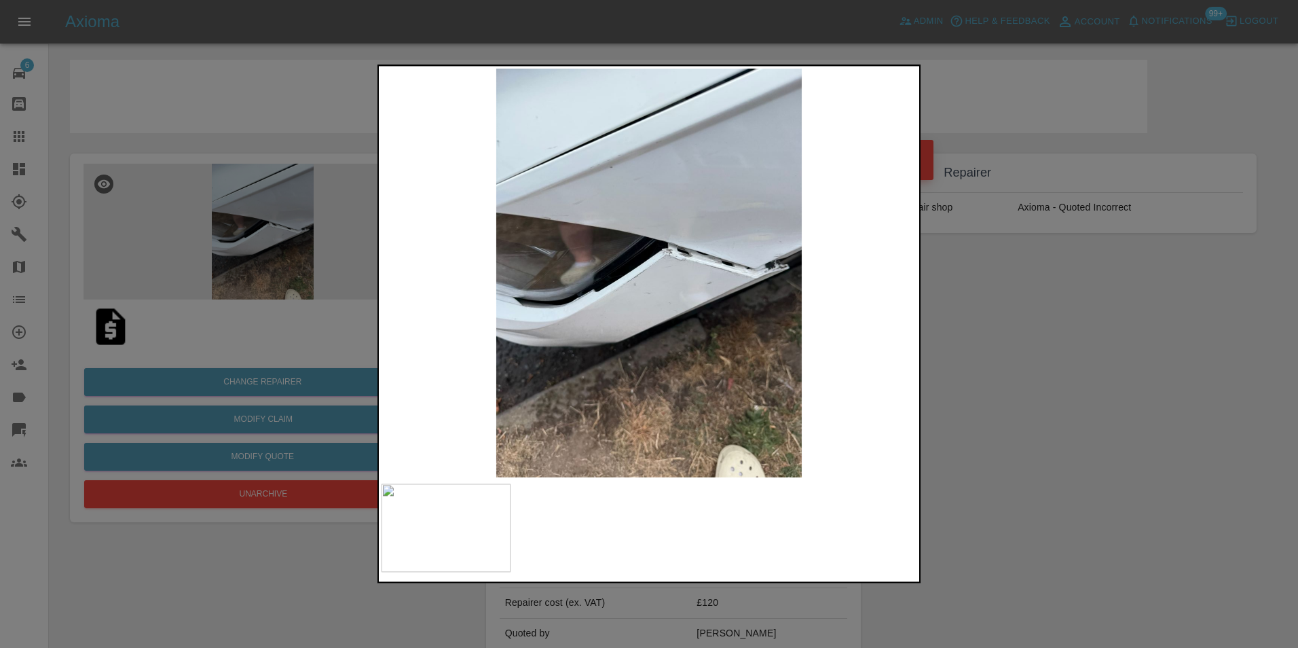
click at [625, 346] on img at bounding box center [649, 273] width 535 height 408
click at [514, 321] on img at bounding box center [649, 273] width 535 height 408
click at [748, 318] on img at bounding box center [649, 273] width 535 height 408
click at [521, 318] on img at bounding box center [649, 273] width 535 height 408
click at [593, 348] on img at bounding box center [649, 273] width 535 height 408
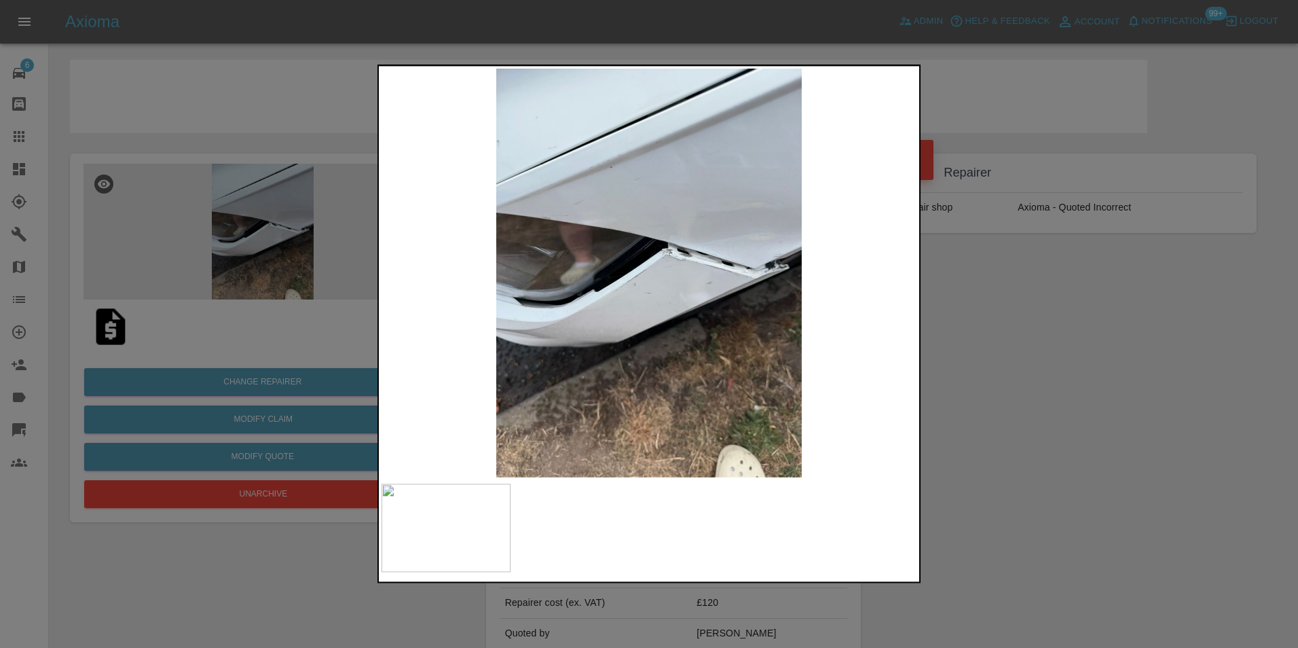
click at [204, 126] on div at bounding box center [649, 324] width 1298 height 648
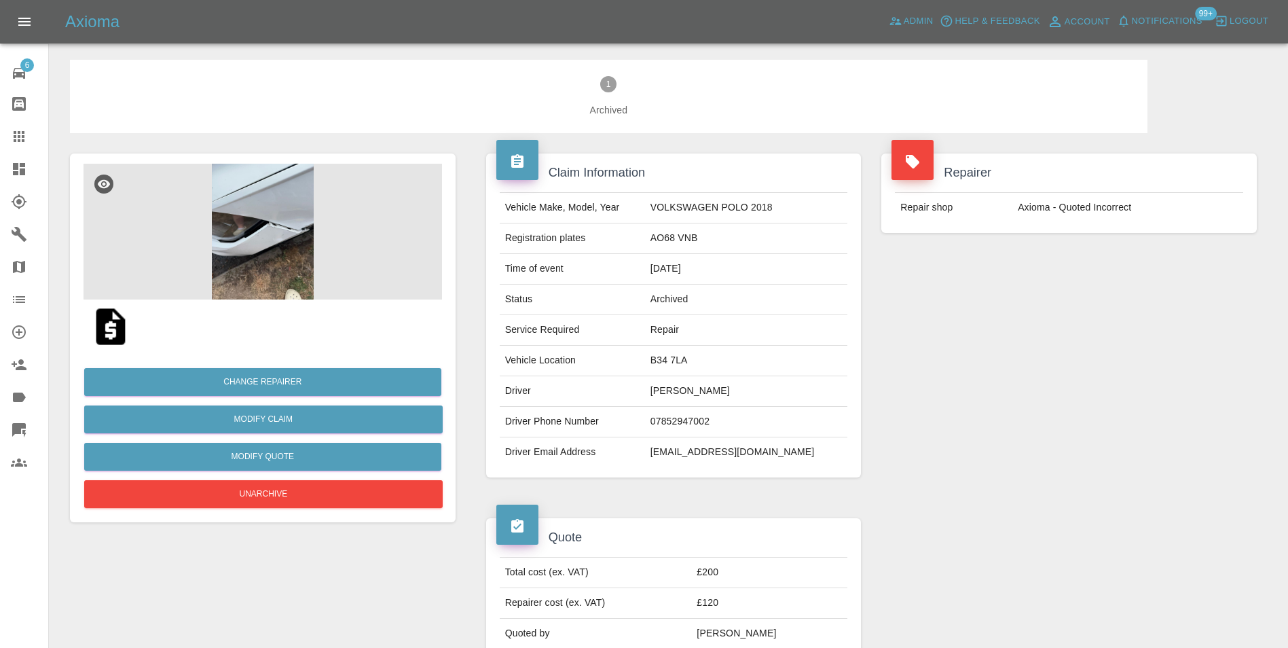
drag, startPoint x: 886, startPoint y: 86, endPoint x: 742, endPoint y: 245, distance: 214.4
click at [886, 86] on span "1 Archived" at bounding box center [609, 96] width 1034 height 41
